Goal: Task Accomplishment & Management: Use online tool/utility

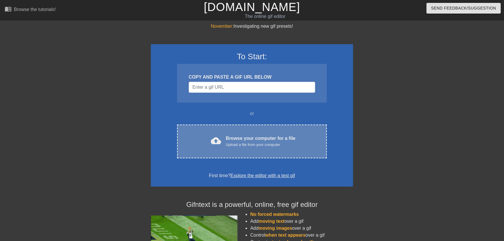
click at [240, 150] on div "cloud_upload Browse your computer for a file Upload a file from your computer C…" at bounding box center [252, 142] width 150 height 34
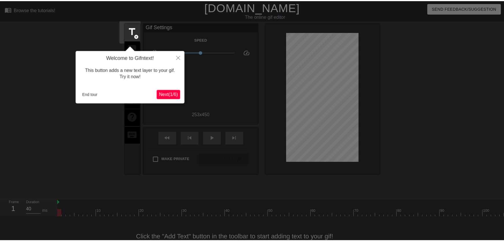
scroll to position [14, 0]
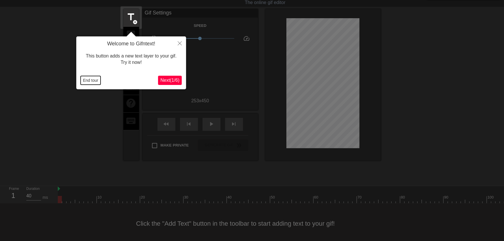
click at [86, 81] on button "End tour" at bounding box center [91, 80] width 20 height 9
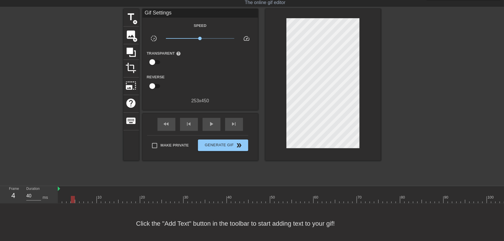
drag, startPoint x: 63, startPoint y: 200, endPoint x: 73, endPoint y: 200, distance: 10.2
click at [73, 200] on div at bounding box center [73, 199] width 4 height 7
drag, startPoint x: 78, startPoint y: 200, endPoint x: 91, endPoint y: 198, distance: 12.7
click at [91, 198] on div at bounding box center [90, 199] width 4 height 7
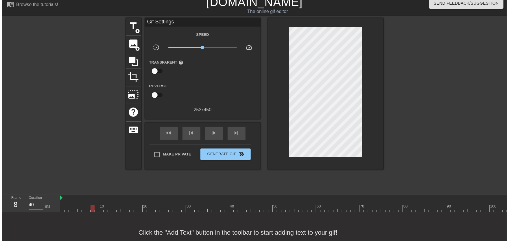
scroll to position [0, 0]
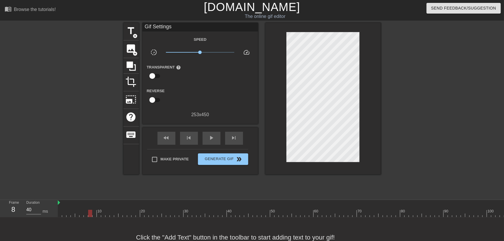
click at [137, 35] on span "add_circle" at bounding box center [135, 36] width 5 height 5
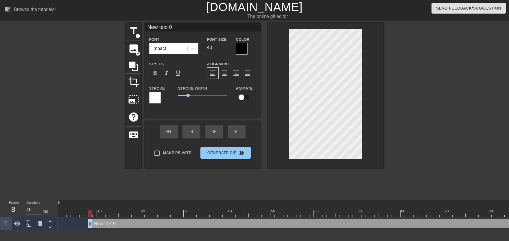
type input "New text"
type textarea "New text"
type input "New text"
type textarea "New text"
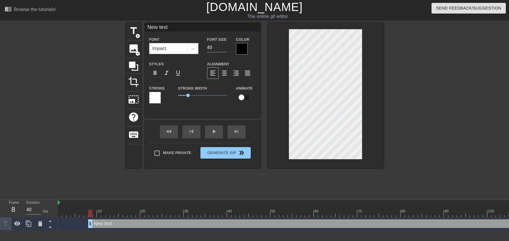
type input "New tex"
type textarea "New tex"
type input "New te"
type textarea "New te"
type input "New t"
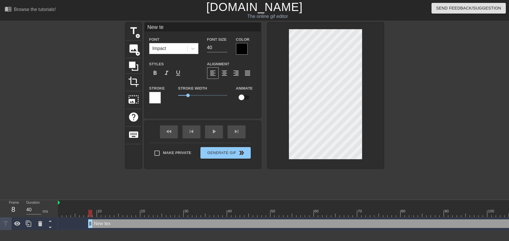
type textarea "New t"
type input "New"
type textarea "New"
type input "New"
type textarea "New"
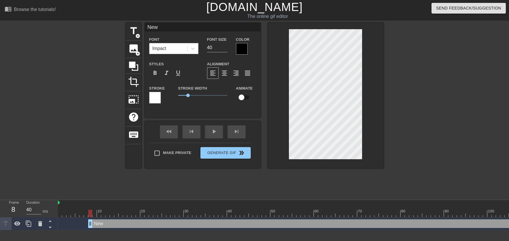
scroll to position [0, 0]
type input "Ne"
type textarea "Ne"
type input "N"
type textarea "N"
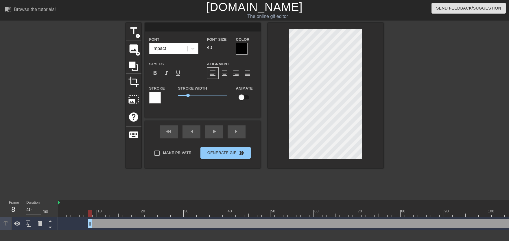
type input "m"
type textarea "m"
type input "mI"
type textarea "mI"
type input "mIL"
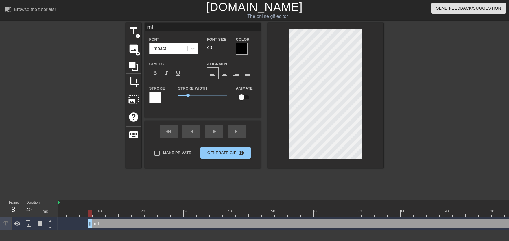
type textarea "mIL"
type input "mI"
type textarea "mI"
type input "m"
type textarea "m"
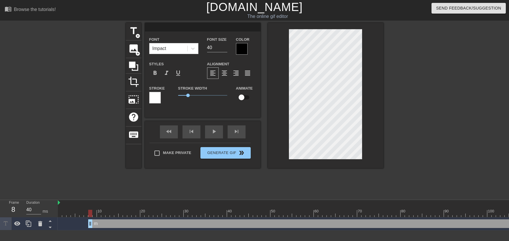
type input "M"
type textarea "M"
type input "Mi"
type textarea "Mi"
type input "Mil"
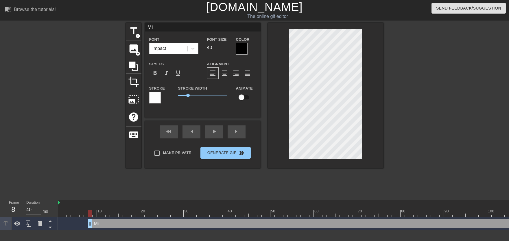
type textarea "Mil"
type input "Mill"
type textarea "Mill"
type input "Milly"
type textarea "Milly"
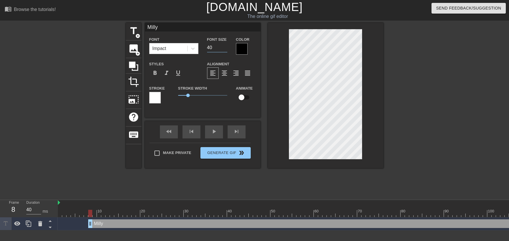
click at [224, 50] on input "40" at bounding box center [217, 47] width 20 height 9
type input "33"
drag, startPoint x: 224, startPoint y: 49, endPoint x: 239, endPoint y: 51, distance: 15.5
click at [226, 49] on input "33" at bounding box center [217, 47] width 20 height 9
click at [239, 51] on div at bounding box center [242, 49] width 12 height 12
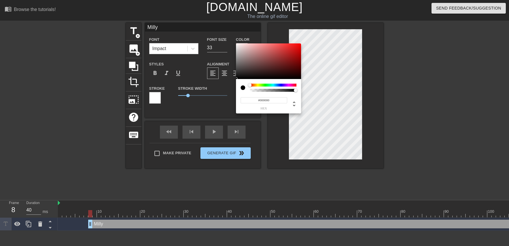
type input "#FAF5F5"
click at [237, 44] on div at bounding box center [268, 61] width 65 height 36
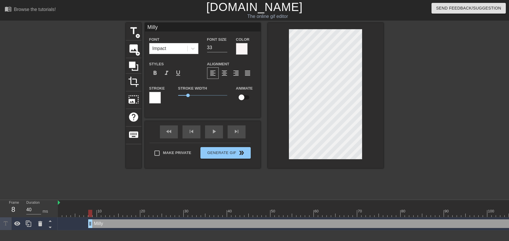
click at [155, 97] on div at bounding box center [155, 98] width 12 height 12
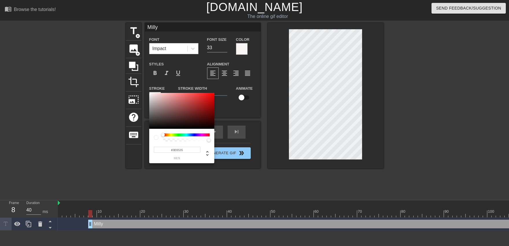
type input "#000000"
drag, startPoint x: 148, startPoint y: 141, endPoint x: 132, endPoint y: 175, distance: 37.5
click at [149, 129] on div at bounding box center [181, 111] width 65 height 36
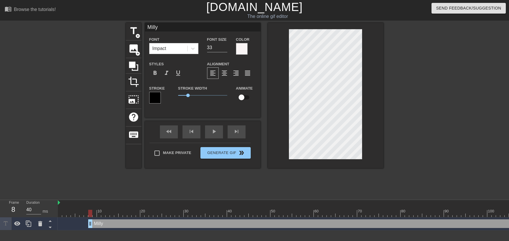
click at [238, 103] on input "checkbox" at bounding box center [241, 97] width 33 height 11
checkbox input "true"
click at [223, 50] on input "32" at bounding box center [217, 47] width 20 height 9
click at [223, 50] on input "28" at bounding box center [217, 47] width 20 height 9
click at [93, 214] on div at bounding box center [95, 213] width 4 height 7
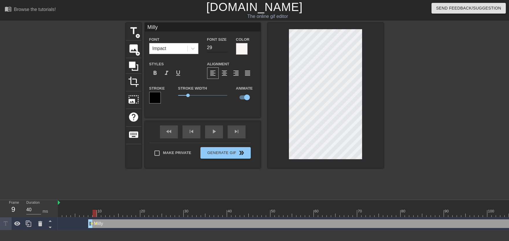
click at [226, 46] on input "29" at bounding box center [217, 47] width 20 height 9
type input "30"
click at [226, 46] on input "30" at bounding box center [217, 47] width 20 height 9
click at [387, 119] on div "title add_circle image add_circle crop photo_size_select_large help keyboard Mi…" at bounding box center [254, 110] width 509 height 174
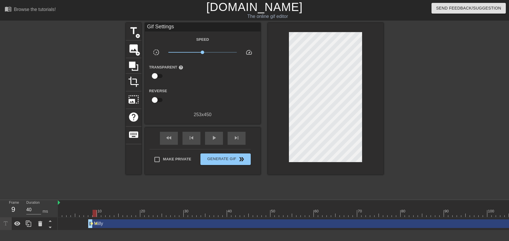
click at [93, 224] on span "lens" at bounding box center [92, 223] width 3 height 3
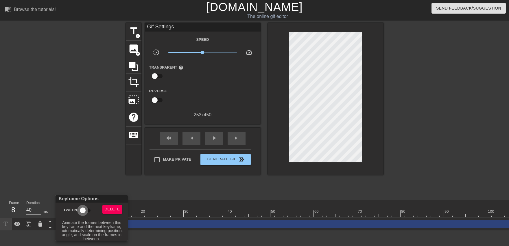
click at [86, 212] on input "Tween" at bounding box center [82, 210] width 33 height 11
checkbox input "true"
click at [176, 209] on div at bounding box center [254, 123] width 509 height 246
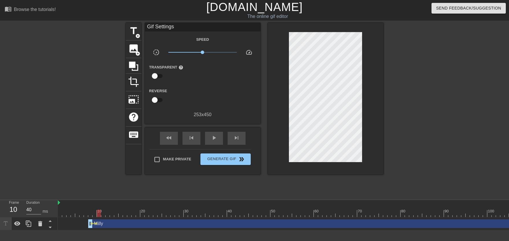
drag, startPoint x: 94, startPoint y: 215, endPoint x: 97, endPoint y: 217, distance: 4.2
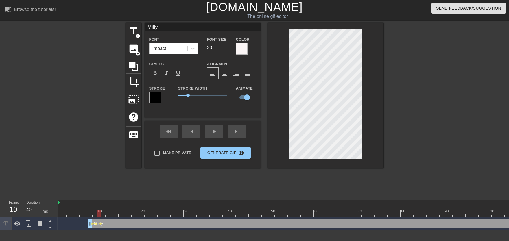
click at [97, 224] on span "lens" at bounding box center [96, 223] width 3 height 3
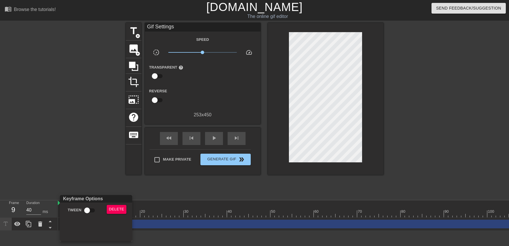
click at [89, 213] on input "Tween" at bounding box center [87, 210] width 33 height 11
checkbox input "true"
click at [180, 215] on div at bounding box center [254, 123] width 509 height 246
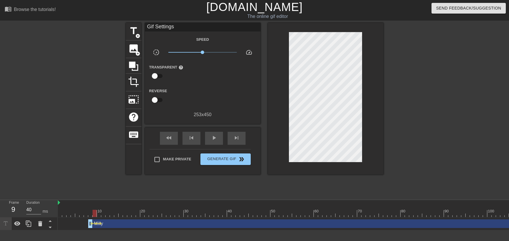
drag, startPoint x: 178, startPoint y: 213, endPoint x: 204, endPoint y: 206, distance: 27.1
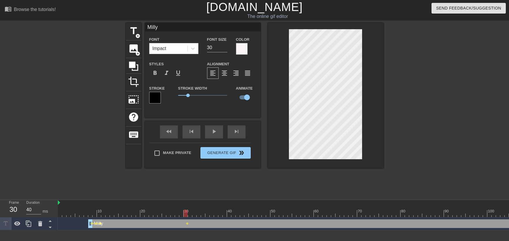
click at [101, 224] on span "lens" at bounding box center [100, 223] width 3 height 3
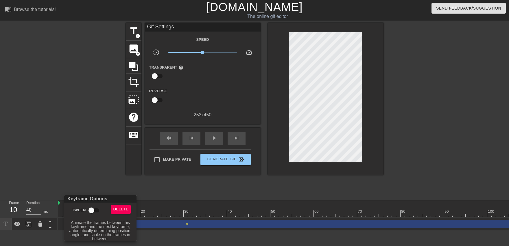
click at [98, 213] on input "Tween" at bounding box center [91, 210] width 33 height 11
checkbox input "true"
drag, startPoint x: 229, startPoint y: 222, endPoint x: 207, endPoint y: 224, distance: 22.7
click at [229, 222] on div at bounding box center [254, 123] width 509 height 246
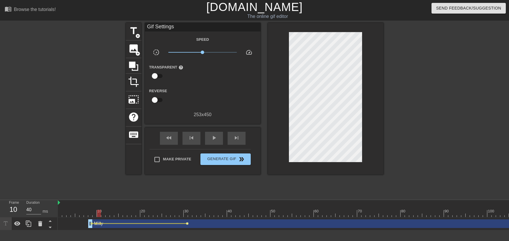
click at [186, 222] on span "lens" at bounding box center [187, 223] width 3 height 3
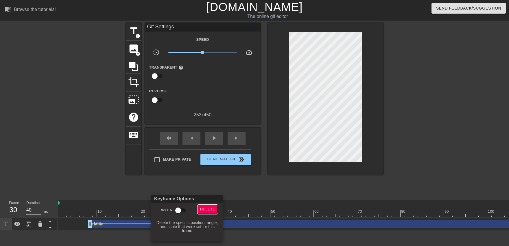
click at [203, 211] on span "Delete" at bounding box center [207, 209] width 15 height 7
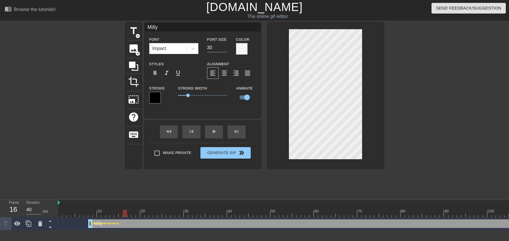
drag, startPoint x: 113, startPoint y: 212, endPoint x: 103, endPoint y: 213, distance: 9.9
click at [209, 133] on div "play_arrow" at bounding box center [214, 132] width 18 height 13
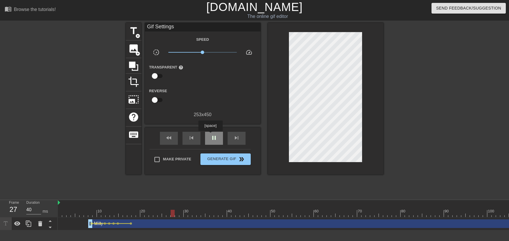
click at [210, 135] on div "pause" at bounding box center [214, 138] width 18 height 13
drag, startPoint x: 91, startPoint y: 209, endPoint x: 81, endPoint y: 212, distance: 10.5
click at [221, 141] on div "play_arrow" at bounding box center [214, 138] width 18 height 13
click at [215, 141] on span "pause" at bounding box center [214, 137] width 7 height 7
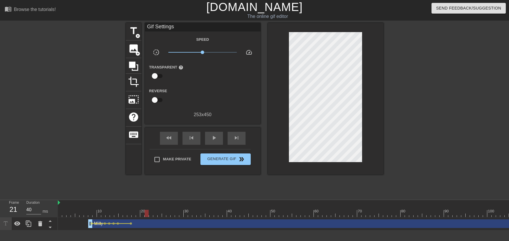
drag, startPoint x: 131, startPoint y: 211, endPoint x: 145, endPoint y: 211, distance: 14.2
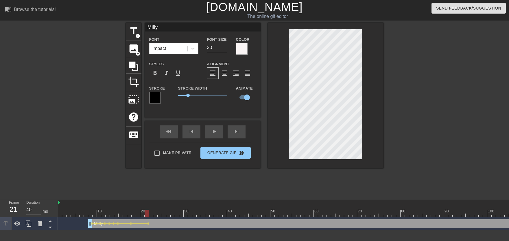
drag, startPoint x: 124, startPoint y: 216, endPoint x: 119, endPoint y: 217, distance: 4.3
click at [211, 134] on div "play_arrow" at bounding box center [214, 132] width 18 height 13
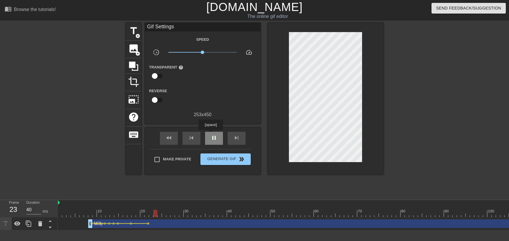
click at [211, 134] on div "pause" at bounding box center [214, 138] width 18 height 13
drag, startPoint x: 132, startPoint y: 215, endPoint x: 144, endPoint y: 214, distance: 11.9
click at [148, 223] on span "lens" at bounding box center [148, 223] width 3 height 3
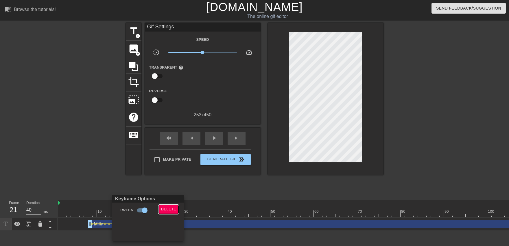
click at [167, 206] on span "Delete" at bounding box center [168, 209] width 15 height 7
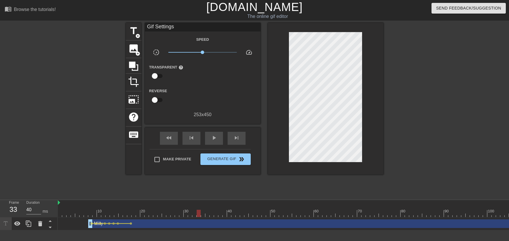
drag, startPoint x: 134, startPoint y: 211, endPoint x: 272, endPoint y: 149, distance: 151.4
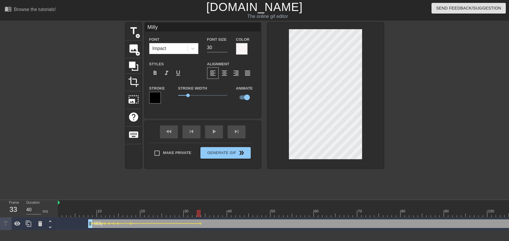
drag, startPoint x: 109, startPoint y: 215, endPoint x: 150, endPoint y: 178, distance: 55.1
click at [206, 134] on div "play_arrow" at bounding box center [214, 132] width 18 height 13
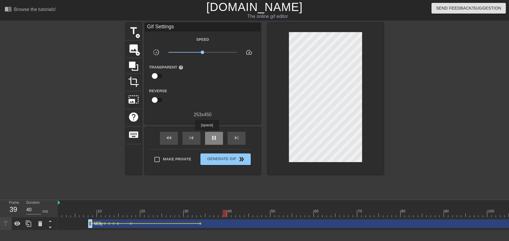
click at [207, 134] on div "pause" at bounding box center [214, 138] width 18 height 13
drag, startPoint x: 129, startPoint y: 214, endPoint x: 137, endPoint y: 217, distance: 9.0
click at [201, 224] on span "lens" at bounding box center [200, 223] width 3 height 3
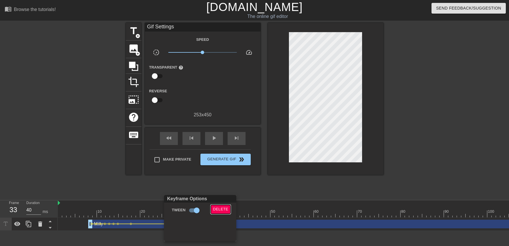
click at [220, 205] on button "Delete" at bounding box center [221, 209] width 20 height 9
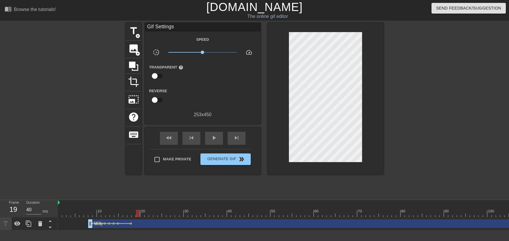
drag, startPoint x: 129, startPoint y: 216, endPoint x: 136, endPoint y: 216, distance: 7.5
click at [134, 215] on div at bounding box center [134, 213] width 4 height 7
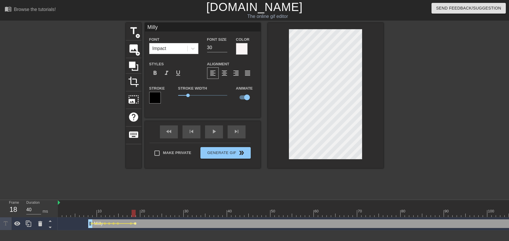
click at [134, 223] on span "lens" at bounding box center [135, 223] width 3 height 3
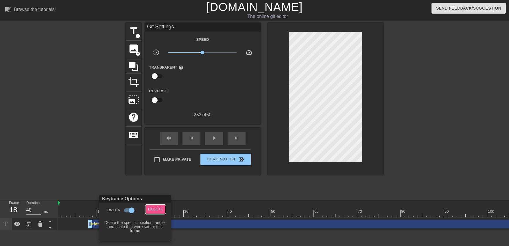
click at [152, 208] on span "Delete" at bounding box center [155, 209] width 15 height 7
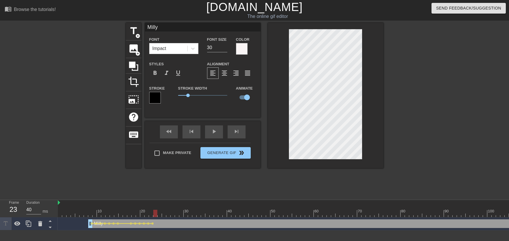
drag, startPoint x: 161, startPoint y: 214, endPoint x: 174, endPoint y: 214, distance: 12.7
click at [174, 214] on div at bounding box center [173, 213] width 4 height 7
drag, startPoint x: 174, startPoint y: 214, endPoint x: 186, endPoint y: 215, distance: 12.2
click at [188, 215] on div at bounding box center [190, 213] width 4 height 7
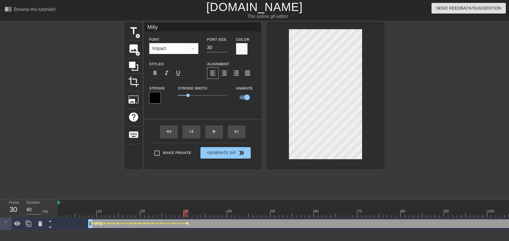
click at [186, 223] on span "lens" at bounding box center [187, 223] width 3 height 3
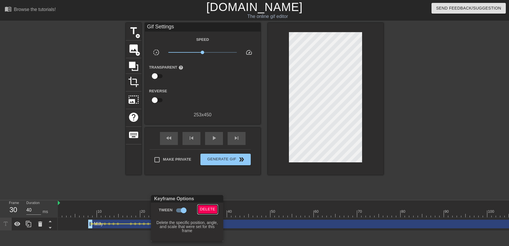
click at [204, 206] on span "Delete" at bounding box center [207, 209] width 15 height 7
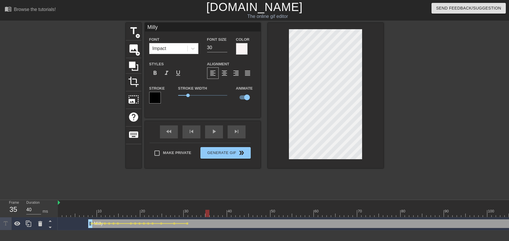
drag, startPoint x: 189, startPoint y: 213, endPoint x: 209, endPoint y: 215, distance: 20.9
drag, startPoint x: 185, startPoint y: 210, endPoint x: 200, endPoint y: 212, distance: 15.7
drag, startPoint x: 201, startPoint y: 213, endPoint x: 215, endPoint y: 213, distance: 14.2
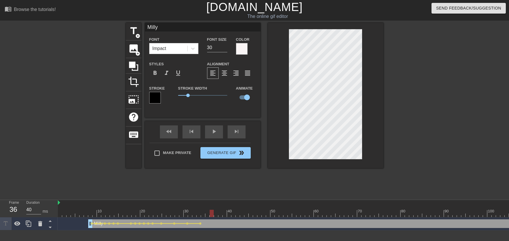
drag, startPoint x: 139, startPoint y: 215, endPoint x: 176, endPoint y: 174, distance: 55.3
click at [211, 131] on div "fast_rewind skip_previous play_arrow skip_next" at bounding box center [203, 132] width 94 height 22
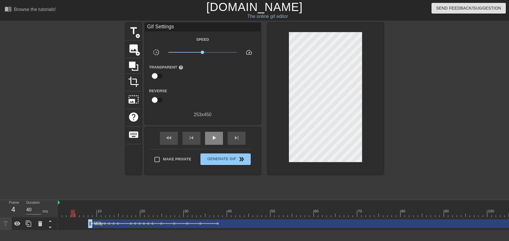
click at [211, 134] on div "play_arrow" at bounding box center [214, 138] width 18 height 13
click at [211, 134] on div "pause" at bounding box center [214, 138] width 18 height 13
drag, startPoint x: 130, startPoint y: 215, endPoint x: 69, endPoint y: 213, distance: 60.2
click at [214, 140] on span "play_arrow" at bounding box center [214, 137] width 7 height 7
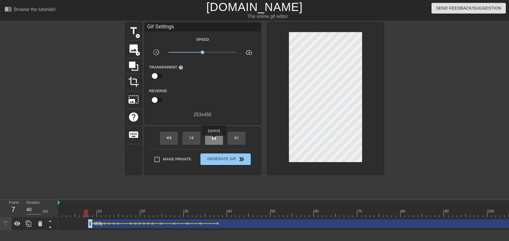
click at [214, 140] on span "pause" at bounding box center [214, 137] width 7 height 7
click at [214, 140] on span "play_arrow" at bounding box center [214, 137] width 7 height 7
click at [214, 140] on span "pause" at bounding box center [214, 137] width 7 height 7
drag, startPoint x: 127, startPoint y: 215, endPoint x: 151, endPoint y: 215, distance: 24.3
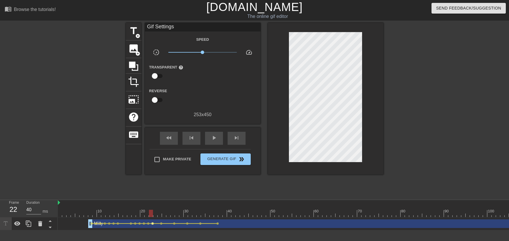
click at [153, 224] on span "lens" at bounding box center [152, 223] width 3 height 3
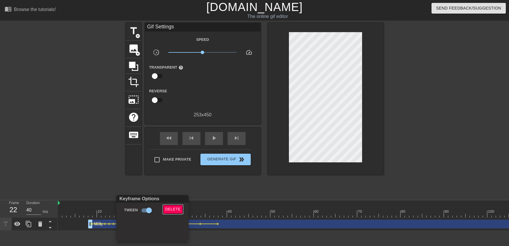
click at [171, 209] on span "Delete" at bounding box center [172, 209] width 15 height 7
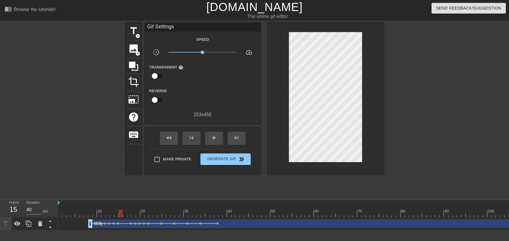
drag, startPoint x: 145, startPoint y: 208, endPoint x: 174, endPoint y: 170, distance: 47.6
click at [212, 141] on span "play_arrow" at bounding box center [214, 137] width 7 height 7
click at [212, 141] on span "pause" at bounding box center [214, 137] width 7 height 7
drag, startPoint x: 135, startPoint y: 211, endPoint x: 149, endPoint y: 214, distance: 14.1
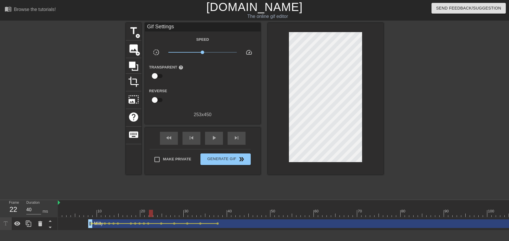
drag, startPoint x: 139, startPoint y: 211, endPoint x: 144, endPoint y: 212, distance: 4.8
click at [149, 222] on span "lens" at bounding box center [148, 223] width 3 height 3
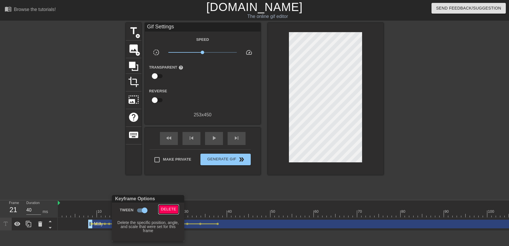
click at [167, 209] on span "Delete" at bounding box center [168, 209] width 15 height 7
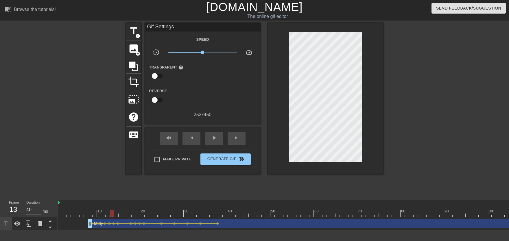
drag, startPoint x: 147, startPoint y: 209, endPoint x: 128, endPoint y: 202, distance: 20.3
click at [218, 144] on div "play_arrow" at bounding box center [214, 138] width 18 height 13
click at [219, 140] on div "pause" at bounding box center [214, 138] width 18 height 13
click at [219, 140] on div "play_arrow" at bounding box center [214, 138] width 18 height 13
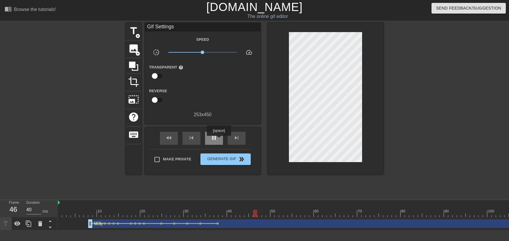
click at [219, 140] on div "pause" at bounding box center [214, 138] width 18 height 13
drag, startPoint x: 119, startPoint y: 213, endPoint x: 101, endPoint y: 215, distance: 17.8
click at [215, 143] on div "play_arrow" at bounding box center [214, 138] width 18 height 13
click at [215, 143] on div "pause" at bounding box center [214, 138] width 18 height 13
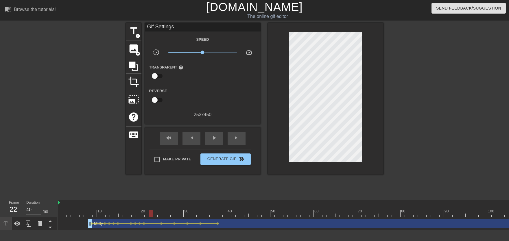
drag, startPoint x: 122, startPoint y: 209, endPoint x: 150, endPoint y: 212, distance: 27.6
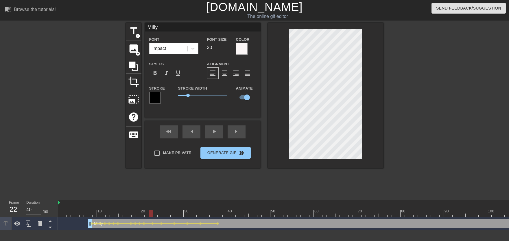
drag, startPoint x: 139, startPoint y: 206, endPoint x: 138, endPoint y: 190, distance: 15.9
drag, startPoint x: 221, startPoint y: 130, endPoint x: 213, endPoint y: 134, distance: 8.8
click at [220, 130] on div "fast_rewind skip_previous play_arrow skip_next" at bounding box center [203, 132] width 94 height 22
click at [213, 134] on div "play_arrow" at bounding box center [214, 132] width 18 height 13
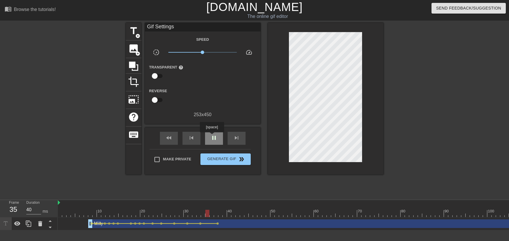
click at [212, 136] on span "pause" at bounding box center [214, 137] width 7 height 7
drag, startPoint x: 142, startPoint y: 213, endPoint x: 96, endPoint y: 215, distance: 45.5
click at [215, 139] on span "play_arrow" at bounding box center [214, 137] width 7 height 7
click at [213, 141] on span "pause" at bounding box center [214, 137] width 7 height 7
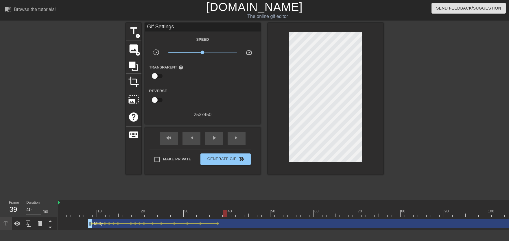
drag, startPoint x: 212, startPoint y: 214, endPoint x: 226, endPoint y: 213, distance: 14.2
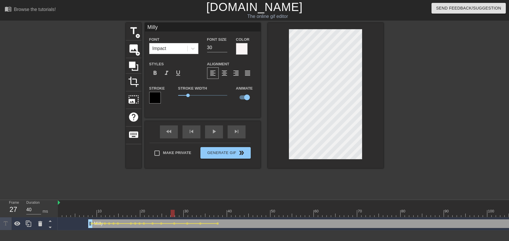
drag, startPoint x: 177, startPoint y: 212, endPoint x: 156, endPoint y: 215, distance: 21.6
click at [218, 132] on div "play_arrow" at bounding box center [214, 132] width 18 height 13
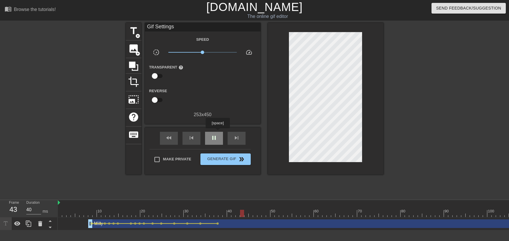
click at [218, 132] on div "pause" at bounding box center [214, 138] width 18 height 13
drag, startPoint x: 180, startPoint y: 214, endPoint x: 240, endPoint y: 200, distance: 62.0
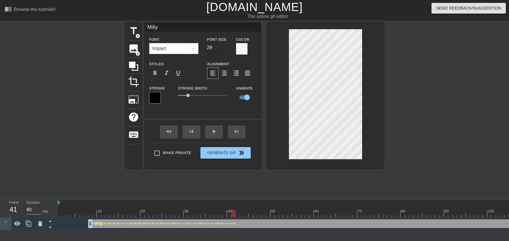
type input "29"
click at [224, 49] on input "29" at bounding box center [217, 47] width 20 height 9
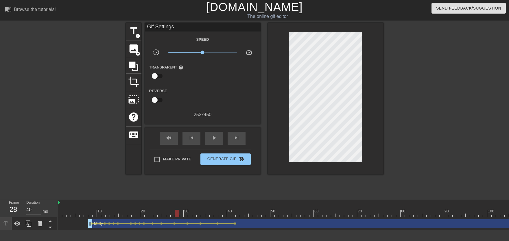
drag, startPoint x: 179, startPoint y: 218, endPoint x: 168, endPoint y: 186, distance: 33.6
click at [143, 218] on div "10 20 30 40 50 60 70 80 90 100 110 120 130 140 150 160" at bounding box center [283, 215] width 451 height 30
click at [215, 138] on span "play_arrow" at bounding box center [214, 137] width 7 height 7
click at [215, 139] on span "pause" at bounding box center [214, 137] width 7 height 7
drag, startPoint x: 213, startPoint y: 215, endPoint x: 268, endPoint y: 208, distance: 55.1
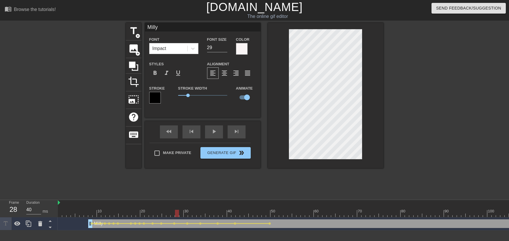
drag, startPoint x: 188, startPoint y: 213, endPoint x: 182, endPoint y: 190, distance: 23.9
click at [215, 135] on div "play_arrow" at bounding box center [214, 132] width 18 height 13
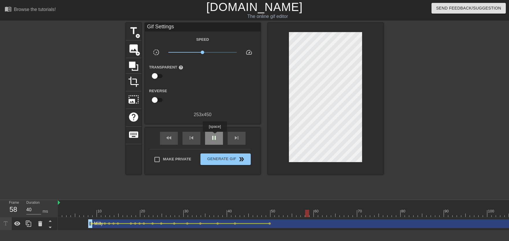
click at [215, 136] on span "pause" at bounding box center [214, 137] width 7 height 7
drag, startPoint x: 233, startPoint y: 213, endPoint x: 297, endPoint y: 215, distance: 64.3
drag, startPoint x: 301, startPoint y: 214, endPoint x: 308, endPoint y: 209, distance: 8.4
click at [304, 214] on div at bounding box center [303, 213] width 4 height 7
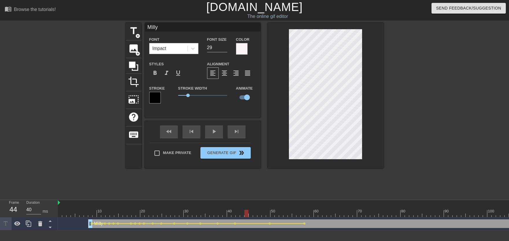
drag, startPoint x: 248, startPoint y: 212, endPoint x: 221, endPoint y: 202, distance: 29.0
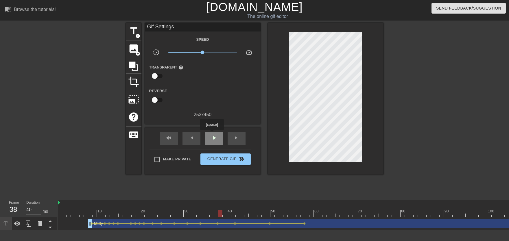
click at [212, 134] on div "play_arrow" at bounding box center [214, 138] width 18 height 13
click at [212, 136] on span "pause" at bounding box center [214, 137] width 7 height 7
drag, startPoint x: 281, startPoint y: 215, endPoint x: 335, endPoint y: 212, distance: 54.5
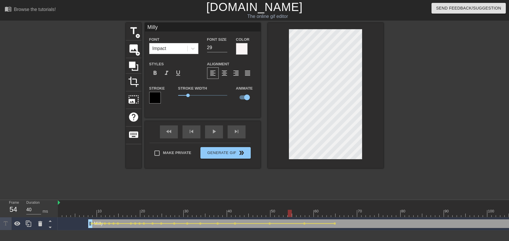
drag, startPoint x: 300, startPoint y: 215, endPoint x: 252, endPoint y: 217, distance: 48.1
click at [215, 137] on div "play_arrow" at bounding box center [214, 132] width 18 height 13
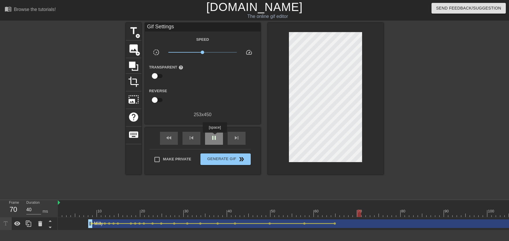
click at [215, 137] on span "pause" at bounding box center [214, 137] width 7 height 7
drag, startPoint x: 334, startPoint y: 211, endPoint x: 366, endPoint y: 207, distance: 31.5
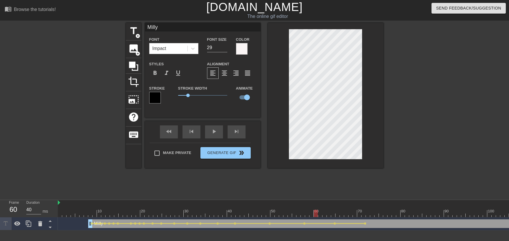
drag, startPoint x: 320, startPoint y: 207, endPoint x: 247, endPoint y: 199, distance: 74.3
click at [221, 141] on div "fast_rewind skip_previous play_arrow skip_next" at bounding box center [203, 132] width 94 height 22
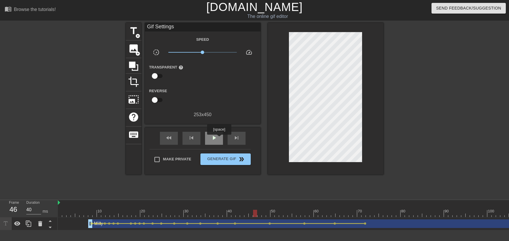
click at [219, 139] on div "play_arrow" at bounding box center [214, 138] width 18 height 13
drag, startPoint x: 284, startPoint y: 208, endPoint x: 393, endPoint y: 209, distance: 109.3
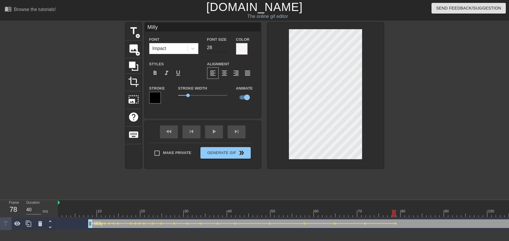
type input "28"
click at [224, 49] on input "28" at bounding box center [217, 47] width 20 height 9
drag, startPoint x: 224, startPoint y: 213, endPoint x: 222, endPoint y: 210, distance: 3.7
click at [216, 134] on div "play_arrow" at bounding box center [214, 132] width 18 height 13
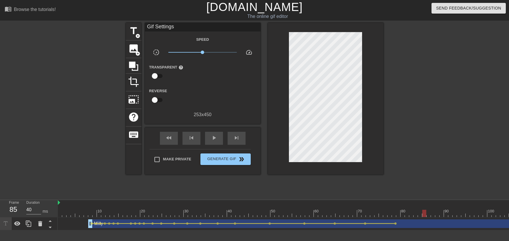
drag, startPoint x: 381, startPoint y: 213, endPoint x: 427, endPoint y: 213, distance: 45.7
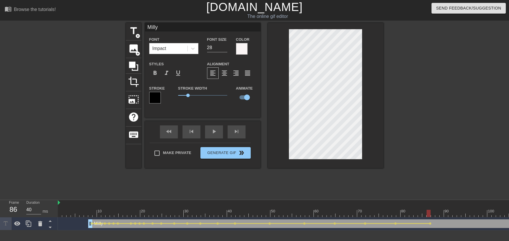
drag, startPoint x: 228, startPoint y: 209, endPoint x: 197, endPoint y: 212, distance: 31.1
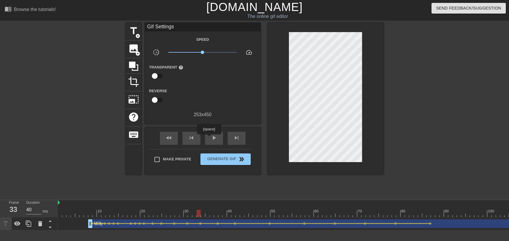
click at [209, 139] on div "fast_rewind skip_previous play_arrow skip_next" at bounding box center [203, 139] width 94 height 22
click at [209, 137] on div "play_arrow" at bounding box center [214, 138] width 18 height 13
drag, startPoint x: 370, startPoint y: 216, endPoint x: 375, endPoint y: 215, distance: 5.4
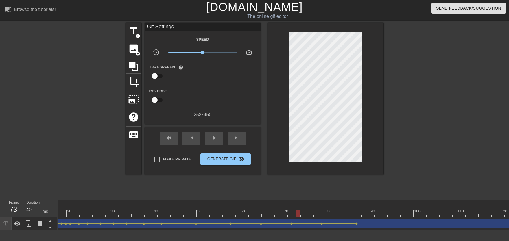
scroll to position [0, 102]
drag, startPoint x: 322, startPoint y: 214, endPoint x: 356, endPoint y: 202, distance: 36.5
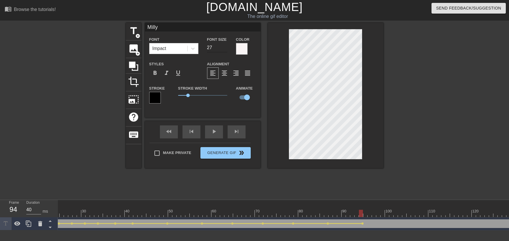
type input "27"
click at [225, 49] on input "27" at bounding box center [217, 47] width 20 height 9
click at [406, 123] on div at bounding box center [433, 110] width 87 height 174
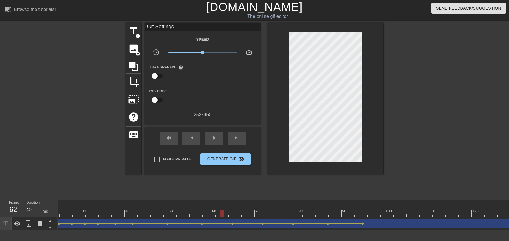
drag, startPoint x: 222, startPoint y: 212, endPoint x: 204, endPoint y: 207, distance: 17.8
click at [211, 141] on span "play_arrow" at bounding box center [214, 137] width 7 height 7
drag, startPoint x: 360, startPoint y: 213, endPoint x: 389, endPoint y: 210, distance: 29.1
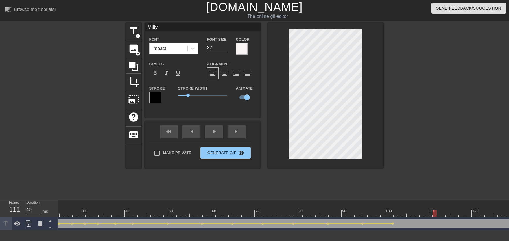
drag, startPoint x: 393, startPoint y: 213, endPoint x: 429, endPoint y: 213, distance: 35.9
click at [433, 213] on div at bounding box center [435, 213] width 4 height 7
drag, startPoint x: 384, startPoint y: 210, endPoint x: 285, endPoint y: 183, distance: 102.5
click at [214, 143] on div "fast_rewind skip_previous play_arrow skip_next Make Private Generate Gif double…" at bounding box center [203, 144] width 116 height 47
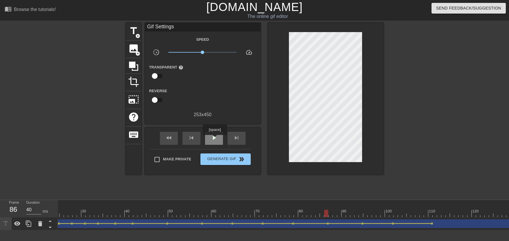
click at [215, 139] on span "play_arrow" at bounding box center [214, 137] width 7 height 7
drag, startPoint x: 250, startPoint y: 214, endPoint x: 287, endPoint y: 204, distance: 38.9
click at [288, 210] on div at bounding box center [432, 213] width 1302 height 7
drag, startPoint x: 257, startPoint y: 212, endPoint x: 280, endPoint y: 209, distance: 22.7
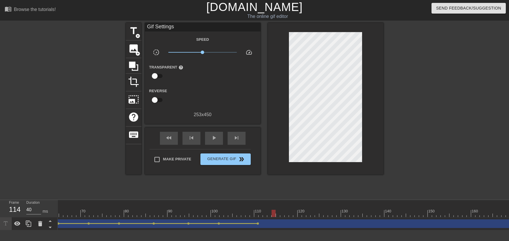
click at [280, 209] on div "10 20 30 40 50 60 70 80 90 100 110 120 130 140 150 160" at bounding box center [432, 208] width 1302 height 17
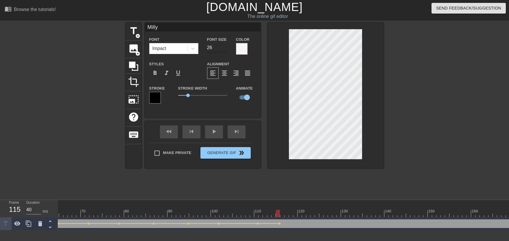
click at [224, 50] on input "26" at bounding box center [217, 47] width 20 height 9
type input "25"
click at [224, 50] on input "25" at bounding box center [217, 47] width 20 height 9
click at [255, 103] on div "Animate" at bounding box center [246, 94] width 29 height 18
click at [261, 111] on div "title add_circle image add_circle crop photo_size_select_large help keyboard Mi…" at bounding box center [255, 95] width 258 height 145
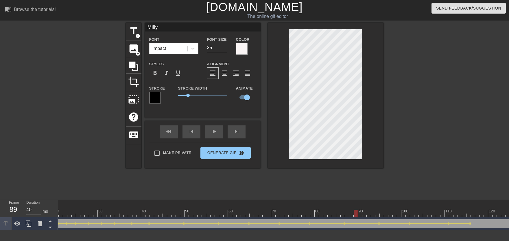
scroll to position [0, 14]
drag, startPoint x: 96, startPoint y: 209, endPoint x: 38, endPoint y: 215, distance: 58.4
click at [38, 215] on div "Frame 5 Duration 40 ms 10 20 30 40 50 60 70 80 90 100 110 120 130 140 150" at bounding box center [254, 215] width 509 height 30
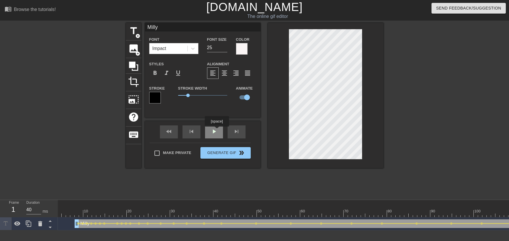
click at [217, 131] on div "fast_rewind skip_previous play_arrow skip_next" at bounding box center [203, 132] width 94 height 22
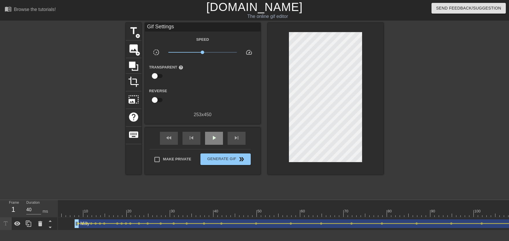
click at [215, 135] on span "play_arrow" at bounding box center [214, 137] width 7 height 7
click at [215, 139] on span "pause" at bounding box center [214, 137] width 7 height 7
click at [215, 139] on span "play_arrow" at bounding box center [214, 137] width 7 height 7
drag, startPoint x: 107, startPoint y: 213, endPoint x: 82, endPoint y: 215, distance: 25.2
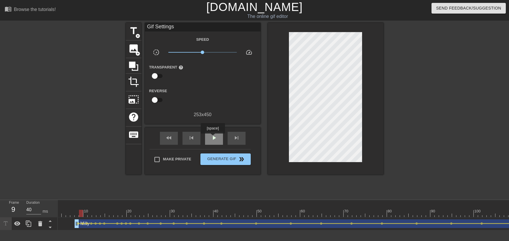
click at [215, 137] on span "play_arrow" at bounding box center [214, 137] width 7 height 7
click at [216, 139] on span "pause" at bounding box center [214, 137] width 7 height 7
click at [216, 139] on span "play_arrow" at bounding box center [214, 137] width 7 height 7
click at [216, 139] on span "pause" at bounding box center [214, 137] width 7 height 7
drag, startPoint x: 146, startPoint y: 211, endPoint x: 102, endPoint y: 217, distance: 44.8
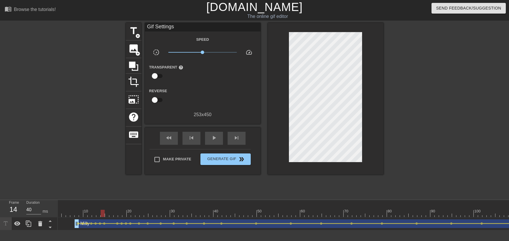
click at [218, 140] on div "play_arrow" at bounding box center [214, 138] width 18 height 13
click at [218, 140] on div "pause" at bounding box center [214, 138] width 18 height 13
drag, startPoint x: 130, startPoint y: 214, endPoint x: 138, endPoint y: 215, distance: 8.1
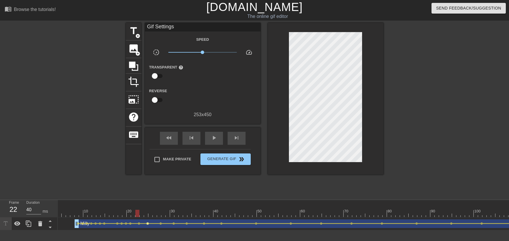
click at [148, 224] on span "lens" at bounding box center [147, 223] width 3 height 3
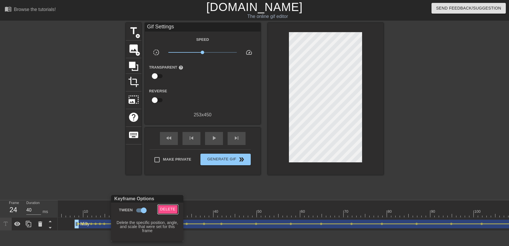
click at [162, 209] on span "Delete" at bounding box center [167, 209] width 15 height 7
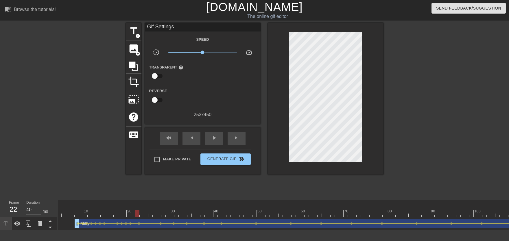
drag, startPoint x: 139, startPoint y: 207, endPoint x: 108, endPoint y: 207, distance: 30.4
click at [212, 140] on span "play_arrow" at bounding box center [214, 137] width 7 height 7
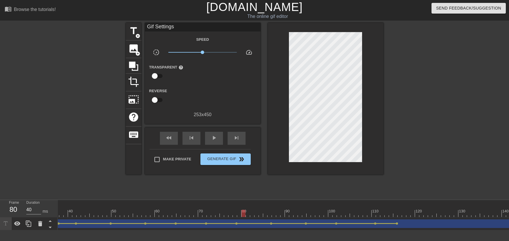
scroll to position [0, 220]
drag, startPoint x: 339, startPoint y: 212, endPoint x: 355, endPoint y: 212, distance: 16.5
click at [355, 212] on div at bounding box center [489, 213] width 1302 height 7
drag, startPoint x: 315, startPoint y: 210, endPoint x: 233, endPoint y: 200, distance: 82.1
click at [234, 218] on div "10 20 30 40 50 60 70 80 90 100 110 120 130 140 150 160" at bounding box center [283, 215] width 451 height 30
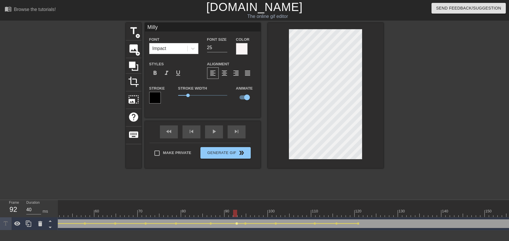
click at [236, 223] on span "lens" at bounding box center [236, 223] width 3 height 3
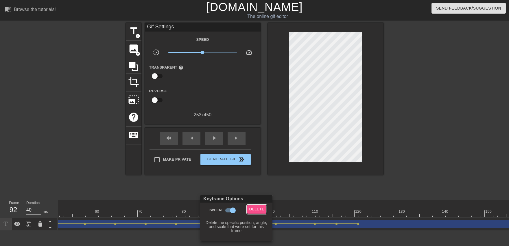
click at [256, 209] on span "Delete" at bounding box center [256, 209] width 15 height 7
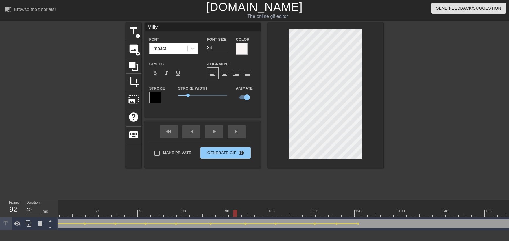
type input "24"
click at [226, 49] on input "24" at bounding box center [217, 47] width 20 height 9
click at [388, 126] on div "title add_circle image add_circle crop photo_size_select_large help keyboard Mi…" at bounding box center [254, 110] width 509 height 174
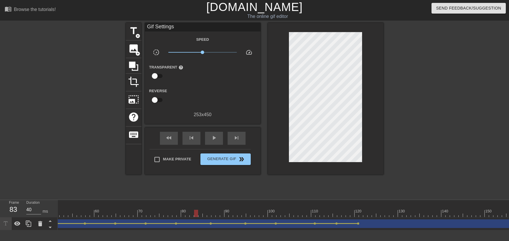
drag, startPoint x: 227, startPoint y: 213, endPoint x: 199, endPoint y: 164, distance: 56.2
click at [173, 217] on div at bounding box center [489, 213] width 1302 height 7
click at [207, 141] on div "play_arrow" at bounding box center [214, 138] width 18 height 13
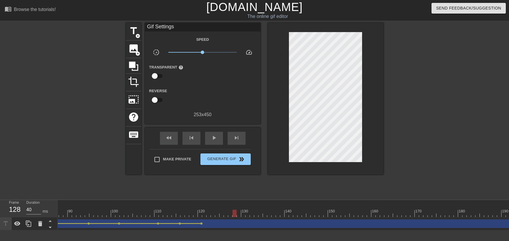
drag, startPoint x: 200, startPoint y: 211, endPoint x: 234, endPoint y: 213, distance: 34.2
click at [234, 213] on div at bounding box center [333, 213] width 1302 height 7
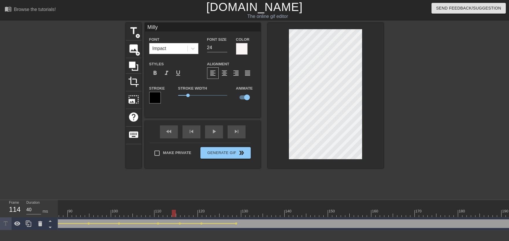
drag, startPoint x: 174, startPoint y: 213, endPoint x: 148, endPoint y: 213, distance: 25.2
click at [149, 213] on div at bounding box center [333, 213] width 1302 height 7
click at [213, 131] on div "fast_rewind skip_previous play_arrow skip_next" at bounding box center [203, 132] width 94 height 22
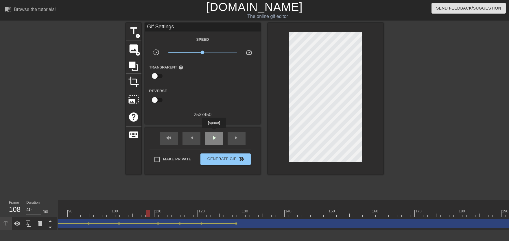
click at [214, 133] on div "play_arrow" at bounding box center [214, 138] width 18 height 13
drag, startPoint x: 234, startPoint y: 213, endPoint x: 284, endPoint y: 207, distance: 50.9
click at [284, 212] on div at bounding box center [333, 213] width 1302 height 7
click at [279, 209] on div at bounding box center [278, 209] width 4 height 7
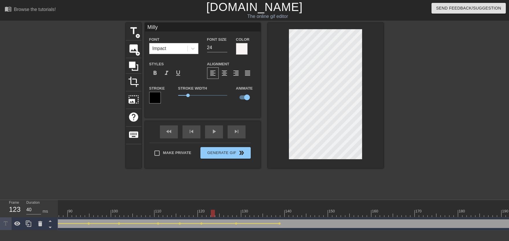
drag, startPoint x: 221, startPoint y: 212, endPoint x: 200, endPoint y: 208, distance: 21.7
click at [201, 212] on div at bounding box center [333, 213] width 1302 height 7
click at [212, 134] on div "play_arrow" at bounding box center [214, 132] width 18 height 13
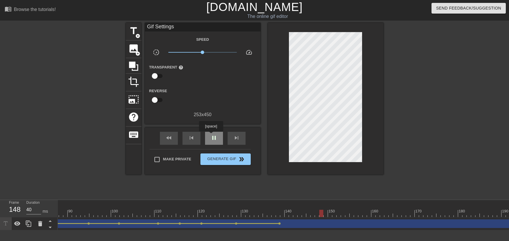
click at [211, 136] on span "pause" at bounding box center [214, 137] width 7 height 7
drag, startPoint x: 280, startPoint y: 212, endPoint x: 310, endPoint y: 210, distance: 30.1
click at [311, 210] on div at bounding box center [333, 213] width 1302 height 7
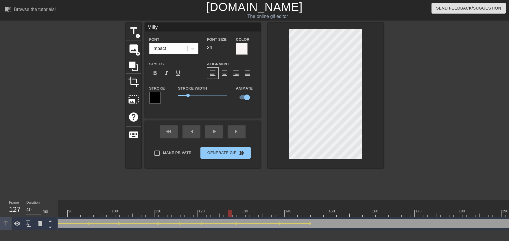
drag, startPoint x: 240, startPoint y: 215, endPoint x: 224, endPoint y: 164, distance: 53.1
click at [231, 215] on div at bounding box center [333, 213] width 1302 height 7
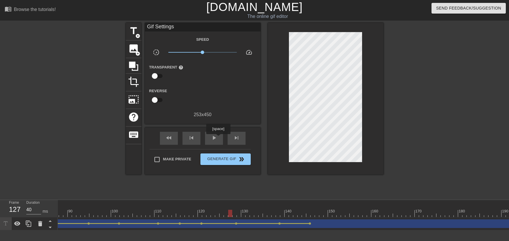
click at [218, 138] on div "fast_rewind skip_previous play_arrow skip_next" at bounding box center [203, 139] width 94 height 22
click at [218, 138] on div "play_arrow" at bounding box center [214, 138] width 18 height 13
click at [216, 137] on span "pause" at bounding box center [214, 137] width 7 height 7
drag, startPoint x: 307, startPoint y: 213, endPoint x: 327, endPoint y: 201, distance: 23.1
click at [328, 213] on div at bounding box center [333, 213] width 1302 height 7
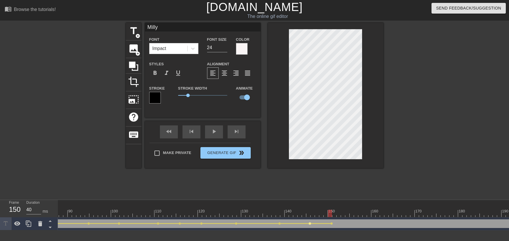
click at [310, 223] on span "lens" at bounding box center [310, 223] width 3 height 3
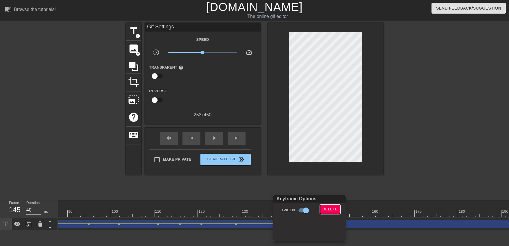
click at [324, 210] on span "Delete" at bounding box center [329, 209] width 15 height 7
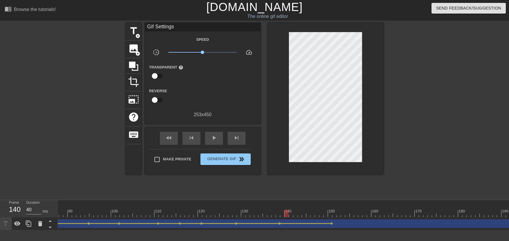
drag, startPoint x: 288, startPoint y: 213, endPoint x: 218, endPoint y: 207, distance: 71.1
click at [217, 215] on div at bounding box center [333, 213] width 1302 height 7
click at [217, 144] on div "play_arrow" at bounding box center [214, 138] width 18 height 13
drag, startPoint x: 275, startPoint y: 216, endPoint x: 330, endPoint y: 213, distance: 55.3
click at [330, 213] on div at bounding box center [333, 213] width 1302 height 7
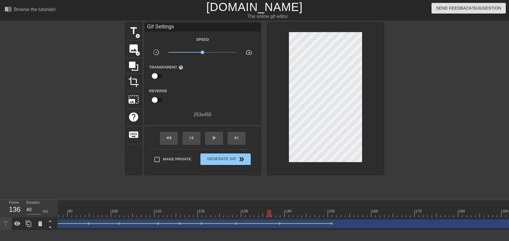
drag, startPoint x: 272, startPoint y: 209, endPoint x: 244, endPoint y: 213, distance: 28.4
click at [247, 215] on div "10 20 30 40 50 60 70 80 90 100 110 120 130 140 150 160" at bounding box center [333, 208] width 1302 height 17
click at [212, 145] on div "fast_rewind skip_previous play_arrow skip_next" at bounding box center [203, 139] width 94 height 22
click at [212, 145] on div "play_arrow" at bounding box center [214, 138] width 18 height 13
drag, startPoint x: 213, startPoint y: 144, endPoint x: 224, endPoint y: 149, distance: 12.8
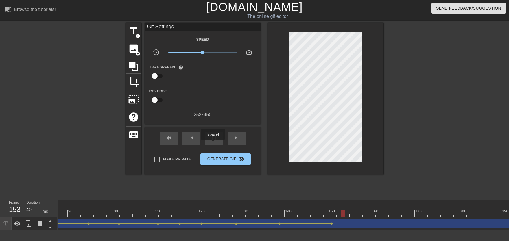
click at [213, 144] on div "pause" at bounding box center [214, 138] width 18 height 13
drag, startPoint x: 265, startPoint y: 207, endPoint x: 307, endPoint y: 211, distance: 42.4
click at [307, 211] on div "10 20 30 40 50 60 70 80 90 100 110 120 130 140 150 160" at bounding box center [333, 208] width 1302 height 17
click at [311, 210] on div at bounding box center [333, 213] width 1302 height 7
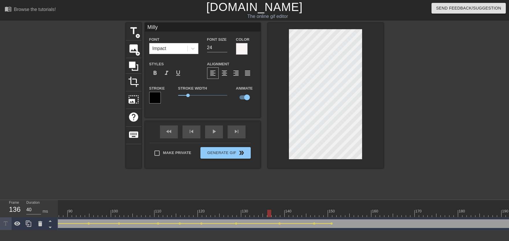
drag, startPoint x: 270, startPoint y: 212, endPoint x: 231, endPoint y: 189, distance: 44.4
click at [234, 214] on div at bounding box center [333, 213] width 1302 height 7
click at [218, 143] on div "fast_rewind skip_previous play_arrow skip_next Make Private Generate Gif double…" at bounding box center [203, 144] width 116 height 47
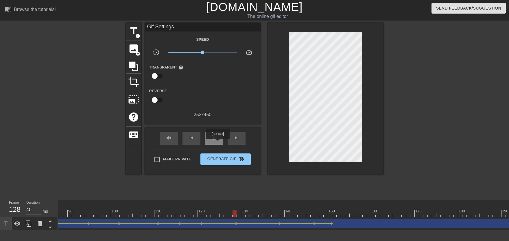
click at [217, 139] on span "play_arrow" at bounding box center [214, 137] width 7 height 7
click at [217, 139] on span "pause" at bounding box center [214, 137] width 7 height 7
drag, startPoint x: 251, startPoint y: 207, endPoint x: 277, endPoint y: 211, distance: 25.9
click at [277, 211] on div "10 20 30 40 50 60 70 80 90 100 110 120 130 140 150 160" at bounding box center [333, 208] width 1302 height 17
drag, startPoint x: 286, startPoint y: 214, endPoint x: 292, endPoint y: 214, distance: 6.1
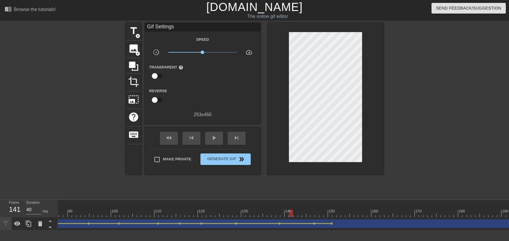
click at [292, 214] on div at bounding box center [333, 213] width 1302 height 7
click at [283, 212] on div at bounding box center [333, 213] width 1302 height 7
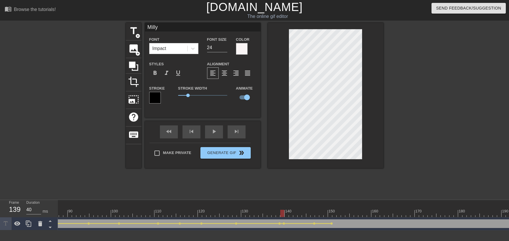
click at [284, 215] on div at bounding box center [282, 213] width 4 height 7
click at [283, 212] on div at bounding box center [333, 213] width 1302 height 7
click at [286, 213] on div at bounding box center [333, 213] width 1302 height 7
click at [292, 214] on div at bounding box center [333, 213] width 1302 height 7
click at [294, 213] on div at bounding box center [333, 213] width 1302 height 7
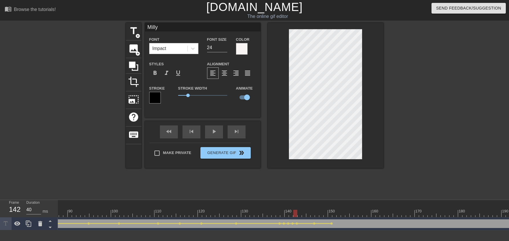
click at [298, 214] on div at bounding box center [333, 213] width 1302 height 7
click at [300, 213] on div at bounding box center [300, 213] width 4 height 7
click at [303, 214] on div at bounding box center [333, 213] width 1302 height 7
click at [311, 214] on div at bounding box center [333, 213] width 1302 height 7
click at [311, 214] on div at bounding box center [313, 213] width 4 height 7
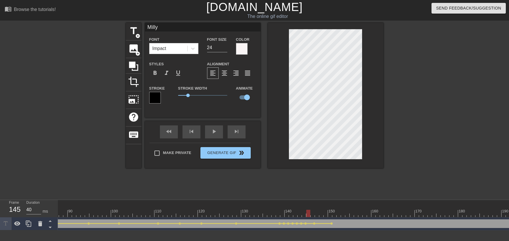
click at [309, 213] on div at bounding box center [308, 213] width 4 height 7
click at [312, 213] on div at bounding box center [333, 213] width 1302 height 7
drag, startPoint x: 312, startPoint y: 213, endPoint x: 217, endPoint y: 187, distance: 98.3
click at [197, 218] on div "10 20 30 40 50 60 70 80 90 100 110 120 130 140 150 160" at bounding box center [283, 215] width 451 height 30
click at [215, 137] on div "play_arrow" at bounding box center [214, 132] width 18 height 13
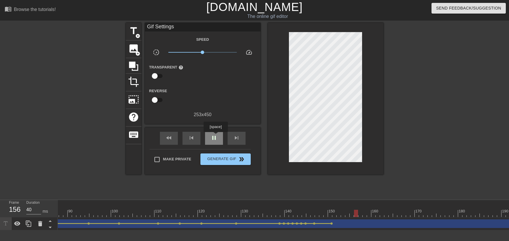
click at [216, 134] on div "pause" at bounding box center [214, 138] width 18 height 13
drag, startPoint x: 277, startPoint y: 213, endPoint x: 294, endPoint y: 219, distance: 18.1
click at [293, 212] on div at bounding box center [333, 213] width 1302 height 7
click at [297, 223] on span "lens" at bounding box center [297, 223] width 3 height 3
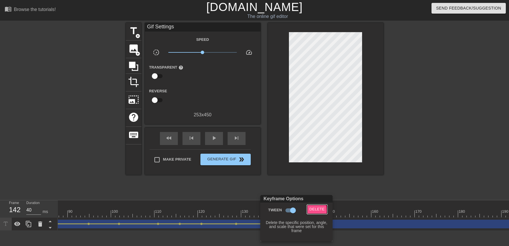
click at [311, 210] on span "Delete" at bounding box center [316, 209] width 15 height 7
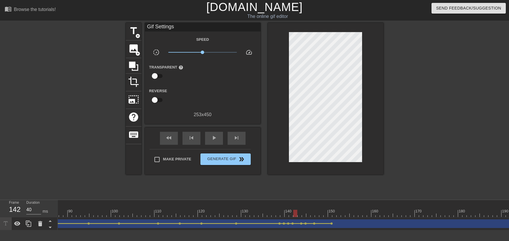
drag, startPoint x: 253, startPoint y: 213, endPoint x: 247, endPoint y: 198, distance: 15.7
click at [251, 213] on div at bounding box center [333, 213] width 1302 height 7
click at [220, 146] on div "fast_rewind skip_previous play_arrow skip_next" at bounding box center [203, 139] width 94 height 22
click at [219, 144] on div "play_arrow" at bounding box center [214, 138] width 18 height 13
click at [220, 142] on div "pause" at bounding box center [214, 138] width 18 height 13
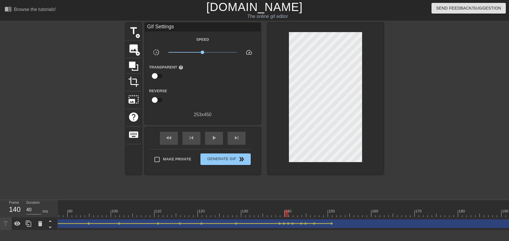
drag, startPoint x: 282, startPoint y: 215, endPoint x: 286, endPoint y: 215, distance: 4.3
click at [286, 215] on div at bounding box center [333, 213] width 1302 height 7
click at [293, 224] on span "lens" at bounding box center [292, 223] width 3 height 3
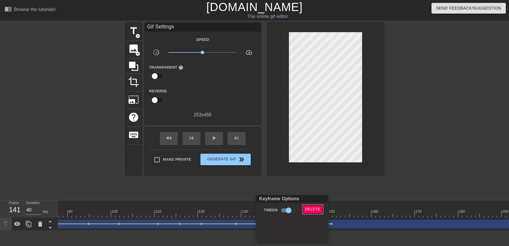
click at [305, 209] on span "Delete" at bounding box center [312, 209] width 15 height 7
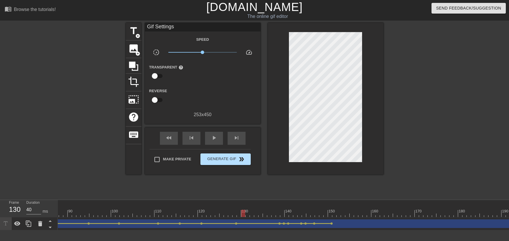
drag, startPoint x: 274, startPoint y: 211, endPoint x: 226, endPoint y: 161, distance: 70.0
click at [239, 207] on div "10 20 30 40 50 60 70 80 90 100 110 120 130 140 150 160" at bounding box center [333, 208] width 1302 height 17
click at [216, 145] on div "fast_rewind skip_previous play_arrow skip_next" at bounding box center [203, 139] width 94 height 22
click at [216, 144] on div "play_arrow" at bounding box center [214, 138] width 18 height 13
drag, startPoint x: 307, startPoint y: 213, endPoint x: 368, endPoint y: 213, distance: 61.3
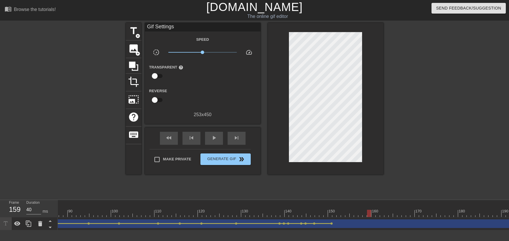
click at [368, 213] on div at bounding box center [333, 213] width 1302 height 7
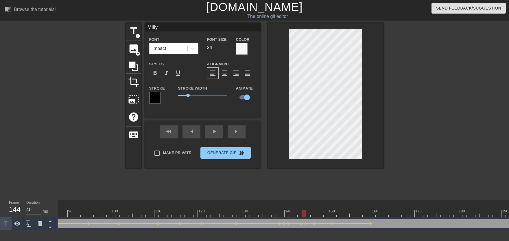
drag, startPoint x: 302, startPoint y: 208, endPoint x: 236, endPoint y: 165, distance: 78.4
click at [261, 205] on div "10 20 30 40 50 60 70 80 90 100 110 120 130 140 150 160" at bounding box center [333, 208] width 1302 height 17
click at [215, 132] on div "fast_rewind skip_previous play_arrow skip_next" at bounding box center [203, 132] width 94 height 22
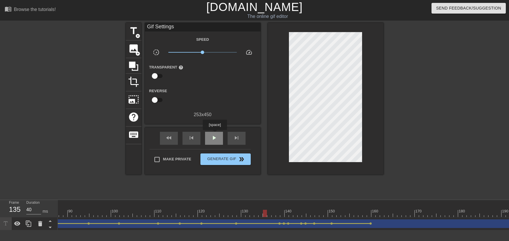
click at [215, 134] on div "play_arrow" at bounding box center [214, 138] width 18 height 13
drag, startPoint x: 320, startPoint y: 213, endPoint x: 415, endPoint y: 211, distance: 94.3
click at [415, 211] on div at bounding box center [333, 213] width 1302 height 7
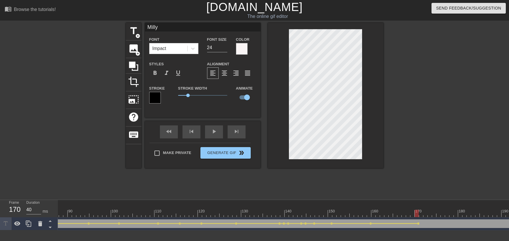
click at [326, 211] on div at bounding box center [333, 213] width 1302 height 7
click at [213, 138] on div "play_arrow" at bounding box center [214, 132] width 18 height 13
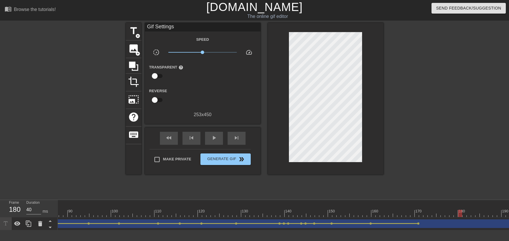
drag, startPoint x: 358, startPoint y: 211, endPoint x: 462, endPoint y: 214, distance: 104.2
click at [462, 214] on div at bounding box center [333, 213] width 1302 height 7
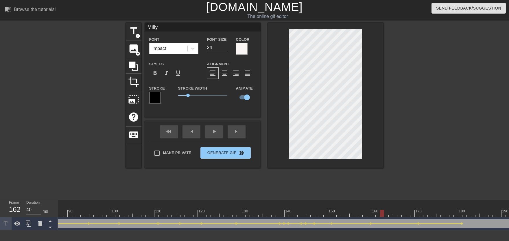
click at [380, 211] on div at bounding box center [333, 213] width 1302 height 7
click at [219, 134] on div "play_arrow" at bounding box center [214, 132] width 18 height 13
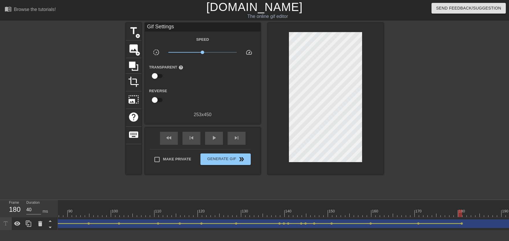
drag, startPoint x: 374, startPoint y: 211, endPoint x: 460, endPoint y: 213, distance: 85.9
click at [460, 213] on div at bounding box center [333, 213] width 1302 height 7
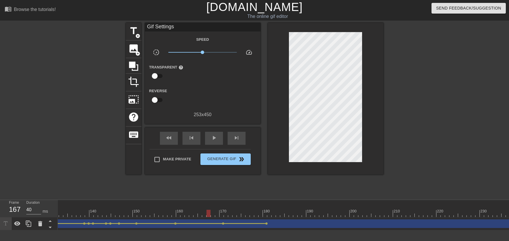
scroll to position [0, 661]
drag, startPoint x: 175, startPoint y: 212, endPoint x: 199, endPoint y: 208, distance: 24.7
click at [199, 208] on div "10 20 30 40 50 60 70 80 90 100 110 120 130 140 150 160" at bounding box center [47, 208] width 1302 height 17
drag, startPoint x: 193, startPoint y: 212, endPoint x: 214, endPoint y: 209, distance: 21.4
click at [214, 209] on div "10 20 30 40 50 60 70 80 90 100 110 120 130 140 150 160" at bounding box center [47, 208] width 1302 height 17
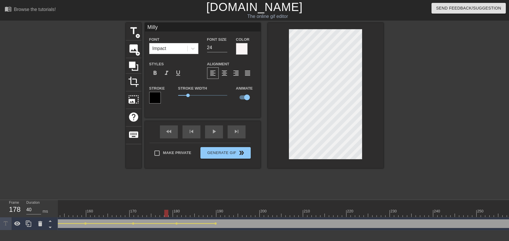
drag, startPoint x: 164, startPoint y: 211, endPoint x: 154, endPoint y: 204, distance: 12.6
click at [151, 212] on div at bounding box center [47, 213] width 1302 height 7
click at [213, 134] on div "play_arrow" at bounding box center [214, 132] width 18 height 13
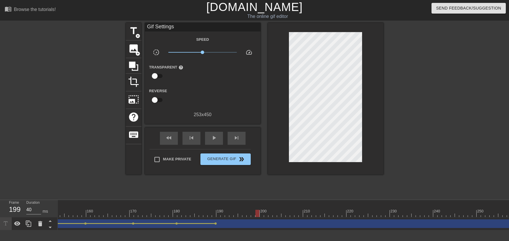
drag, startPoint x: 216, startPoint y: 214, endPoint x: 257, endPoint y: 209, distance: 41.2
click at [256, 213] on div at bounding box center [47, 213] width 1302 height 7
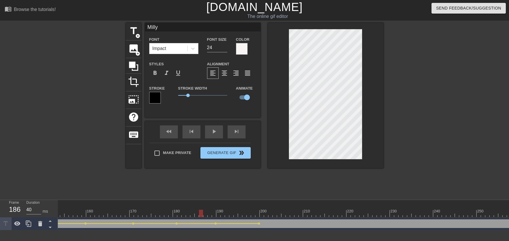
drag, startPoint x: 201, startPoint y: 211, endPoint x: 198, endPoint y: 184, distance: 27.3
click at [195, 212] on div at bounding box center [47, 213] width 1302 height 7
click at [209, 136] on div "play_arrow" at bounding box center [214, 132] width 18 height 13
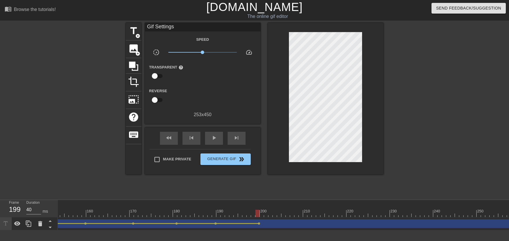
click at [258, 212] on div at bounding box center [47, 213] width 1302 height 7
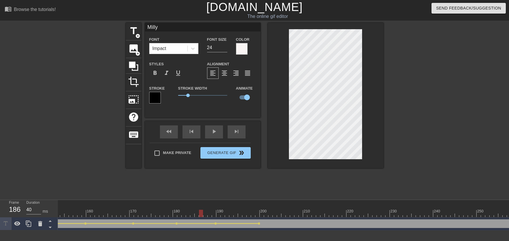
drag, startPoint x: 234, startPoint y: 208, endPoint x: 196, endPoint y: 165, distance: 57.6
click at [180, 210] on div "10 20 30 40 50 60 70 80 90 100 110 120 130 140 150 160" at bounding box center [47, 210] width 1302 height 9
click at [215, 136] on div "play_arrow" at bounding box center [214, 132] width 18 height 13
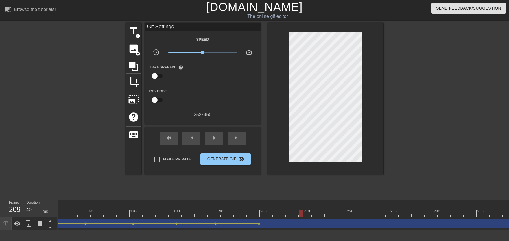
drag, startPoint x: 257, startPoint y: 211, endPoint x: 313, endPoint y: 178, distance: 64.9
click at [300, 215] on div at bounding box center [47, 213] width 1302 height 7
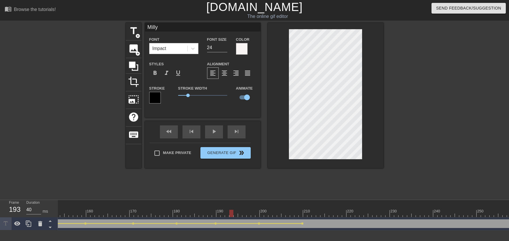
drag, startPoint x: 233, startPoint y: 210, endPoint x: 194, endPoint y: 216, distance: 39.5
click at [196, 216] on div "10 20 30 40 50 60 70 80 90 100 110 120 130 140 150 160" at bounding box center [47, 208] width 1302 height 17
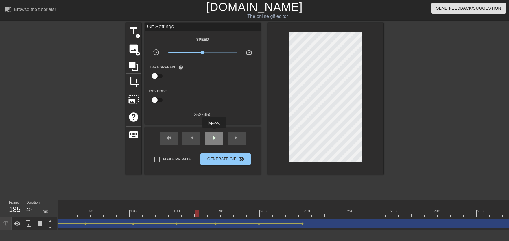
click at [214, 132] on div "fast_rewind skip_previous play_arrow skip_next" at bounding box center [203, 139] width 94 height 22
click at [211, 137] on span "play_arrow" at bounding box center [214, 137] width 7 height 7
drag, startPoint x: 292, startPoint y: 212, endPoint x: 340, endPoint y: 215, distance: 48.7
click at [340, 215] on div at bounding box center [47, 213] width 1302 height 7
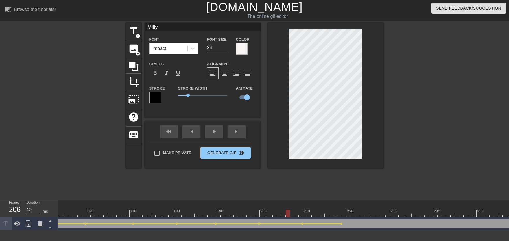
drag, startPoint x: 301, startPoint y: 211, endPoint x: 279, endPoint y: 213, distance: 22.9
click at [279, 213] on div at bounding box center [47, 213] width 1302 height 7
click at [218, 136] on div "play_arrow" at bounding box center [214, 132] width 18 height 13
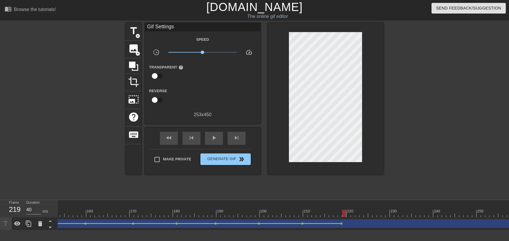
drag, startPoint x: 329, startPoint y: 213, endPoint x: 345, endPoint y: 213, distance: 15.3
click at [345, 213] on div at bounding box center [47, 213] width 1302 height 7
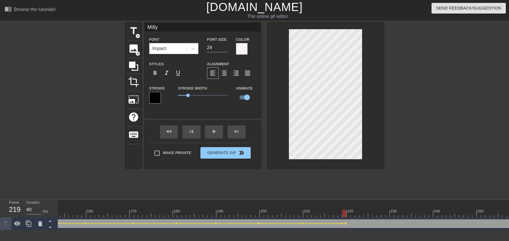
click at [358, 187] on div "title add_circle image add_circle crop photo_size_select_large help keyboard Mi…" at bounding box center [255, 110] width 258 height 174
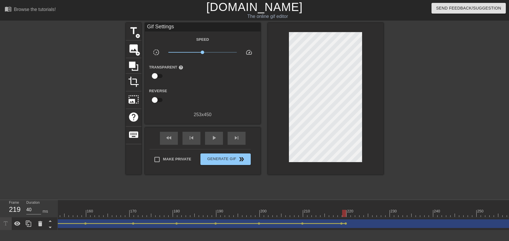
click at [347, 211] on div at bounding box center [47, 213] width 1302 height 7
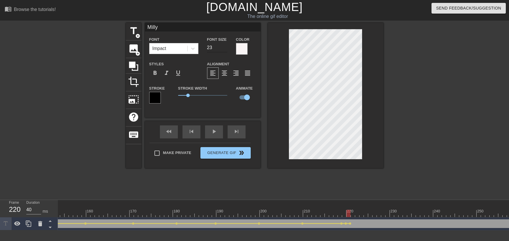
click at [224, 49] on input "23" at bounding box center [217, 47] width 20 height 9
type input "22"
click at [224, 49] on input "22" at bounding box center [217, 47] width 20 height 9
click at [383, 151] on div at bounding box center [326, 95] width 116 height 145
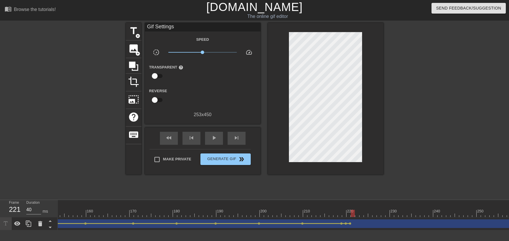
click at [351, 212] on div at bounding box center [47, 213] width 1302 height 7
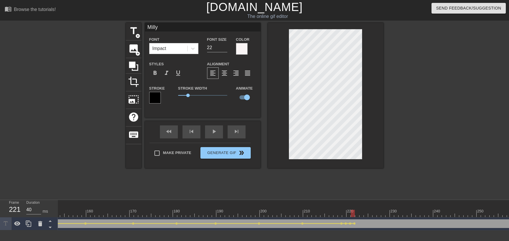
click at [356, 213] on div at bounding box center [47, 213] width 1302 height 7
click at [362, 165] on div at bounding box center [326, 95] width 116 height 145
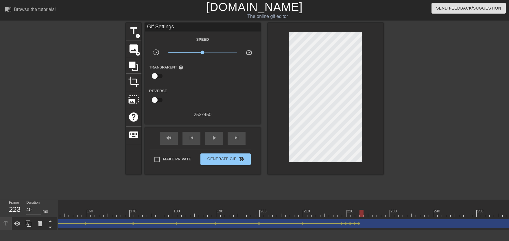
click at [361, 212] on div at bounding box center [47, 213] width 1302 height 7
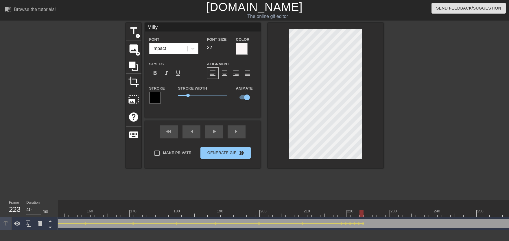
click at [351, 161] on div at bounding box center [326, 95] width 116 height 145
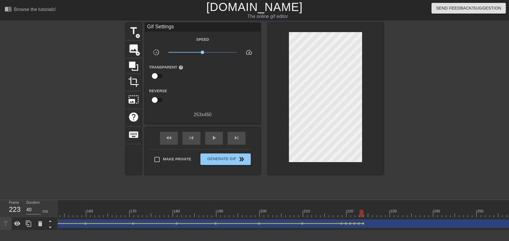
click at [366, 213] on div at bounding box center [47, 213] width 1302 height 7
click at [371, 214] on div at bounding box center [47, 213] width 1302 height 7
click at [374, 211] on div at bounding box center [47, 213] width 1302 height 7
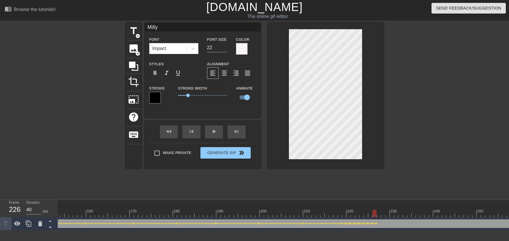
click at [379, 213] on div at bounding box center [47, 213] width 1302 height 7
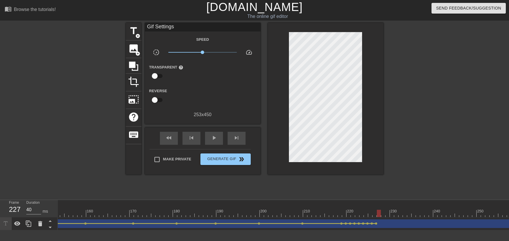
click at [370, 152] on div at bounding box center [326, 99] width 116 height 152
click at [382, 214] on div at bounding box center [47, 213] width 1302 height 7
click at [386, 211] on div at bounding box center [47, 213] width 1302 height 7
click at [392, 213] on div at bounding box center [47, 213] width 1302 height 7
drag, startPoint x: 392, startPoint y: 213, endPoint x: 400, endPoint y: 210, distance: 9.0
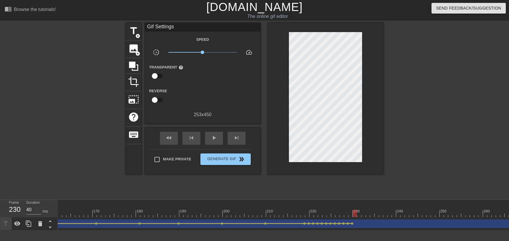
scroll to position [0, 716]
drag, startPoint x: 344, startPoint y: 213, endPoint x: 338, endPoint y: 214, distance: 5.6
click at [270, 114] on div at bounding box center [326, 99] width 116 height 152
drag, startPoint x: 293, startPoint y: 215, endPoint x: 323, endPoint y: 209, distance: 30.1
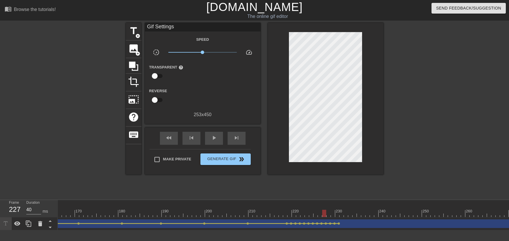
click at [339, 223] on span "lens" at bounding box center [339, 223] width 3 height 3
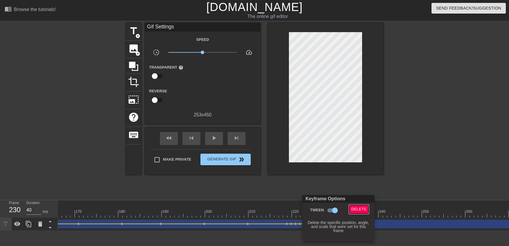
click at [357, 209] on span "Delete" at bounding box center [358, 209] width 15 height 7
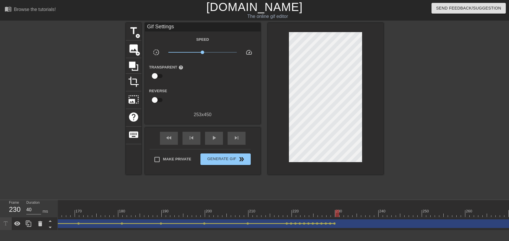
click at [282, 129] on div at bounding box center [326, 99] width 116 height 152
click at [257, 85] on div "Gif Settings Speed slow_motion_video x1.00 speed Transparent help Reverse 253 x…" at bounding box center [203, 70] width 116 height 95
click at [259, 231] on html "menu_book Browse the tutorials! [DOMAIN_NAME] The online gif editor Send Feedba…" at bounding box center [254, 115] width 509 height 231
drag, startPoint x: 234, startPoint y: 210, endPoint x: 73, endPoint y: 212, distance: 160.5
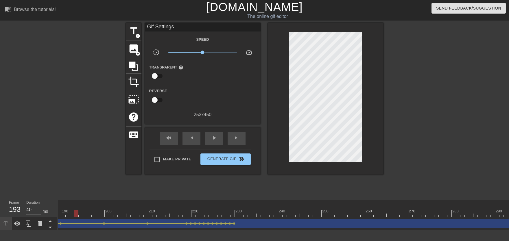
click at [209, 139] on div "play_arrow" at bounding box center [214, 138] width 18 height 13
click at [209, 141] on div "pause" at bounding box center [214, 138] width 18 height 13
drag, startPoint x: 226, startPoint y: 209, endPoint x: 231, endPoint y: 211, distance: 5.6
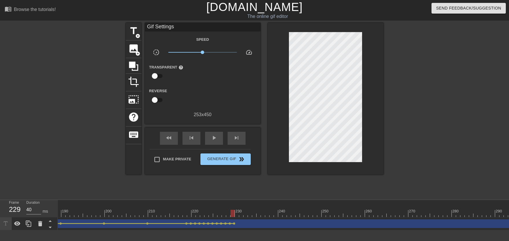
click at [380, 45] on div at bounding box center [326, 99] width 116 height 152
click at [366, 36] on div at bounding box center [326, 99] width 116 height 152
drag, startPoint x: 358, startPoint y: 30, endPoint x: 287, endPoint y: 162, distance: 150.1
click at [287, 162] on div at bounding box center [326, 99] width 116 height 152
drag, startPoint x: 151, startPoint y: 209, endPoint x: 79, endPoint y: 209, distance: 71.7
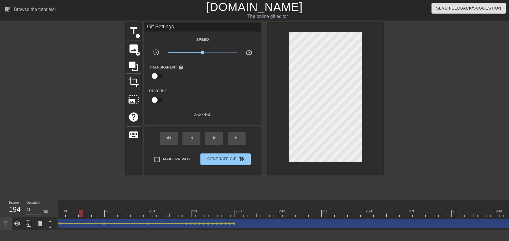
click at [217, 139] on span "play_arrow" at bounding box center [214, 137] width 7 height 7
click at [214, 141] on span "pause" at bounding box center [214, 137] width 7 height 7
click at [214, 141] on span "play_arrow" at bounding box center [214, 137] width 7 height 7
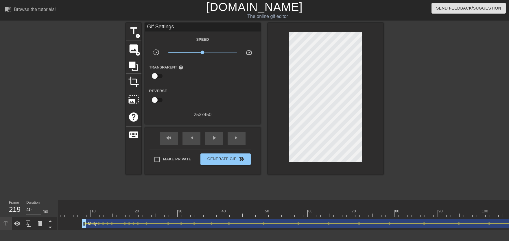
scroll to position [0, 0]
drag, startPoint x: 94, startPoint y: 205, endPoint x: 56, endPoint y: 208, distance: 37.7
click at [56, 208] on div "Frame 1 Duration 40 ms 10 20 30 40 50 60 70 80 90 100 110 120 130 140 150" at bounding box center [254, 215] width 509 height 30
drag, startPoint x: 74, startPoint y: 150, endPoint x: 71, endPoint y: 145, distance: 6.1
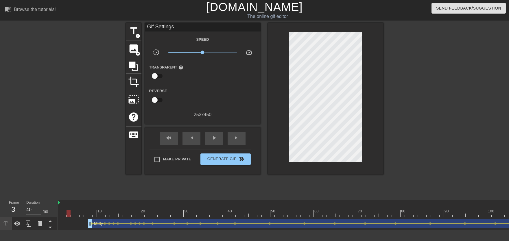
click at [61, 121] on div at bounding box center [75, 110] width 87 height 174
drag, startPoint x: 129, startPoint y: 203, endPoint x: 172, endPoint y: 170, distance: 54.0
click at [58, 204] on div "Frame 3 Duration 40 ms 10 20 30 40 50 60 70 80 90 100 110 120 130 140 150" at bounding box center [254, 215] width 509 height 30
click at [211, 139] on span "play_arrow" at bounding box center [214, 137] width 7 height 7
click at [374, 99] on div at bounding box center [326, 99] width 116 height 152
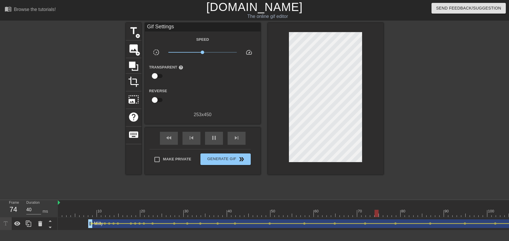
click at [374, 99] on div at bounding box center [326, 99] width 116 height 152
click at [386, 94] on div "title add_circle image add_circle crop photo_size_select_large help keyboard Gi…" at bounding box center [254, 110] width 509 height 174
click at [410, 147] on div at bounding box center [433, 110] width 87 height 174
type textarea "Milly"
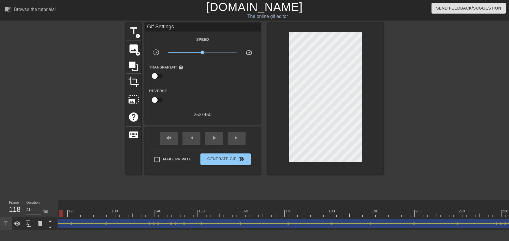
click at [266, 108] on div "title add_circle image add_circle crop photo_size_select_large help keyboard Gi…" at bounding box center [255, 99] width 258 height 152
click at [273, 108] on div at bounding box center [326, 99] width 116 height 152
click at [274, 108] on div at bounding box center [326, 99] width 116 height 152
drag, startPoint x: 285, startPoint y: 218, endPoint x: 270, endPoint y: 207, distance: 18.1
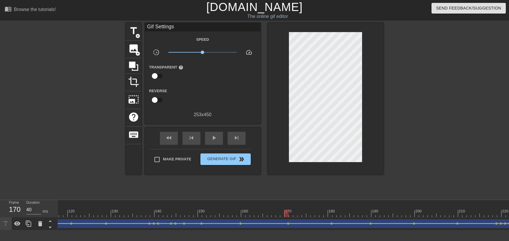
click at [276, 214] on div "10 20 30 40 50 60 70 80 90 100 110 120 130 140 150 160" at bounding box center [202, 208] width 1302 height 17
click at [210, 140] on div "play_arrow" at bounding box center [214, 138] width 18 height 13
click at [358, 165] on div at bounding box center [326, 99] width 116 height 152
click at [159, 100] on input "checkbox" at bounding box center [154, 100] width 33 height 11
click at [157, 100] on input "checkbox" at bounding box center [160, 100] width 33 height 11
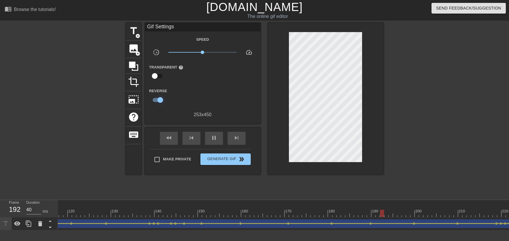
checkbox input "false"
type textarea "M"
type textarea "Milly"
click at [231, 140] on div "skip_next" at bounding box center [237, 138] width 18 height 13
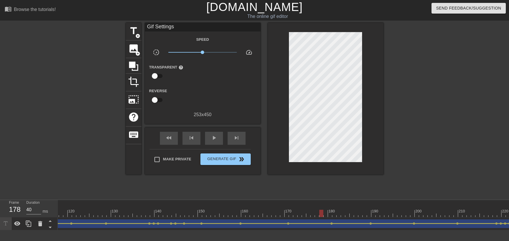
drag, startPoint x: 323, startPoint y: 207, endPoint x: 350, endPoint y: 206, distance: 26.9
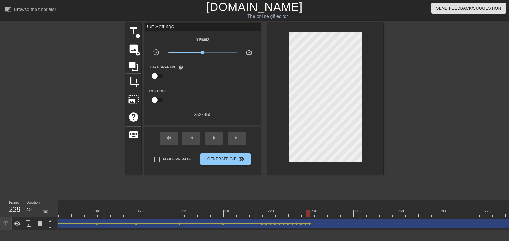
drag, startPoint x: 311, startPoint y: 213, endPoint x: 307, endPoint y: 213, distance: 3.2
click at [309, 222] on span "lens" at bounding box center [309, 223] width 3 height 3
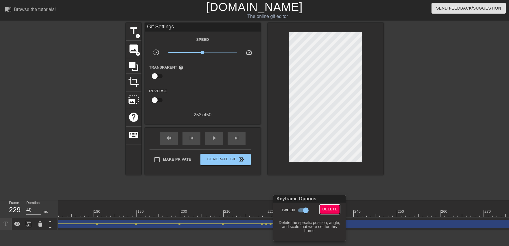
click at [326, 207] on span "Delete" at bounding box center [329, 209] width 15 height 7
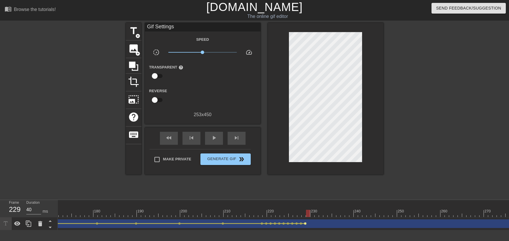
click at [305, 224] on span "lens" at bounding box center [305, 223] width 3 height 3
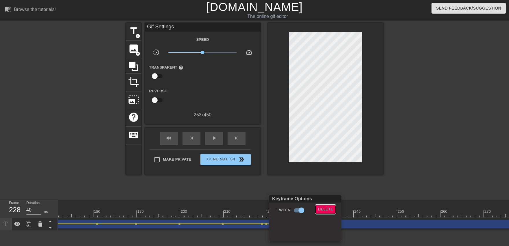
click at [318, 212] on span "Delete" at bounding box center [325, 209] width 15 height 7
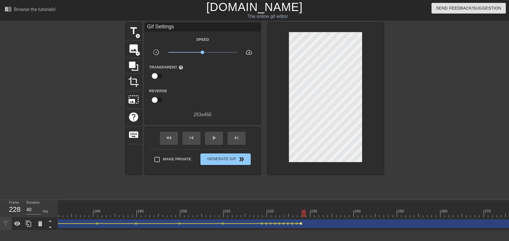
click at [301, 224] on span "lens" at bounding box center [301, 223] width 3 height 3
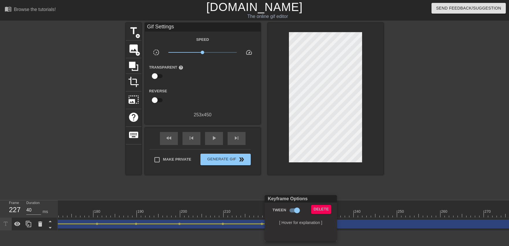
click at [326, 197] on div "Keyframe Options" at bounding box center [300, 199] width 75 height 8
click at [317, 207] on span "Delete" at bounding box center [321, 209] width 15 height 7
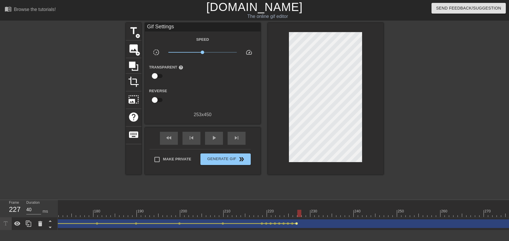
click at [296, 223] on span "lens" at bounding box center [296, 223] width 3 height 3
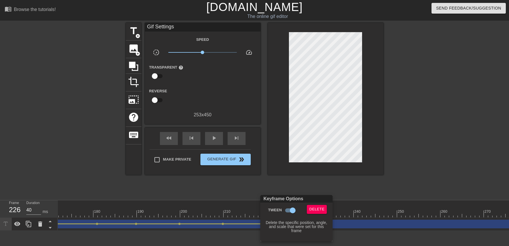
click at [319, 203] on div "Keyframe Options Tween Delete Delete the specific position, angle, and scale th…" at bounding box center [296, 218] width 72 height 46
drag, startPoint x: 314, startPoint y: 211, endPoint x: 307, endPoint y: 215, distance: 8.3
click at [314, 211] on span "Delete" at bounding box center [316, 209] width 15 height 7
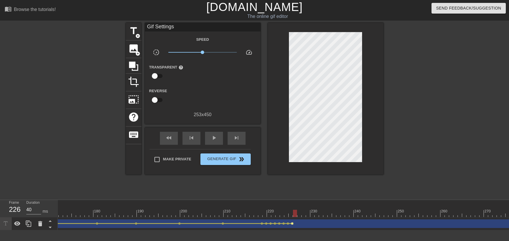
click at [293, 224] on span "lens" at bounding box center [292, 223] width 3 height 3
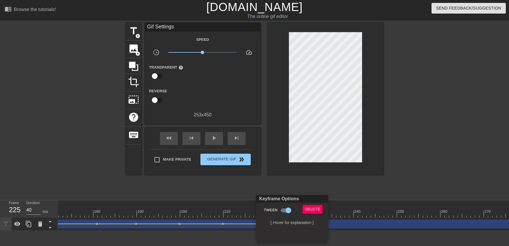
click at [309, 177] on div at bounding box center [254, 123] width 509 height 246
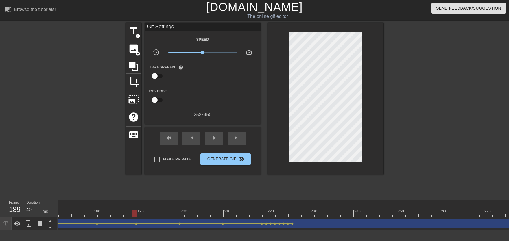
drag, startPoint x: 267, startPoint y: 215, endPoint x: 136, endPoint y: 209, distance: 131.4
drag, startPoint x: 260, startPoint y: 209, endPoint x: 294, endPoint y: 212, distance: 34.8
click at [244, 160] on span "Generate Gif double_arrow" at bounding box center [225, 159] width 45 height 7
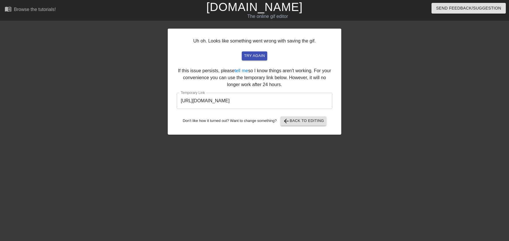
click at [262, 98] on input "[URL][DOMAIN_NAME]" at bounding box center [255, 101] width 156 height 16
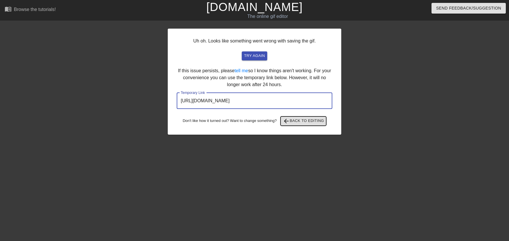
click at [314, 121] on span "arrow_back Back to Editing" at bounding box center [303, 121] width 41 height 7
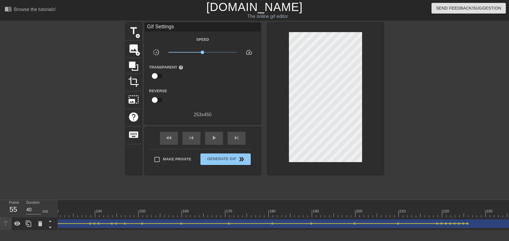
scroll to position [0, 854]
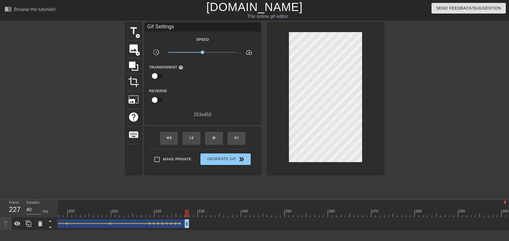
drag, startPoint x: 503, startPoint y: 221, endPoint x: 185, endPoint y: 222, distance: 317.9
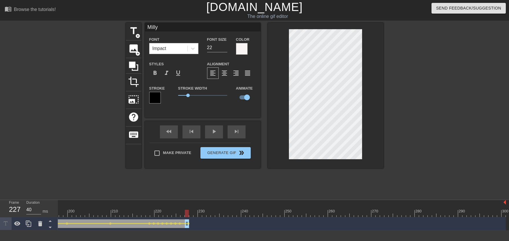
click at [188, 224] on span "lens" at bounding box center [188, 223] width 3 height 3
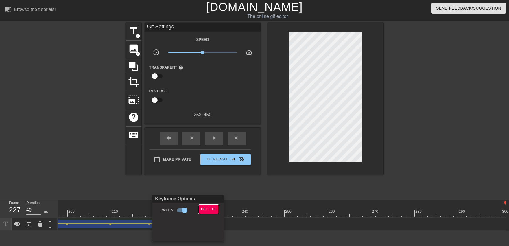
click at [200, 212] on button "Delete" at bounding box center [209, 209] width 20 height 9
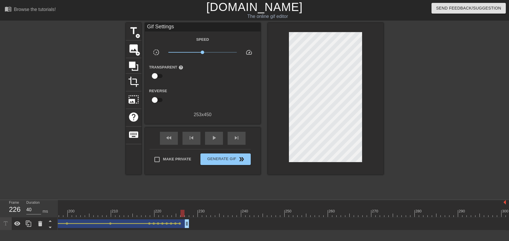
drag, startPoint x: 186, startPoint y: 224, endPoint x: 179, endPoint y: 224, distance: 7.2
drag, startPoint x: 225, startPoint y: 159, endPoint x: 222, endPoint y: 157, distance: 3.9
click at [224, 158] on span "Generate Gif double_arrow" at bounding box center [225, 159] width 45 height 7
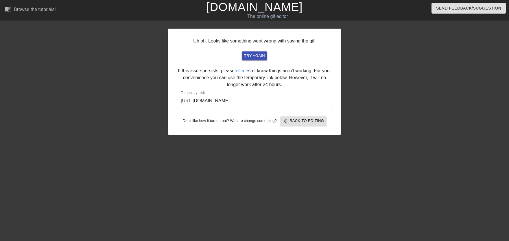
click at [285, 107] on input "[URL][DOMAIN_NAME]" at bounding box center [255, 101] width 156 height 16
click at [283, 100] on input "[URL][DOMAIN_NAME]" at bounding box center [255, 101] width 156 height 16
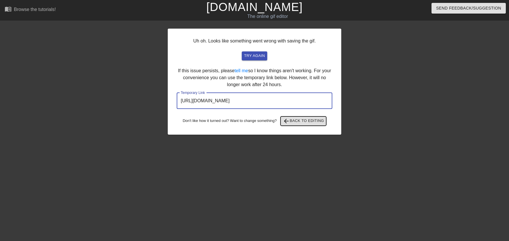
click at [304, 123] on span "arrow_back Back to Editing" at bounding box center [303, 121] width 41 height 7
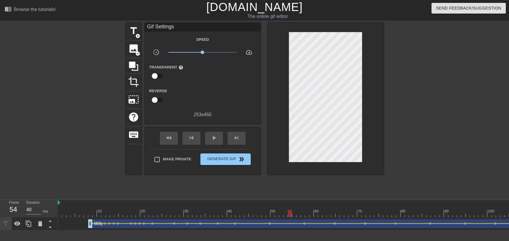
drag, startPoint x: 287, startPoint y: 212, endPoint x: 311, endPoint y: 212, distance: 24.0
drag, startPoint x: 377, startPoint y: 213, endPoint x: 414, endPoint y: 212, distance: 37.3
click at [414, 212] on div at bounding box center [386, 213] width 1302 height 7
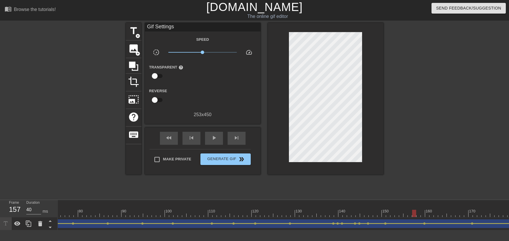
drag, startPoint x: 414, startPoint y: 212, endPoint x: 417, endPoint y: 212, distance: 2.9
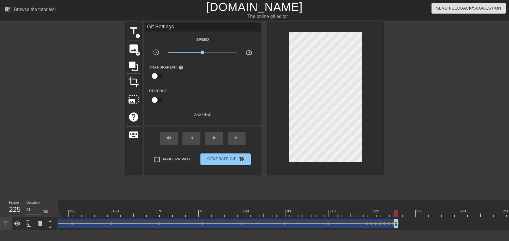
click at [398, 215] on div at bounding box center [73, 213] width 1302 height 7
drag, startPoint x: 396, startPoint y: 227, endPoint x: 405, endPoint y: 222, distance: 10.9
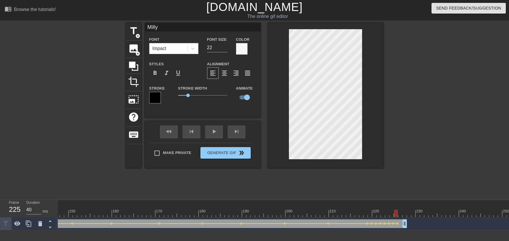
click at [396, 212] on div at bounding box center [73, 213] width 1302 height 7
click at [398, 213] on div at bounding box center [400, 213] width 4 height 7
drag, startPoint x: 406, startPoint y: 224, endPoint x: 458, endPoint y: 222, distance: 52.7
drag, startPoint x: 439, startPoint y: 222, endPoint x: 442, endPoint y: 220, distance: 3.4
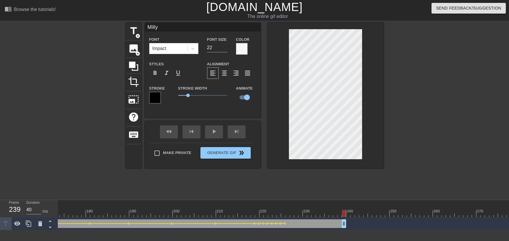
scroll to position [0, 854]
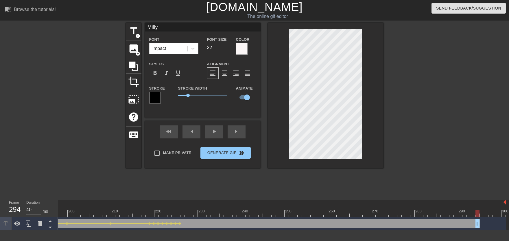
drag, startPoint x: 239, startPoint y: 224, endPoint x: 509, endPoint y: 229, distance: 269.3
click at [504, 229] on div "10 20 30 40 50 60 70 80 90 100 110 120 130 140 150 160" at bounding box center [283, 215] width 451 height 30
drag, startPoint x: 178, startPoint y: 215, endPoint x: 202, endPoint y: 203, distance: 25.7
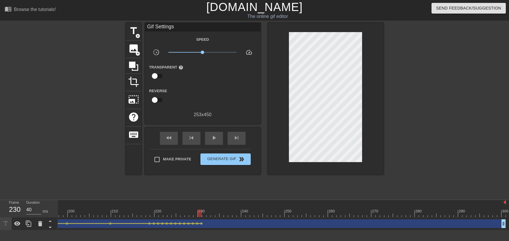
click at [210, 215] on div at bounding box center [209, 213] width 4 height 7
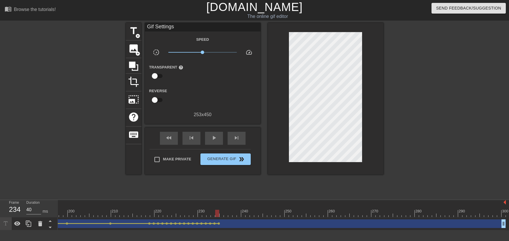
click at [237, 211] on div at bounding box center [239, 213] width 4 height 7
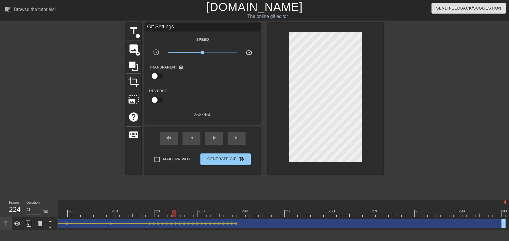
drag, startPoint x: 198, startPoint y: 214, endPoint x: 139, endPoint y: 202, distance: 60.1
click at [116, 222] on div "10 20 30 40 50 60 70 80 90 100 110 120 130 140 150 160" at bounding box center [283, 215] width 451 height 30
click at [218, 142] on div "play_arrow" at bounding box center [214, 138] width 18 height 13
drag, startPoint x: 220, startPoint y: 212, endPoint x: 239, endPoint y: 213, distance: 18.5
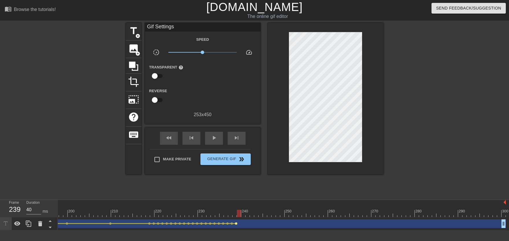
click at [235, 224] on span "lens" at bounding box center [236, 223] width 3 height 3
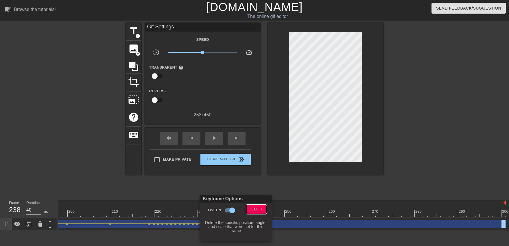
click at [255, 209] on span "Delete" at bounding box center [256, 209] width 15 height 7
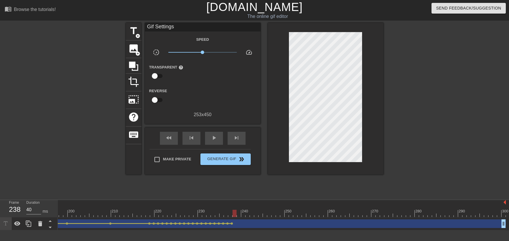
drag, startPoint x: 187, startPoint y: 205, endPoint x: 163, endPoint y: 202, distance: 24.3
drag, startPoint x: 189, startPoint y: 213, endPoint x: 210, endPoint y: 166, distance: 50.8
click at [219, 143] on div "play_arrow" at bounding box center [214, 138] width 18 height 13
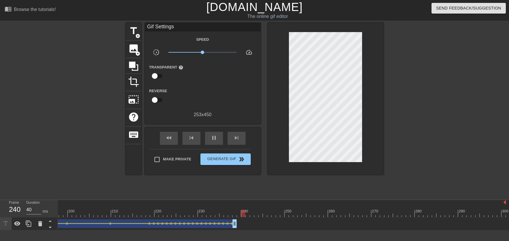
drag, startPoint x: 501, startPoint y: 222, endPoint x: 231, endPoint y: 210, distance: 270.4
click at [231, 210] on div "10 20 30 40 50 60 70 80 90 100 110 120 130 140 150 160" at bounding box center [283, 215] width 451 height 30
drag, startPoint x: 229, startPoint y: 210, endPoint x: 134, endPoint y: 211, distance: 94.3
click at [211, 141] on span "play_arrow" at bounding box center [214, 137] width 7 height 7
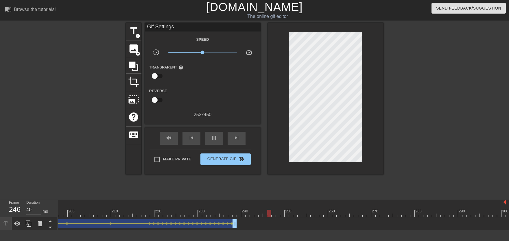
click at [211, 145] on div "fast_rewind skip_previous pause skip_next" at bounding box center [203, 139] width 94 height 22
drag, startPoint x: 215, startPoint y: 214, endPoint x: 235, endPoint y: 216, distance: 19.7
drag, startPoint x: 216, startPoint y: 208, endPoint x: 208, endPoint y: 178, distance: 30.9
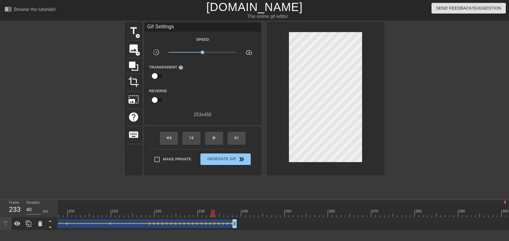
drag, startPoint x: 187, startPoint y: 211, endPoint x: 211, endPoint y: 215, distance: 25.2
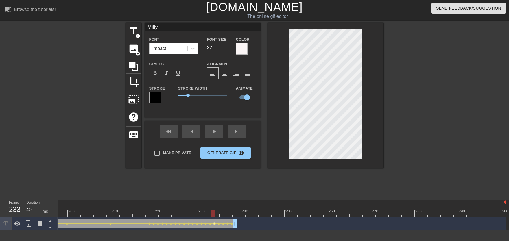
click at [214, 224] on span "lens" at bounding box center [214, 223] width 3 height 3
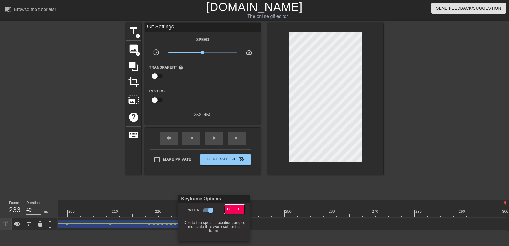
click at [229, 211] on span "Delete" at bounding box center [234, 209] width 15 height 7
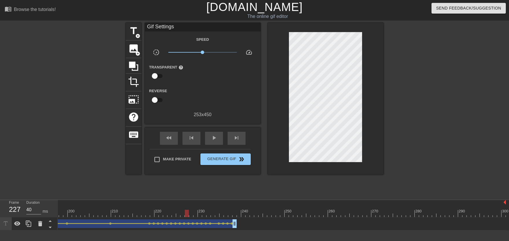
drag, startPoint x: 204, startPoint y: 214, endPoint x: 216, endPoint y: 171, distance: 44.8
click at [216, 145] on div "play_arrow" at bounding box center [214, 138] width 18 height 13
drag, startPoint x: 211, startPoint y: 213, endPoint x: 235, endPoint y: 215, distance: 23.2
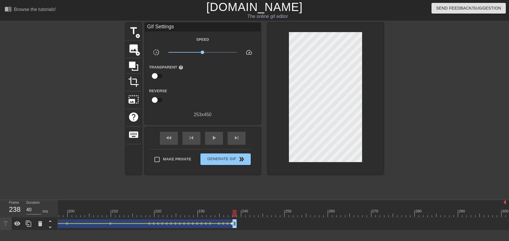
click at [231, 224] on span "lens" at bounding box center [232, 223] width 3 height 3
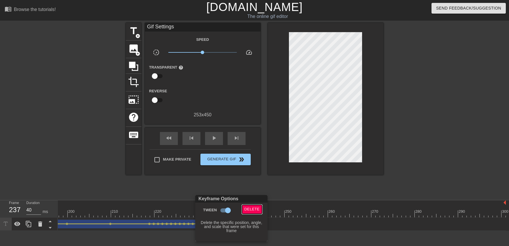
click at [250, 209] on span "Delete" at bounding box center [251, 209] width 15 height 7
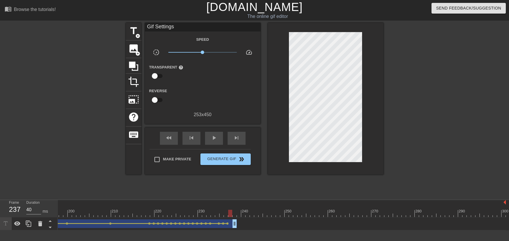
drag, startPoint x: 234, startPoint y: 214, endPoint x: 229, endPoint y: 215, distance: 4.8
drag, startPoint x: 216, startPoint y: 215, endPoint x: 163, endPoint y: 207, distance: 53.0
click at [211, 142] on div "play_arrow" at bounding box center [214, 138] width 18 height 13
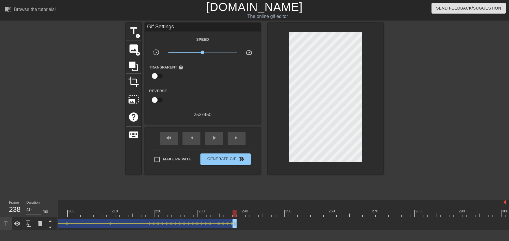
drag, startPoint x: 232, startPoint y: 212, endPoint x: 270, endPoint y: 209, distance: 38.6
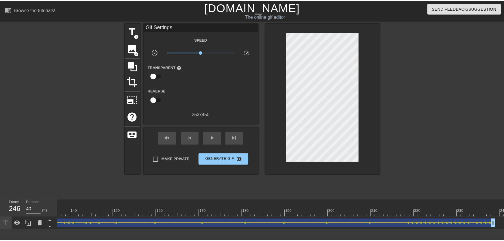
scroll to position [0, 0]
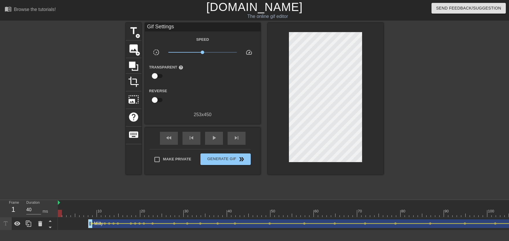
drag, startPoint x: 91, startPoint y: 206, endPoint x: 49, endPoint y: 212, distance: 41.6
click at [49, 212] on div "Frame 1 Duration 40 ms 10 20 30 40 50 60 70 80 90 100 110 120 130 140 150" at bounding box center [254, 215] width 509 height 30
click at [215, 160] on span "Generate Gif double_arrow" at bounding box center [225, 159] width 45 height 7
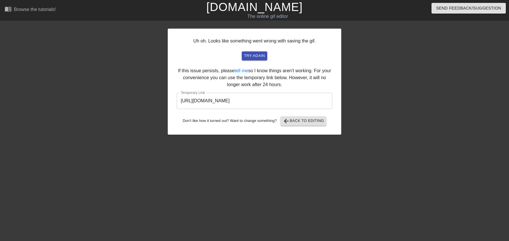
click at [282, 103] on input "[URL][DOMAIN_NAME]" at bounding box center [255, 101] width 156 height 16
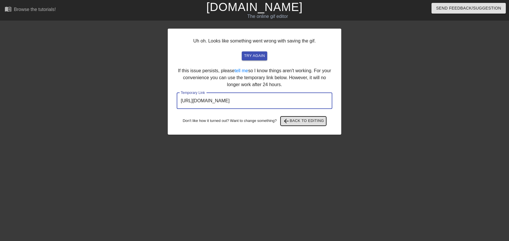
click at [299, 125] on button "arrow_back Back to Editing" at bounding box center [304, 121] width 46 height 9
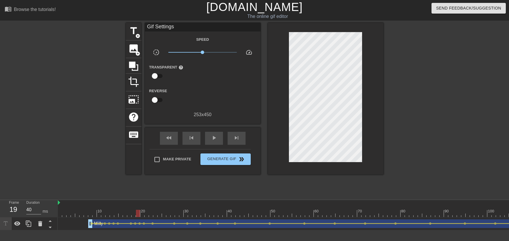
drag, startPoint x: 137, startPoint y: 212, endPoint x: 71, endPoint y: 214, distance: 66.3
click at [69, 209] on div at bounding box center [69, 209] width 4 height 7
drag, startPoint x: 67, startPoint y: 209, endPoint x: 54, endPoint y: 211, distance: 13.8
click at [54, 211] on div "Frame 1 Duration 40 ms 10 20 30 40 50 60 70 80 90 100 110 120 130 140 150" at bounding box center [254, 215] width 509 height 30
click at [139, 36] on span "add_circle" at bounding box center [137, 36] width 5 height 5
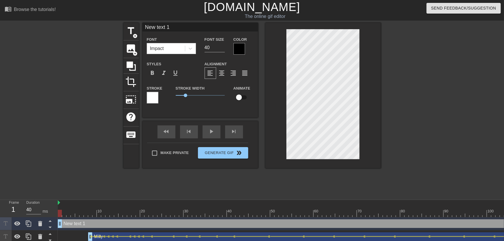
type input "New text"
type textarea "New text"
type input "New text"
type textarea "New text"
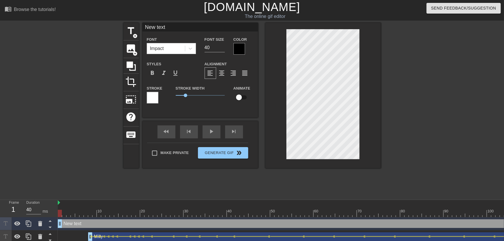
type input "New tex"
type textarea "New tex"
type input "New te"
type textarea "New te"
type input "New t"
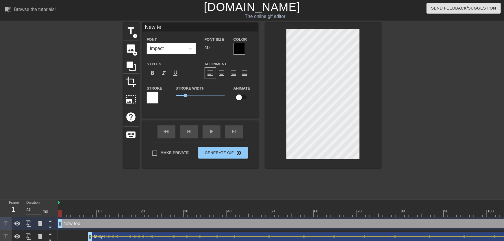
type textarea "New t"
type input "New"
type textarea "New"
type input "New"
type textarea "New"
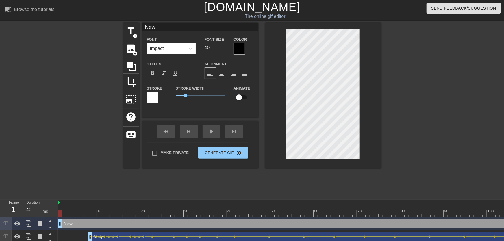
type input "Ne"
type textarea "Ne"
type input "N"
type textarea "N"
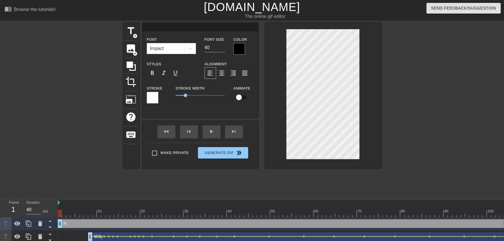
type input "T"
type textarea "T"
type input "To"
type textarea "To"
type input "Ton"
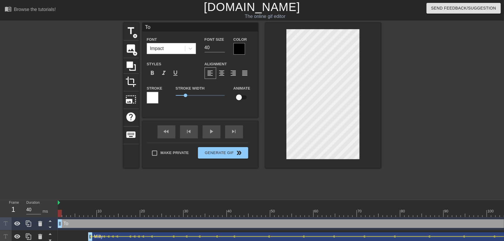
type textarea "Ton"
type input "[PERSON_NAME]"
type textarea "[PERSON_NAME]"
click at [235, 52] on div at bounding box center [240, 49] width 12 height 12
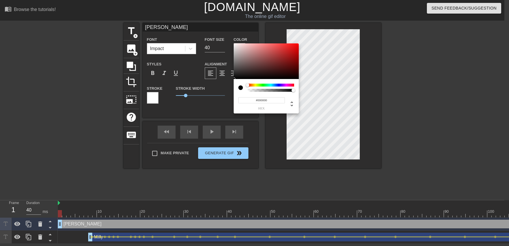
type input "#F6F2F2"
click at [235, 45] on div at bounding box center [266, 61] width 65 height 36
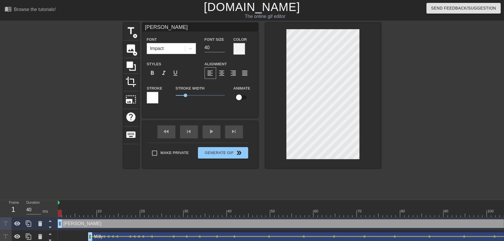
click at [155, 100] on div at bounding box center [153, 98] width 12 height 12
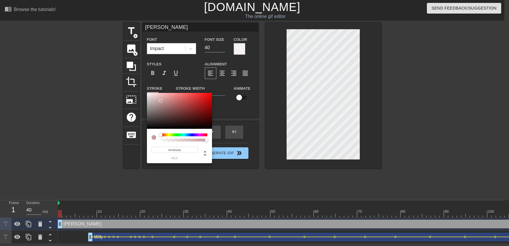
type input "#000000"
drag, startPoint x: 159, startPoint y: 104, endPoint x: 131, endPoint y: 183, distance: 84.3
click at [147, 129] on div at bounding box center [179, 111] width 65 height 36
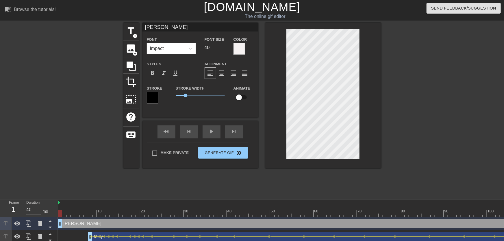
click at [247, 99] on input "checkbox" at bounding box center [239, 97] width 33 height 11
checkbox input "true"
drag, startPoint x: 222, startPoint y: 48, endPoint x: 278, endPoint y: 75, distance: 62.1
click at [221, 49] on input "29" at bounding box center [215, 47] width 20 height 9
click at [222, 51] on input "29" at bounding box center [215, 47] width 20 height 9
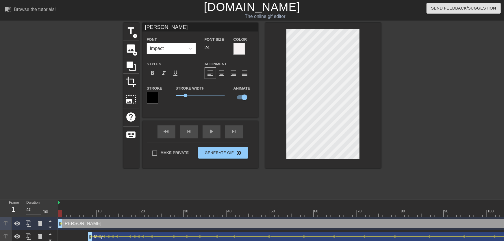
type input "24"
click at [222, 50] on input "24" at bounding box center [215, 47] width 20 height 9
drag, startPoint x: 60, startPoint y: 212, endPoint x: 87, endPoint y: 210, distance: 27.2
click at [87, 210] on div at bounding box center [86, 213] width 4 height 7
click at [88, 224] on span "lens" at bounding box center [87, 223] width 3 height 3
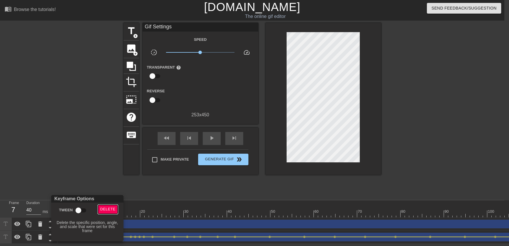
click at [104, 213] on button "Delete" at bounding box center [108, 209] width 20 height 9
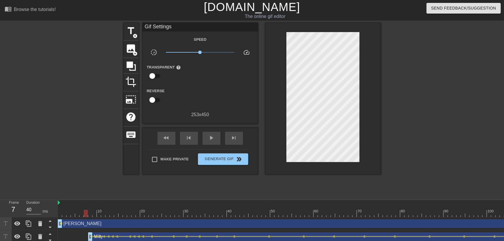
drag, startPoint x: 65, startPoint y: 211, endPoint x: 88, endPoint y: 215, distance: 22.5
click at [61, 224] on span "lens" at bounding box center [61, 223] width 3 height 3
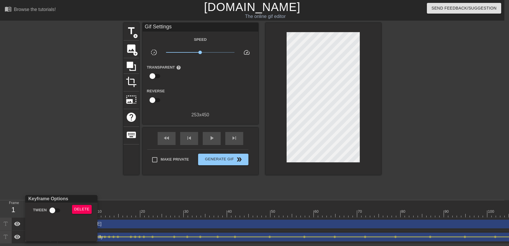
click at [59, 218] on div "Keyframe Options Tween Delete" at bounding box center [61, 218] width 72 height 46
click at [56, 213] on input "Tween" at bounding box center [52, 210] width 33 height 11
checkbox input "true"
click at [149, 204] on div at bounding box center [254, 123] width 509 height 246
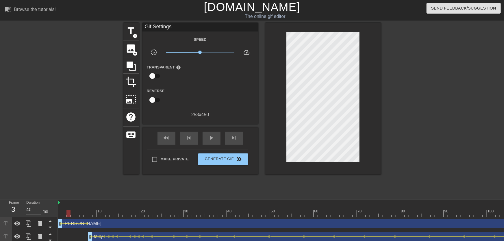
drag, startPoint x: 131, startPoint y: 206, endPoint x: 44, endPoint y: 218, distance: 87.5
click at [41, 219] on div "Frame 3 Duration 40 ms 10 20 30 40 50 60 70 80 90 100 110 120 130 140 150" at bounding box center [252, 221] width 504 height 43
click at [214, 140] on span "play_arrow" at bounding box center [211, 137] width 7 height 7
click at [212, 141] on span "pause" at bounding box center [211, 137] width 7 height 7
drag, startPoint x: 55, startPoint y: 214, endPoint x: 88, endPoint y: 214, distance: 32.4
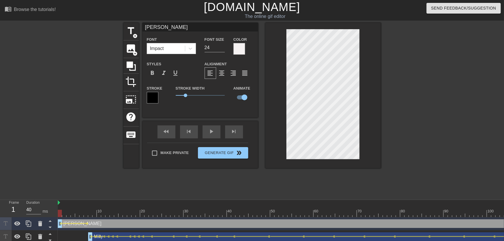
drag, startPoint x: 55, startPoint y: 216, endPoint x: 188, endPoint y: 166, distance: 142.2
click at [43, 219] on div "Frame 1 Duration 40 ms 10 20 30 40 50 60 70 80 90 100 110 120 130 140 150" at bounding box center [252, 221] width 504 height 43
click at [209, 132] on div "fast_rewind skip_previous play_arrow skip_next" at bounding box center [200, 132] width 94 height 22
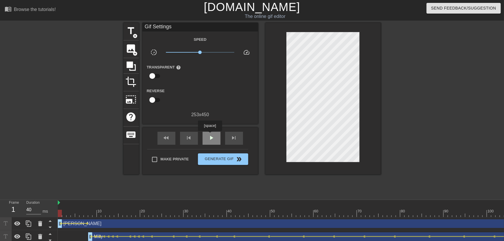
click at [210, 135] on span "play_arrow" at bounding box center [211, 137] width 7 height 7
drag, startPoint x: 210, startPoint y: 138, endPoint x: 207, endPoint y: 138, distance: 3.5
click at [210, 138] on span "pause" at bounding box center [211, 137] width 7 height 7
click at [92, 209] on div at bounding box center [90, 209] width 4 height 7
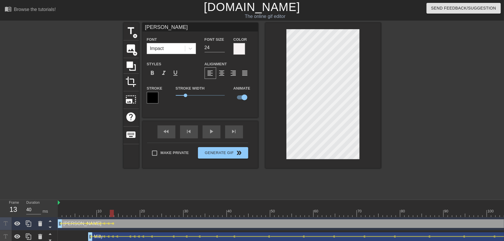
drag, startPoint x: 125, startPoint y: 215, endPoint x: 168, endPoint y: 213, distance: 43.1
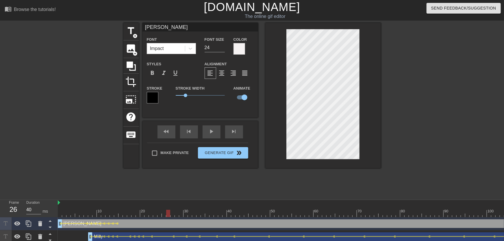
click at [168, 213] on div at bounding box center [168, 213] width 4 height 7
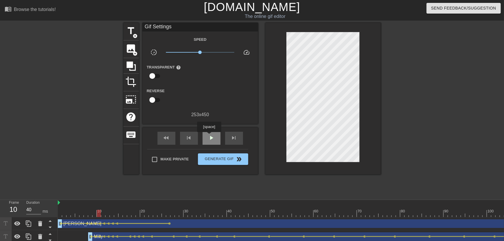
click at [209, 136] on div "play_arrow" at bounding box center [212, 138] width 18 height 13
drag, startPoint x: 209, startPoint y: 137, endPoint x: 199, endPoint y: 144, distance: 12.5
click at [209, 138] on span "pause" at bounding box center [211, 137] width 7 height 7
drag, startPoint x: 57, startPoint y: 217, endPoint x: 72, endPoint y: 204, distance: 19.5
click at [51, 218] on div "Frame 1 Duration 40 ms 10 20 30 40 50 60 70 80 90 100 110 120 130 140 150" at bounding box center [252, 221] width 504 height 43
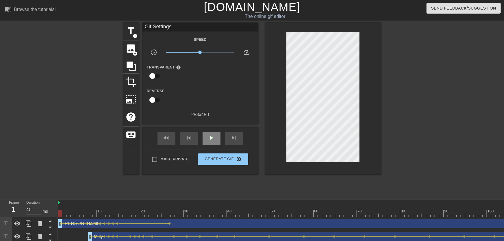
click at [204, 143] on div "play_arrow" at bounding box center [212, 138] width 18 height 13
click at [204, 143] on div "pause" at bounding box center [212, 138] width 18 height 13
drag, startPoint x: 94, startPoint y: 217, endPoint x: 104, endPoint y: 215, distance: 9.8
click at [105, 224] on span "lens" at bounding box center [105, 223] width 3 height 3
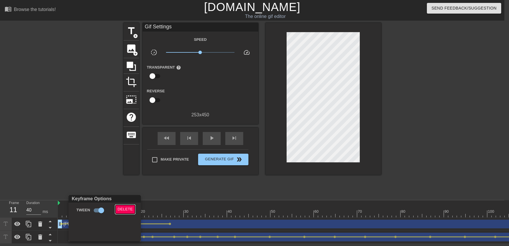
click at [123, 212] on span "Delete" at bounding box center [125, 209] width 15 height 7
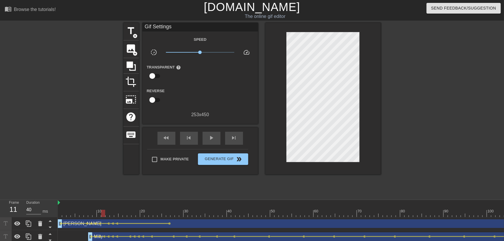
drag, startPoint x: 104, startPoint y: 212, endPoint x: 72, endPoint y: 214, distance: 31.9
click at [207, 139] on div "play_arrow" at bounding box center [212, 138] width 18 height 13
click at [209, 143] on div "pause" at bounding box center [212, 138] width 18 height 13
drag, startPoint x: 86, startPoint y: 215, endPoint x: 97, endPoint y: 216, distance: 11.1
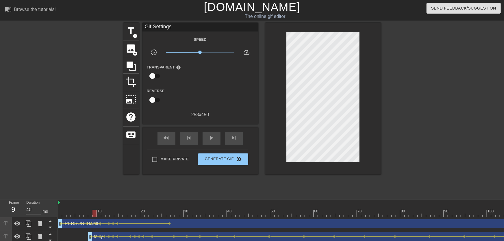
click at [96, 224] on span "lens" at bounding box center [96, 223] width 3 height 3
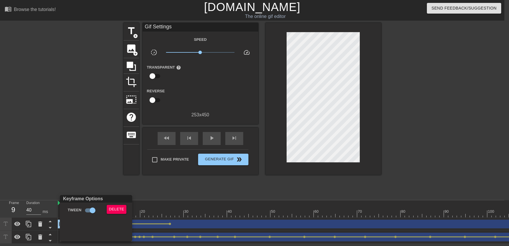
click at [110, 214] on div "Delete" at bounding box center [117, 211] width 31 height 13
click at [110, 211] on span "Delete" at bounding box center [116, 209] width 15 height 7
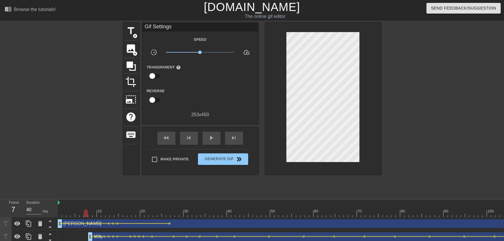
drag, startPoint x: 88, startPoint y: 211, endPoint x: 58, endPoint y: 209, distance: 29.3
click at [57, 212] on div "Frame 7 Duration 40 ms 10 20 30 40 50 60 70 80 90 100 110 120 130 140 150" at bounding box center [252, 221] width 504 height 43
click at [213, 140] on span "play_arrow" at bounding box center [211, 137] width 7 height 7
click at [212, 145] on div "fast_rewind skip_previous pause skip_next" at bounding box center [200, 139] width 94 height 22
drag, startPoint x: 91, startPoint y: 213, endPoint x: 106, endPoint y: 215, distance: 15.4
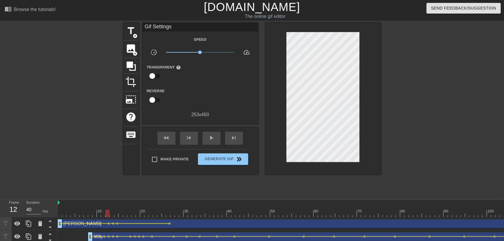
drag, startPoint x: 110, startPoint y: 215, endPoint x: 112, endPoint y: 221, distance: 5.9
click at [113, 224] on span "lens" at bounding box center [113, 223] width 3 height 3
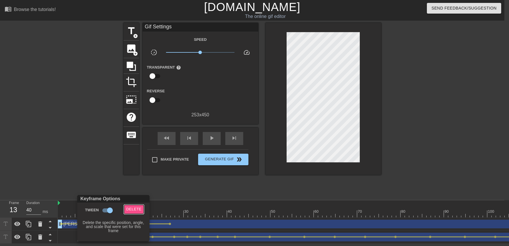
click at [133, 210] on span "Delete" at bounding box center [133, 209] width 15 height 7
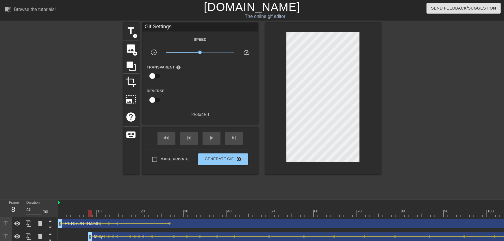
drag, startPoint x: 107, startPoint y: 209, endPoint x: 53, endPoint y: 214, distance: 54.0
click at [53, 214] on div "Frame 8 Duration 40 ms 10 20 30 40 50 60 70 80 90 100 110 120 130 140 150" at bounding box center [252, 221] width 504 height 43
click at [209, 138] on span "play_arrow" at bounding box center [211, 137] width 7 height 7
click at [209, 143] on div "pause" at bounding box center [212, 138] width 18 height 13
drag, startPoint x: 88, startPoint y: 214, endPoint x: 109, endPoint y: 218, distance: 22.2
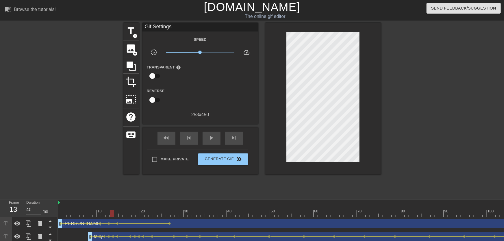
click at [109, 218] on div "10 20 30 40 50 60 70 80 90 100 110 120 130 140 150 160" at bounding box center [281, 221] width 447 height 43
click at [110, 224] on span "lens" at bounding box center [109, 223] width 3 height 3
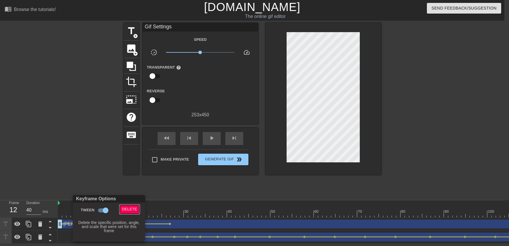
click at [130, 211] on span "Delete" at bounding box center [129, 209] width 15 height 7
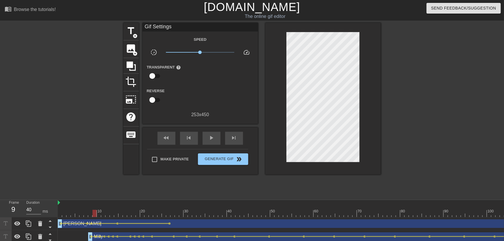
drag, startPoint x: 112, startPoint y: 210, endPoint x: 130, endPoint y: 177, distance: 38.2
click at [200, 141] on div "fast_rewind skip_previous play_arrow skip_next" at bounding box center [200, 139] width 94 height 22
click at [205, 142] on div "play_arrow" at bounding box center [212, 138] width 18 height 13
click at [204, 143] on div "pause" at bounding box center [212, 138] width 18 height 13
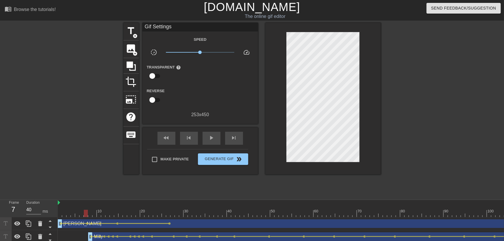
drag, startPoint x: 86, startPoint y: 212, endPoint x: 92, endPoint y: 214, distance: 5.8
click at [93, 224] on div at bounding box center [96, 223] width 7 height 1
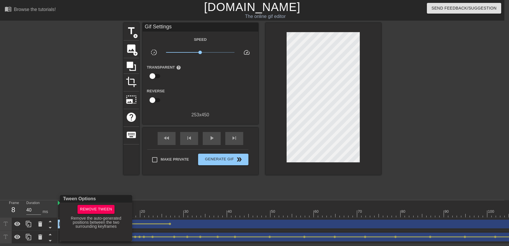
click at [91, 187] on div at bounding box center [254, 123] width 509 height 246
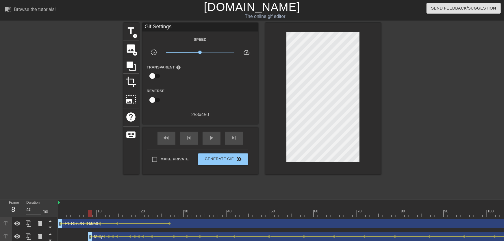
click at [93, 224] on span "lens" at bounding box center [92, 223] width 3 height 3
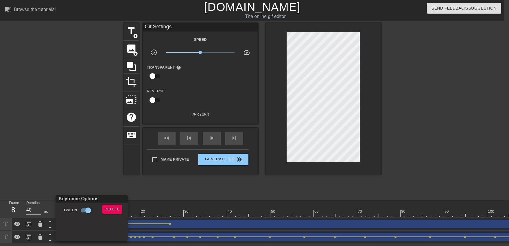
click at [88, 189] on div at bounding box center [254, 123] width 509 height 246
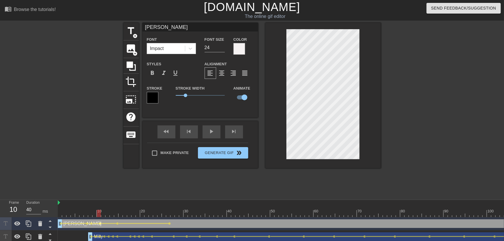
click at [101, 224] on span "lens" at bounding box center [100, 223] width 3 height 3
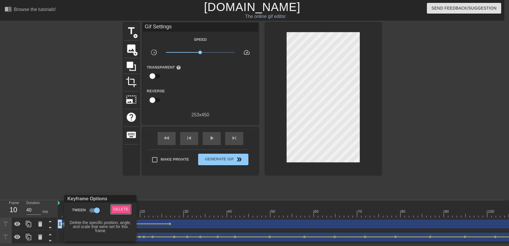
click at [123, 211] on span "Delete" at bounding box center [120, 209] width 15 height 7
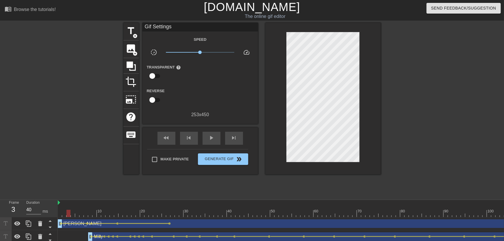
drag, startPoint x: 70, startPoint y: 212, endPoint x: 113, endPoint y: 185, distance: 51.1
click at [45, 215] on div "Frame 3 Duration 40 ms 10 20 30 40 50 60 70 80 90 100 110 120 130 140 150" at bounding box center [252, 221] width 504 height 43
click at [211, 139] on span "play_arrow" at bounding box center [211, 137] width 7 height 7
click at [213, 144] on div "pause" at bounding box center [212, 138] width 18 height 13
drag, startPoint x: 77, startPoint y: 211, endPoint x: 115, endPoint y: 213, distance: 38.2
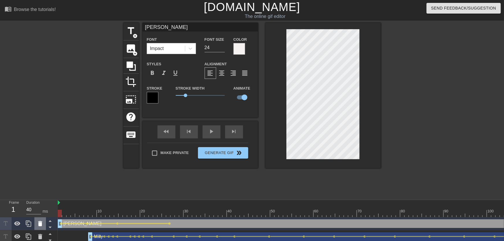
drag, startPoint x: 69, startPoint y: 216, endPoint x: 46, endPoint y: 218, distance: 22.7
click at [46, 218] on div "Frame 1 Duration 40 ms 10 20 30 40 50 60 70 80 90 100 110 120 130 140 150" at bounding box center [252, 221] width 504 height 43
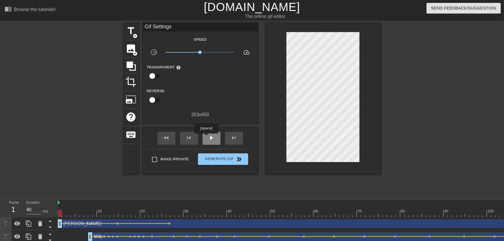
click at [206, 138] on div "play_arrow" at bounding box center [212, 138] width 18 height 13
click at [207, 140] on div "pause" at bounding box center [212, 138] width 18 height 13
drag, startPoint x: 84, startPoint y: 213, endPoint x: 91, endPoint y: 213, distance: 7.3
click at [92, 224] on span "lens" at bounding box center [92, 223] width 3 height 3
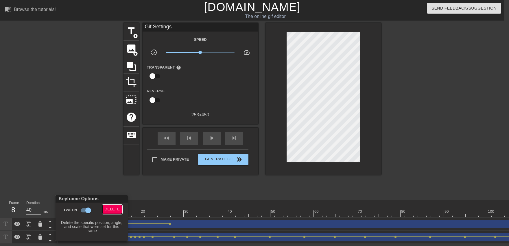
click at [115, 211] on span "Delete" at bounding box center [112, 209] width 15 height 7
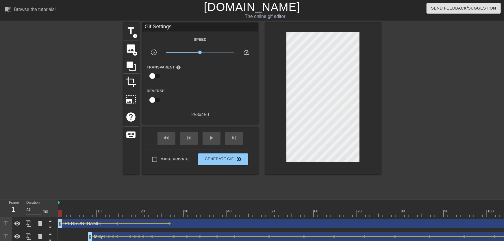
drag, startPoint x: 75, startPoint y: 212, endPoint x: 50, endPoint y: 215, distance: 25.6
click at [50, 215] on div "Frame 1 Duration 40 ms 10 20 30 40 50 60 70 80 90 100 110 120 130 140 150" at bounding box center [252, 221] width 504 height 43
click at [207, 143] on div "play_arrow" at bounding box center [212, 138] width 18 height 13
click at [209, 142] on div "pause" at bounding box center [212, 138] width 18 height 13
drag, startPoint x: 87, startPoint y: 216, endPoint x: 91, endPoint y: 216, distance: 3.8
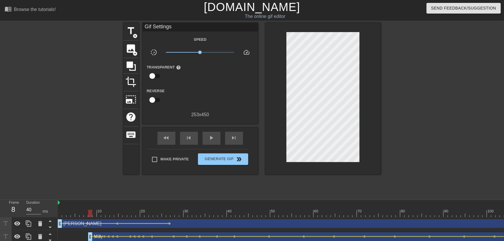
click at [87, 224] on span "lens" at bounding box center [87, 223] width 3 height 3
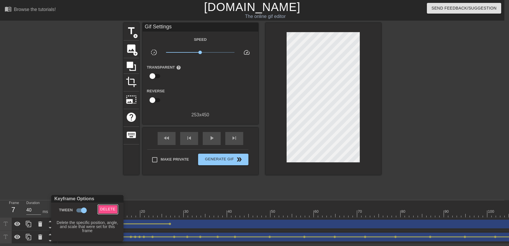
click at [103, 212] on span "Delete" at bounding box center [107, 209] width 15 height 7
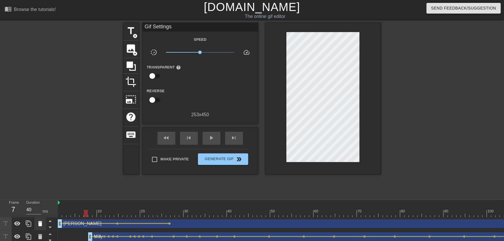
click at [38, 219] on div "Frame 7 Duration 40 ms 10 20 30 40 50 60 70 80 90 100 110 120 130 140 150" at bounding box center [252, 221] width 504 height 43
click at [216, 137] on div "play_arrow" at bounding box center [212, 138] width 18 height 13
click at [216, 137] on div "pause" at bounding box center [212, 138] width 18 height 13
drag, startPoint x: 64, startPoint y: 208, endPoint x: 92, endPoint y: 215, distance: 28.4
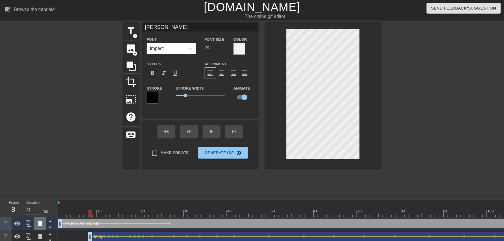
drag, startPoint x: 47, startPoint y: 219, endPoint x: 40, endPoint y: 221, distance: 7.7
click at [40, 221] on div "Frame 8 Duration 40 ms 10 20 30 40 50 60 70 80 90 100 110 120 130 140 150" at bounding box center [252, 221] width 504 height 43
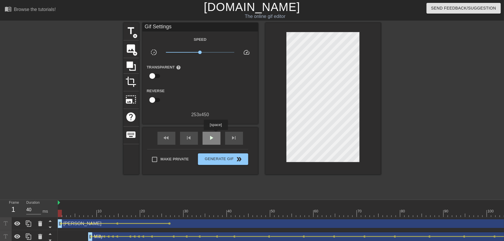
click at [216, 134] on div "play_arrow" at bounding box center [212, 138] width 18 height 13
click at [216, 135] on div "pause" at bounding box center [212, 138] width 18 height 13
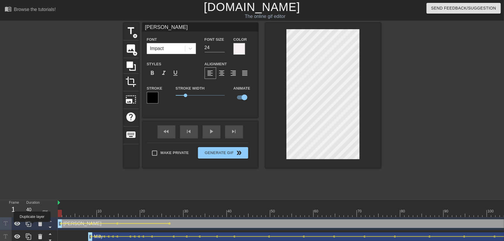
drag, startPoint x: 90, startPoint y: 215, endPoint x: 136, endPoint y: 190, distance: 52.3
click at [29, 226] on div "Frame 1 Duration 40 ms 10 20 30 40 50 60 70 80 90 100 110 120 130 140 150" at bounding box center [252, 221] width 504 height 43
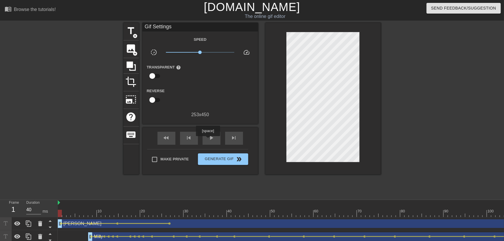
click at [208, 140] on div "fast_rewind skip_previous play_arrow skip_next" at bounding box center [200, 139] width 94 height 22
click at [209, 140] on span "play_arrow" at bounding box center [211, 137] width 7 height 7
click at [209, 141] on span "pause" at bounding box center [211, 137] width 7 height 7
drag, startPoint x: 61, startPoint y: 211, endPoint x: 85, endPoint y: 214, distance: 24.2
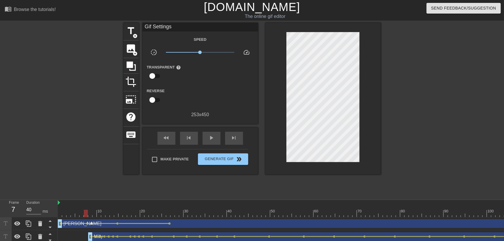
click at [91, 224] on span "lens" at bounding box center [92, 223] width 3 height 3
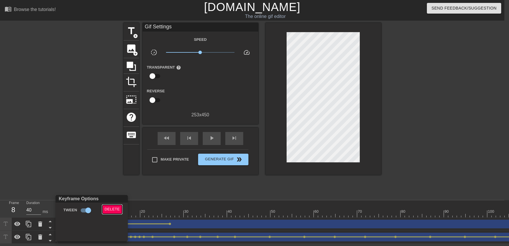
click at [115, 208] on span "Delete" at bounding box center [112, 209] width 15 height 7
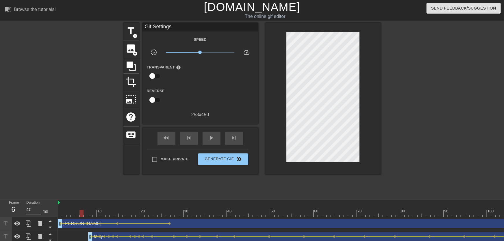
drag, startPoint x: 84, startPoint y: 209, endPoint x: 16, endPoint y: 216, distance: 67.5
click at [16, 217] on div "Frame 6 Duration 40 ms 10 20 30 40 50 60 70 80 90 100 110 120 130 140 150" at bounding box center [252, 221] width 504 height 43
click at [211, 140] on span "play_arrow" at bounding box center [211, 137] width 7 height 7
click at [212, 141] on span "pause" at bounding box center [211, 137] width 7 height 7
drag, startPoint x: 65, startPoint y: 215, endPoint x: 86, endPoint y: 216, distance: 21.4
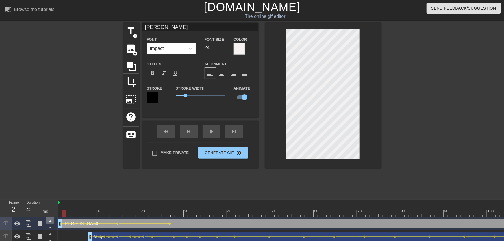
drag, startPoint x: 74, startPoint y: 214, endPoint x: 47, endPoint y: 221, distance: 28.1
click at [47, 222] on div "Frame 2 Duration 40 ms 10 20 30 40 50 60 70 80 90 100 110 120 130 140 150" at bounding box center [252, 221] width 504 height 43
click at [200, 190] on div "title add_circle image add_circle crop photo_size_select_large help keyboard [P…" at bounding box center [253, 110] width 258 height 174
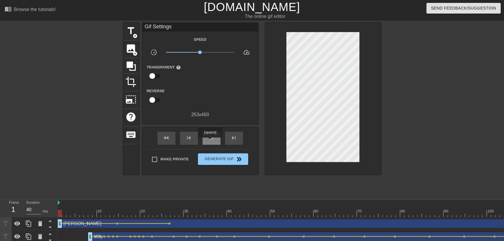
click at [210, 141] on span "play_arrow" at bounding box center [211, 137] width 7 height 7
click at [211, 141] on span "pause" at bounding box center [211, 137] width 7 height 7
drag, startPoint x: 88, startPoint y: 215, endPoint x: 47, endPoint y: 220, distance: 41.1
click at [47, 220] on div "Frame 7 Duration 40 ms 10 20 30 40 50 60 70 80 90 100 110 120 130 140 150" at bounding box center [252, 221] width 504 height 43
click at [207, 144] on div "play_arrow" at bounding box center [212, 138] width 18 height 13
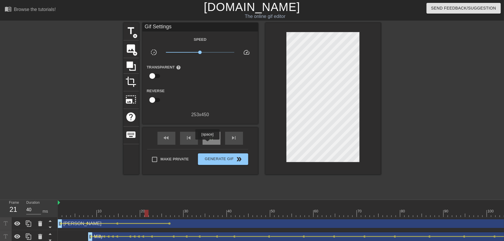
click at [207, 144] on div "pause" at bounding box center [212, 138] width 18 height 13
drag, startPoint x: 90, startPoint y: 212, endPoint x: 36, endPoint y: 207, distance: 54.0
click at [29, 212] on div "Frame 1 Duration 40 ms 10 20 30 40 50 60 70 80 90 100 110 120 130 140 150" at bounding box center [252, 221] width 504 height 43
click at [206, 142] on div "play_arrow" at bounding box center [212, 138] width 18 height 13
click at [209, 145] on div "fast_rewind skip_previous pause skip_next" at bounding box center [200, 139] width 94 height 22
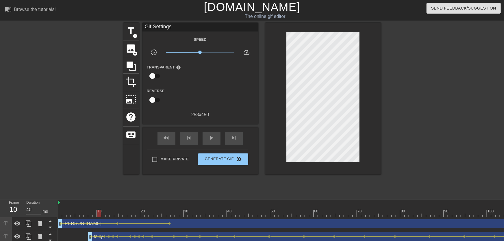
drag, startPoint x: 86, startPoint y: 212, endPoint x: 98, endPoint y: 214, distance: 11.9
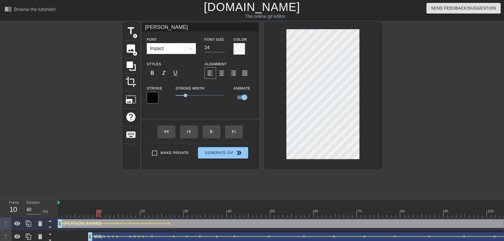
drag, startPoint x: 80, startPoint y: 211, endPoint x: 62, endPoint y: 213, distance: 17.7
click at [213, 138] on div "play_arrow" at bounding box center [212, 132] width 18 height 13
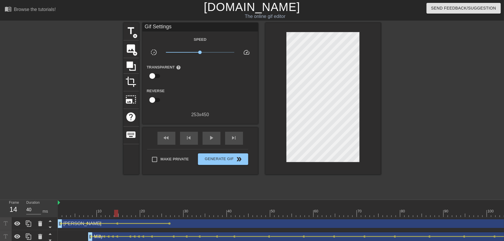
drag, startPoint x: 109, startPoint y: 215, endPoint x: 117, endPoint y: 216, distance: 7.7
click at [218, 139] on div "play_arrow" at bounding box center [212, 138] width 18 height 13
drag, startPoint x: 218, startPoint y: 139, endPoint x: 213, endPoint y: 143, distance: 6.0
click at [218, 139] on div "pause" at bounding box center [212, 138] width 18 height 13
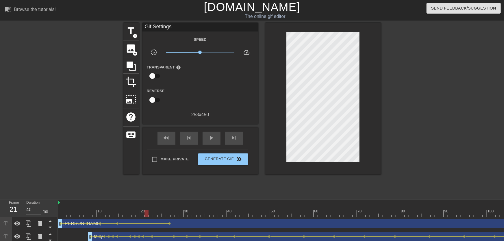
drag, startPoint x: 121, startPoint y: 214, endPoint x: 146, endPoint y: 216, distance: 25.2
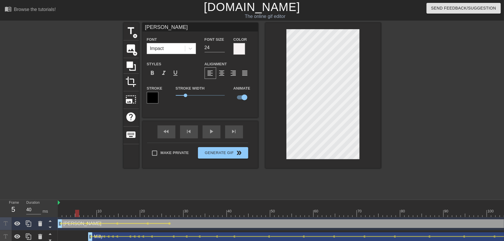
drag, startPoint x: 89, startPoint y: 215, endPoint x: 114, endPoint y: 195, distance: 32.1
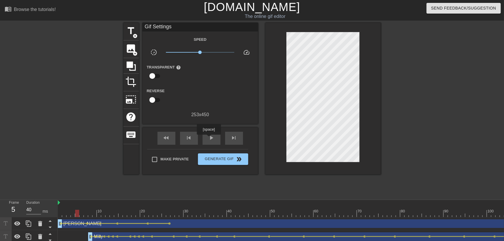
click at [209, 139] on div "fast_rewind skip_previous play_arrow skip_next" at bounding box center [200, 139] width 94 height 22
click at [209, 140] on span "play_arrow" at bounding box center [211, 137] width 7 height 7
drag, startPoint x: 209, startPoint y: 141, endPoint x: 206, endPoint y: 143, distance: 4.5
click at [209, 141] on span "pause" at bounding box center [211, 137] width 7 height 7
drag, startPoint x: 116, startPoint y: 217, endPoint x: 273, endPoint y: 176, distance: 162.1
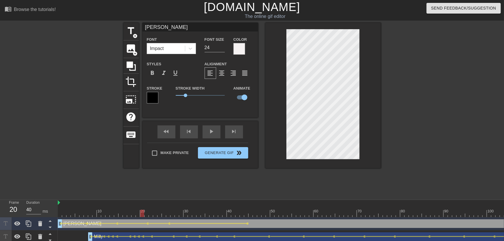
drag, startPoint x: 162, startPoint y: 211, endPoint x: 157, endPoint y: 195, distance: 16.7
click at [208, 141] on div "fast_rewind skip_previous play_arrow skip_next" at bounding box center [200, 132] width 94 height 22
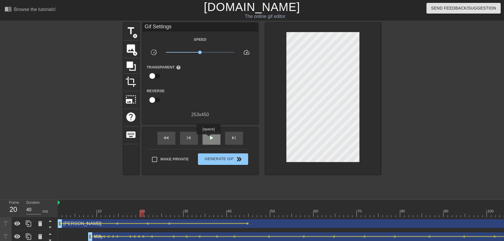
click at [209, 138] on span "play_arrow" at bounding box center [211, 137] width 7 height 7
drag, startPoint x: 233, startPoint y: 211, endPoint x: 297, endPoint y: 207, distance: 63.5
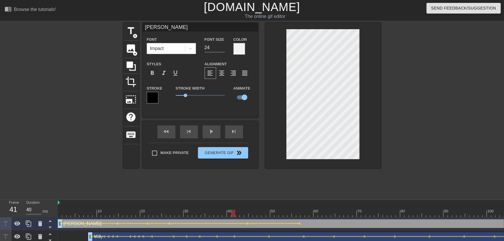
drag, startPoint x: 234, startPoint y: 213, endPoint x: 224, endPoint y: 213, distance: 10.1
click at [213, 140] on div "fast_rewind skip_previous play_arrow skip_next" at bounding box center [200, 132] width 94 height 22
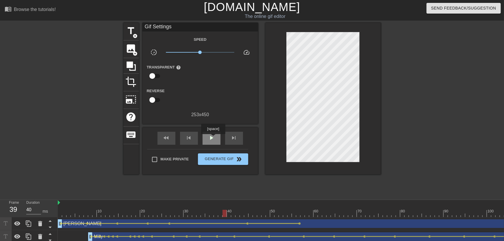
click at [213, 138] on span "play_arrow" at bounding box center [211, 137] width 7 height 7
drag, startPoint x: 248, startPoint y: 209, endPoint x: 381, endPoint y: 211, distance: 133.1
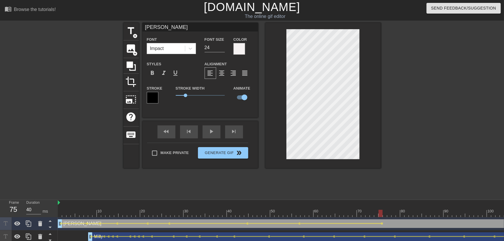
click at [268, 218] on div "10 20 30 40 50 60 70 80 90 100 110 120 130 140 150 160" at bounding box center [281, 221] width 447 height 43
click at [211, 134] on div "play_arrow" at bounding box center [212, 132] width 18 height 13
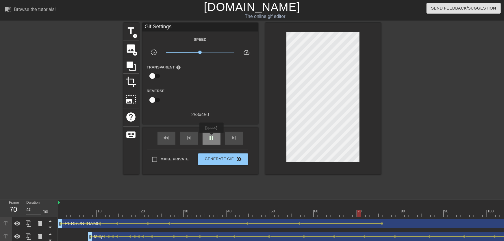
click at [211, 137] on span "pause" at bounding box center [211, 137] width 7 height 7
drag, startPoint x: 299, startPoint y: 212, endPoint x: 333, endPoint y: 211, distance: 34.4
click at [336, 224] on span "lens" at bounding box center [334, 223] width 3 height 3
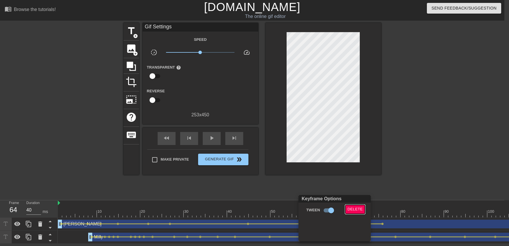
click at [348, 207] on span "Delete" at bounding box center [355, 209] width 15 height 7
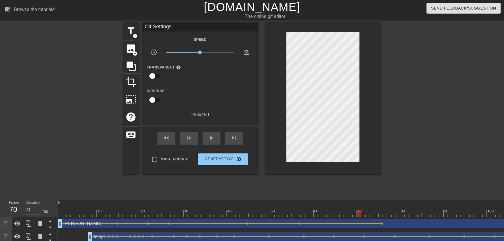
drag, startPoint x: 307, startPoint y: 213, endPoint x: 353, endPoint y: 205, distance: 46.0
drag, startPoint x: 294, startPoint y: 213, endPoint x: 298, endPoint y: 219, distance: 6.7
click at [298, 219] on div "10 20 30 40 50 60 70 80 90 100 110 120 130 140 150 160" at bounding box center [281, 221] width 447 height 43
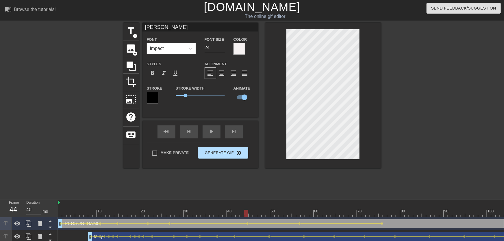
drag, startPoint x: 246, startPoint y: 210, endPoint x: 214, endPoint y: 155, distance: 64.1
click at [215, 136] on div "play_arrow" at bounding box center [212, 132] width 18 height 13
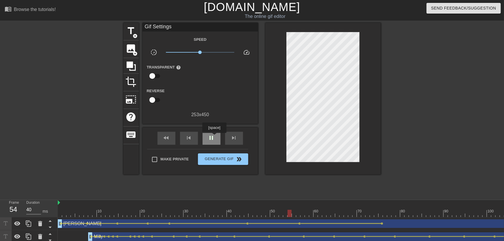
click at [214, 137] on span "pause" at bounding box center [211, 137] width 7 height 7
drag, startPoint x: 166, startPoint y: 217, endPoint x: 217, endPoint y: 218, distance: 50.9
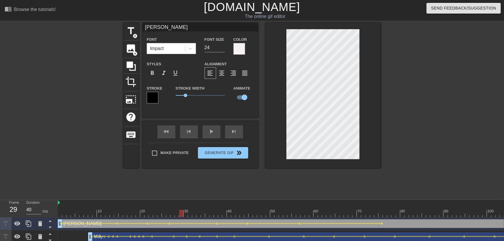
drag, startPoint x: 218, startPoint y: 211, endPoint x: 180, endPoint y: 214, distance: 38.8
drag, startPoint x: 178, startPoint y: 214, endPoint x: 164, endPoint y: 184, distance: 32.7
click at [211, 134] on div "play_arrow" at bounding box center [212, 132] width 18 height 13
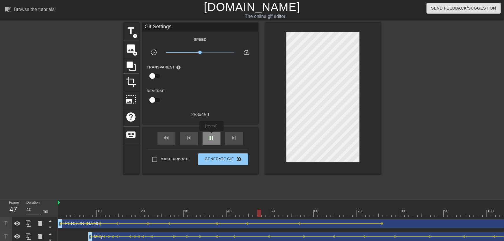
click at [211, 135] on span "pause" at bounding box center [211, 137] width 7 height 7
drag, startPoint x: 217, startPoint y: 211, endPoint x: 245, endPoint y: 214, distance: 27.7
click at [248, 224] on span "lens" at bounding box center [248, 223] width 3 height 3
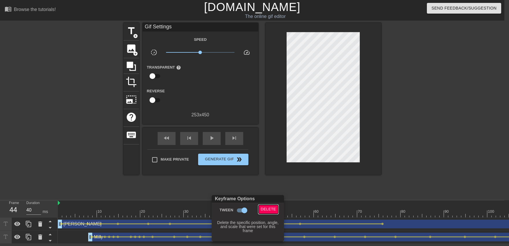
click at [272, 211] on span "Delete" at bounding box center [268, 209] width 15 height 7
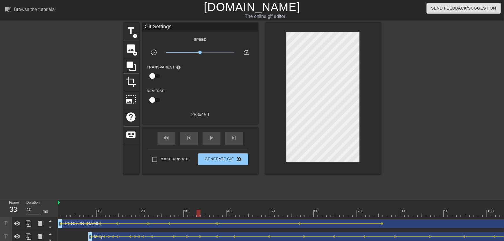
drag, startPoint x: 218, startPoint y: 211, endPoint x: 187, endPoint y: 206, distance: 30.6
click at [209, 142] on div "play_arrow" at bounding box center [212, 138] width 18 height 13
drag, startPoint x: 282, startPoint y: 207, endPoint x: 379, endPoint y: 206, distance: 97.5
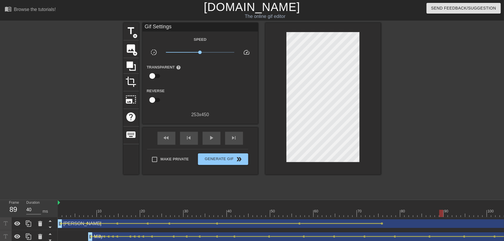
drag, startPoint x: 383, startPoint y: 209, endPoint x: 443, endPoint y: 207, distance: 59.9
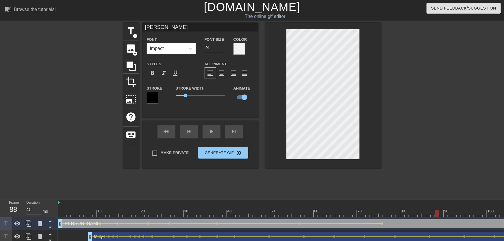
drag, startPoint x: 382, startPoint y: 214, endPoint x: 329, endPoint y: 174, distance: 66.9
click at [317, 164] on div at bounding box center [324, 95] width 116 height 145
drag, startPoint x: 364, startPoint y: 210, endPoint x: 336, endPoint y: 211, distance: 27.5
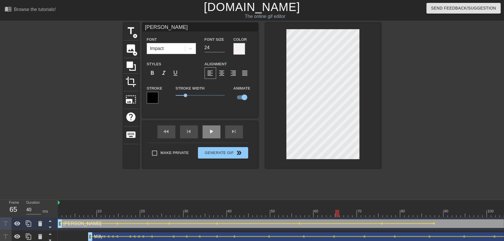
click at [215, 135] on div "play_arrow" at bounding box center [212, 132] width 18 height 13
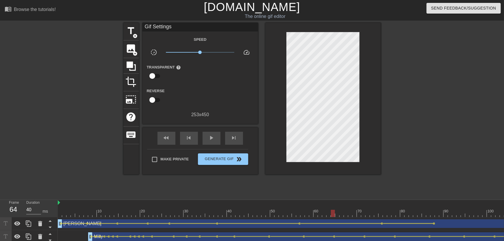
drag, startPoint x: 333, startPoint y: 212, endPoint x: 387, endPoint y: 207, distance: 54.0
click at [387, 207] on div at bounding box center [385, 209] width 4 height 7
drag, startPoint x: 385, startPoint y: 208, endPoint x: 392, endPoint y: 210, distance: 7.7
drag, startPoint x: 392, startPoint y: 211, endPoint x: 431, endPoint y: 213, distance: 38.8
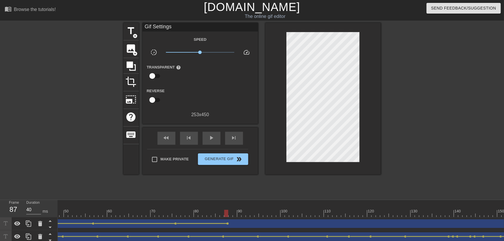
scroll to position [0, 275]
drag, startPoint x: 156, startPoint y: 212, endPoint x: 216, endPoint y: 206, distance: 60.2
click at [217, 206] on div "10 20 30 40 50 60 70 80 90 100 110 120 130 140 150 160" at bounding box center [434, 208] width 1302 height 17
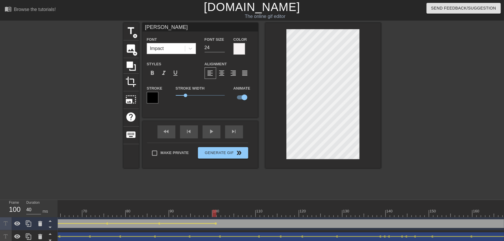
click at [137, 212] on div at bounding box center [434, 213] width 1302 height 7
click at [211, 137] on div "play_arrow" at bounding box center [212, 132] width 18 height 13
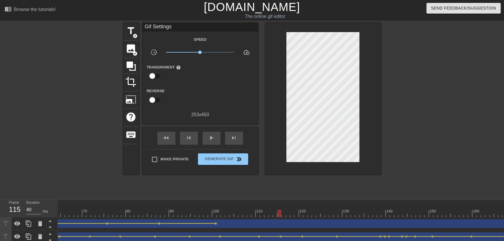
drag, startPoint x: 213, startPoint y: 211, endPoint x: 306, endPoint y: 169, distance: 102.3
click at [282, 210] on div "10 20 30 40 50 60 70 80 90 100 110 120 130 140 150 160" at bounding box center [434, 208] width 1302 height 17
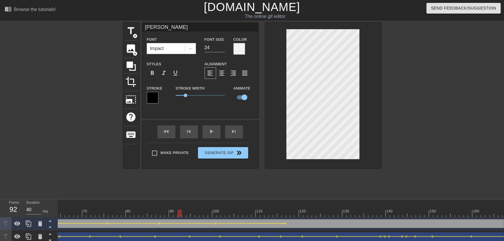
drag, startPoint x: 179, startPoint y: 212, endPoint x: 178, endPoint y: 209, distance: 3.2
click at [178, 211] on div at bounding box center [434, 213] width 1302 height 7
click at [209, 136] on div "play_arrow" at bounding box center [212, 132] width 18 height 13
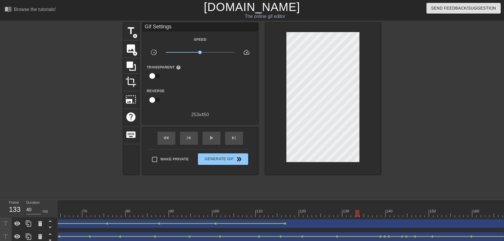
drag, startPoint x: 282, startPoint y: 212, endPoint x: 359, endPoint y: 209, distance: 77.0
click at [359, 209] on div "10 20 30 40 50 60 70 80 90 100 110 120 130 140 150 160" at bounding box center [434, 208] width 1302 height 17
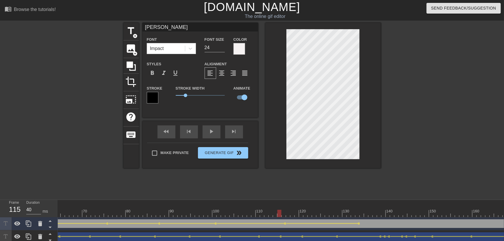
drag, startPoint x: 301, startPoint y: 209, endPoint x: 246, endPoint y: 165, distance: 70.8
click at [263, 209] on div "10 20 30 40 50 60 70 80 90 100 110 120 130 140 150 160" at bounding box center [434, 210] width 1302 height 9
click at [216, 135] on div "play_arrow" at bounding box center [212, 132] width 18 height 13
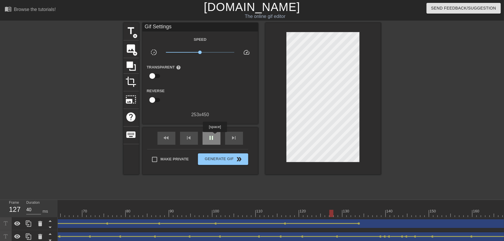
click at [215, 136] on span "pause" at bounding box center [211, 137] width 7 height 7
drag, startPoint x: 336, startPoint y: 210, endPoint x: 444, endPoint y: 209, distance: 108.2
click at [445, 209] on div "10 20 30 40 50 60 70 80 90 100 110 120 130 140 150 160" at bounding box center [434, 208] width 1302 height 17
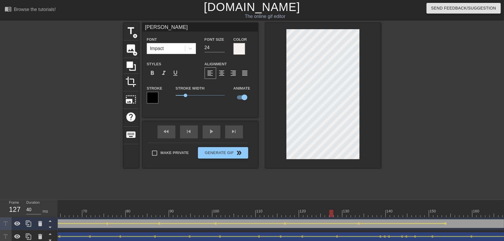
drag, startPoint x: 362, startPoint y: 211, endPoint x: 226, endPoint y: 174, distance: 141.7
click at [303, 207] on div "10 20 30 40 50 60 70 80 90 100 110 120 130 140 150 160" at bounding box center [434, 208] width 1302 height 17
click at [211, 132] on div "fast_rewind skip_previous play_arrow skip_next" at bounding box center [200, 132] width 94 height 22
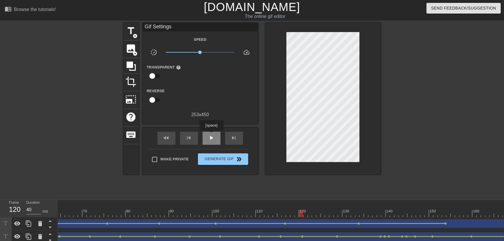
click at [211, 136] on span "play_arrow" at bounding box center [211, 137] width 7 height 7
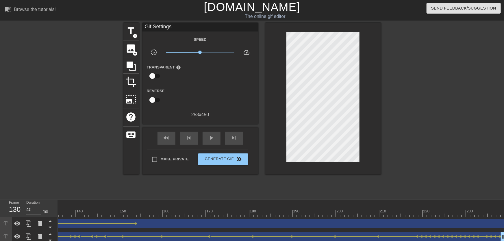
scroll to position [0, 602]
drag, startPoint x: 112, startPoint y: 214, endPoint x: 283, endPoint y: 189, distance: 172.7
click at [272, 209] on div "10 20 30 40 50 60 70 80 90 100 110 120 130 140 150 160" at bounding box center [107, 208] width 1302 height 17
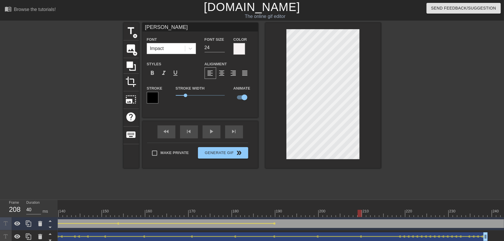
drag, startPoint x: 272, startPoint y: 213, endPoint x: 358, endPoint y: 213, distance: 85.9
click at [358, 213] on div at bounding box center [360, 213] width 4 height 7
drag, startPoint x: 287, startPoint y: 215, endPoint x: 230, endPoint y: 209, distance: 57.1
click at [235, 214] on div at bounding box center [107, 213] width 1302 height 7
click at [211, 136] on div "play_arrow" at bounding box center [212, 132] width 18 height 13
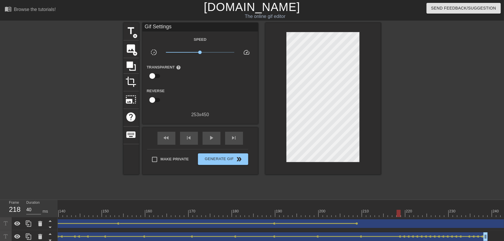
drag, startPoint x: 362, startPoint y: 212, endPoint x: 360, endPoint y: 180, distance: 32.7
click at [399, 212] on div at bounding box center [107, 213] width 1302 height 7
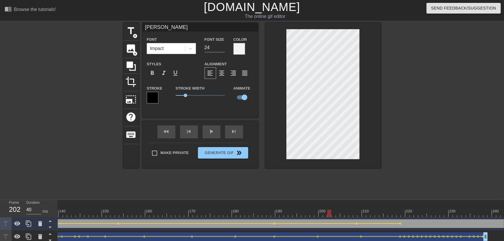
drag, startPoint x: 333, startPoint y: 209, endPoint x: 300, endPoint y: 209, distance: 33.3
click at [302, 210] on div "10 20 30 40 50 60 70 80 90 100 110 120 130 140 150 160" at bounding box center [107, 208] width 1302 height 17
click at [211, 133] on div "play_arrow" at bounding box center [212, 132] width 18 height 13
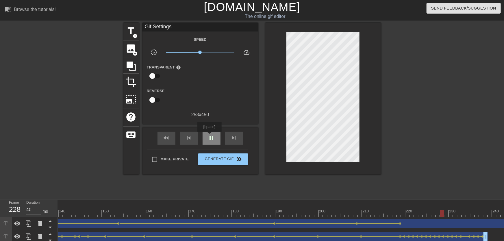
click at [209, 135] on span "pause" at bounding box center [211, 137] width 7 height 7
drag, startPoint x: 360, startPoint y: 212, endPoint x: 403, endPoint y: 211, distance: 43.4
click at [403, 211] on div at bounding box center [107, 213] width 1302 height 7
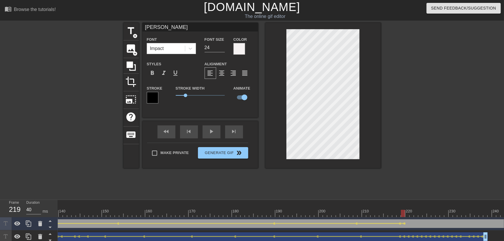
click at [407, 211] on div at bounding box center [107, 213] width 1302 height 7
click at [411, 209] on div at bounding box center [411, 212] width 1 height 6
click at [415, 212] on div at bounding box center [107, 213] width 1302 height 7
drag, startPoint x: 424, startPoint y: 212, endPoint x: 415, endPoint y: 212, distance: 8.7
click at [415, 212] on div at bounding box center [107, 213] width 1302 height 7
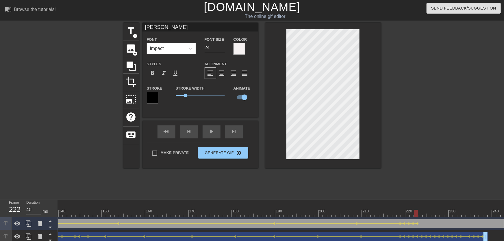
click at [419, 211] on div at bounding box center [107, 213] width 1302 height 7
click at [425, 211] on div at bounding box center [107, 213] width 1302 height 7
click at [428, 211] on div at bounding box center [107, 213] width 1302 height 7
click at [428, 211] on div at bounding box center [429, 213] width 4 height 7
click at [434, 212] on div at bounding box center [107, 213] width 1302 height 7
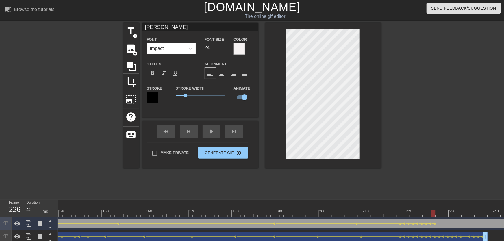
click at [437, 212] on div at bounding box center [107, 213] width 1302 height 7
click at [440, 215] on div at bounding box center [438, 213] width 4 height 7
click at [445, 212] on div at bounding box center [107, 213] width 1302 height 7
click at [443, 213] on div at bounding box center [107, 213] width 1302 height 7
click at [448, 212] on div at bounding box center [107, 213] width 1302 height 7
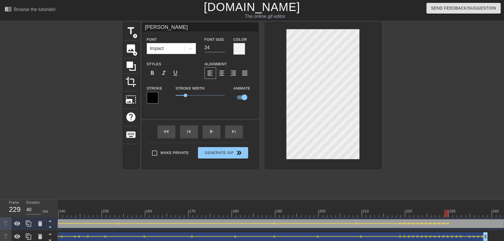
click at [451, 212] on div at bounding box center [107, 213] width 1302 height 7
click at [454, 213] on div at bounding box center [107, 213] width 1302 height 7
click at [460, 215] on div at bounding box center [107, 213] width 1302 height 7
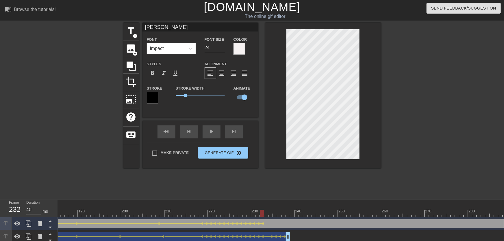
scroll to position [0, 854]
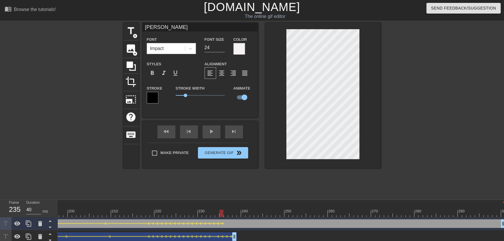
click at [243, 209] on div "240" at bounding box center [245, 212] width 7 height 6
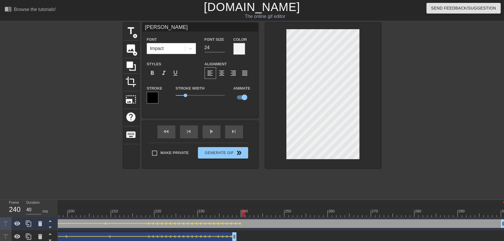
drag, startPoint x: 253, startPoint y: 211, endPoint x: 249, endPoint y: 214, distance: 4.9
click at [249, 214] on div at bounding box center [248, 213] width 4 height 7
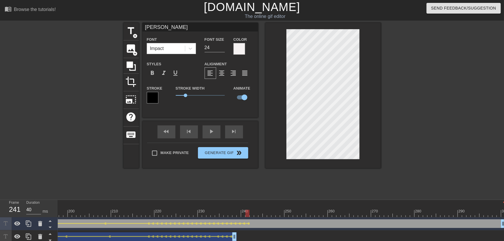
drag, startPoint x: 254, startPoint y: 215, endPoint x: 258, endPoint y: 213, distance: 4.5
drag, startPoint x: 163, startPoint y: 214, endPoint x: 139, endPoint y: 213, distance: 24.9
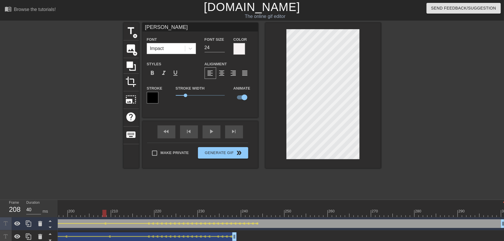
drag, startPoint x: 106, startPoint y: 212, endPoint x: 226, endPoint y: 135, distance: 143.1
click at [213, 130] on div "fast_rewind skip_previous play_arrow skip_next" at bounding box center [200, 132] width 94 height 22
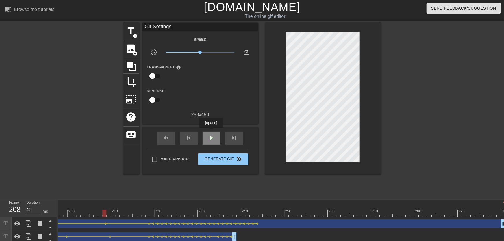
click at [211, 134] on div "play_arrow" at bounding box center [212, 138] width 18 height 13
drag, startPoint x: 172, startPoint y: 210, endPoint x: 124, endPoint y: 207, distance: 48.1
click at [212, 135] on span "play_arrow" at bounding box center [211, 137] width 7 height 7
drag, startPoint x: 212, startPoint y: 139, endPoint x: 202, endPoint y: 170, distance: 32.6
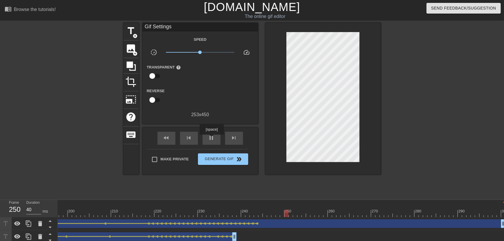
click at [211, 139] on span "pause" at bounding box center [211, 137] width 7 height 7
drag, startPoint x: 189, startPoint y: 211, endPoint x: 220, endPoint y: 209, distance: 30.4
click at [218, 224] on span "lens" at bounding box center [219, 223] width 3 height 3
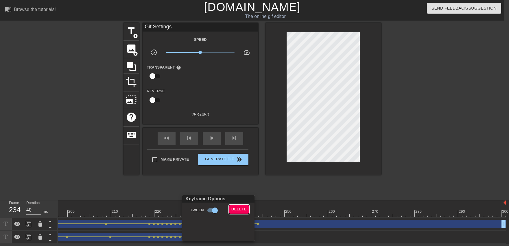
click at [237, 208] on span "Delete" at bounding box center [238, 209] width 15 height 7
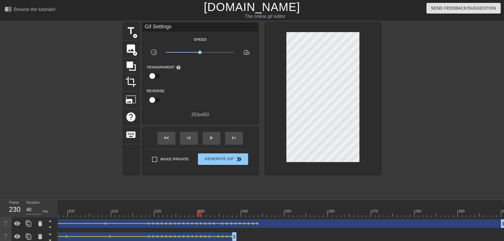
drag, startPoint x: 202, startPoint y: 212, endPoint x: 181, endPoint y: 204, distance: 22.4
click at [209, 141] on span "play_arrow" at bounding box center [211, 137] width 7 height 7
click at [209, 139] on span "pause" at bounding box center [211, 137] width 7 height 7
drag, startPoint x: 228, startPoint y: 210, endPoint x: 199, endPoint y: 180, distance: 41.5
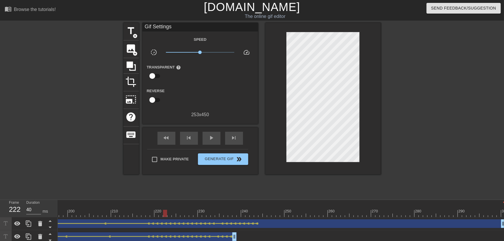
click at [209, 140] on span "play_arrow" at bounding box center [211, 137] width 7 height 7
click at [209, 140] on span "pause" at bounding box center [211, 137] width 7 height 7
drag, startPoint x: 189, startPoint y: 213, endPoint x: 201, endPoint y: 215, distance: 11.4
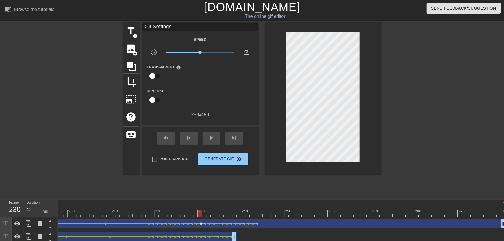
click at [201, 224] on span "lens" at bounding box center [201, 223] width 3 height 3
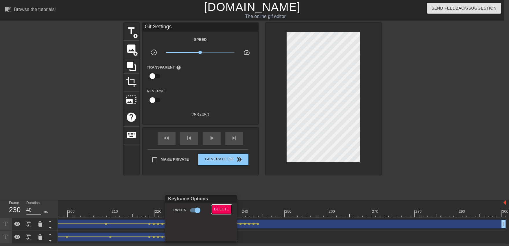
click at [220, 210] on span "Delete" at bounding box center [221, 209] width 15 height 7
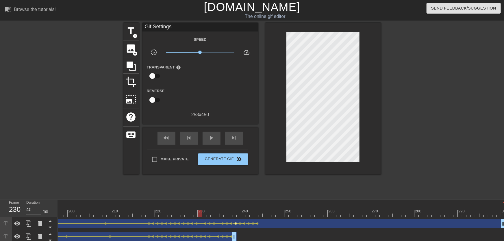
click at [236, 224] on span "lens" at bounding box center [236, 223] width 3 height 3
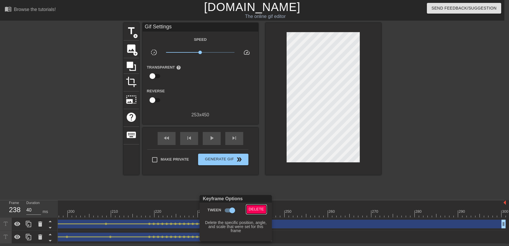
click at [249, 207] on span "Delete" at bounding box center [256, 209] width 15 height 7
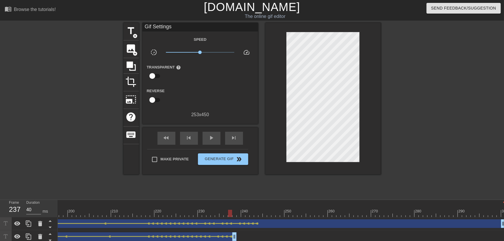
drag, startPoint x: 237, startPoint y: 212, endPoint x: 224, endPoint y: 213, distance: 12.8
click at [248, 224] on span "lens" at bounding box center [249, 223] width 3 height 3
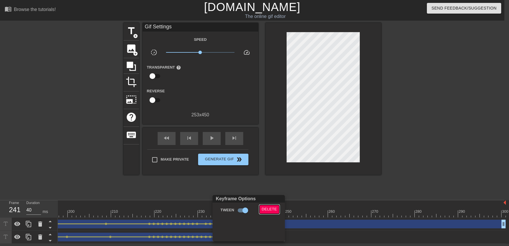
click at [263, 209] on span "Delete" at bounding box center [269, 209] width 15 height 7
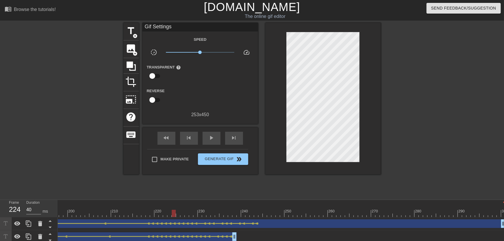
drag, startPoint x: 173, startPoint y: 218, endPoint x: 175, endPoint y: 204, distance: 14.0
click at [166, 218] on div "10 20 30 40 50 60 70 80 90 100 110 120 130 140 150 160" at bounding box center [281, 221] width 447 height 43
click at [215, 141] on div "play_arrow" at bounding box center [212, 138] width 18 height 13
click at [215, 141] on div "pause" at bounding box center [212, 138] width 18 height 13
drag, startPoint x: 224, startPoint y: 209, endPoint x: 262, endPoint y: 209, distance: 37.6
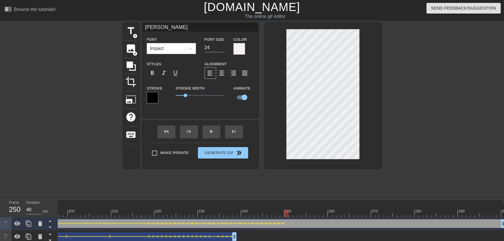
drag, startPoint x: 307, startPoint y: 209, endPoint x: 301, endPoint y: 210, distance: 6.1
click at [300, 210] on div at bounding box center [300, 213] width 4 height 7
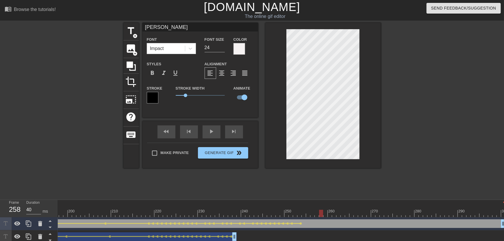
drag, startPoint x: 302, startPoint y: 213, endPoint x: 323, endPoint y: 213, distance: 21.7
drag, startPoint x: 294, startPoint y: 209, endPoint x: 249, endPoint y: 204, distance: 45.9
click at [213, 134] on div "play_arrow" at bounding box center [212, 132] width 18 height 13
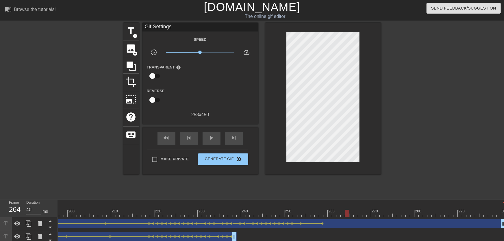
drag, startPoint x: 297, startPoint y: 211, endPoint x: 347, endPoint y: 207, distance: 50.5
drag, startPoint x: 353, startPoint y: 214, endPoint x: 358, endPoint y: 213, distance: 4.7
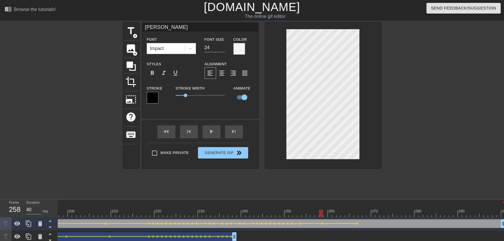
drag, startPoint x: 319, startPoint y: 210, endPoint x: 254, endPoint y: 191, distance: 67.9
click at [215, 139] on div "fast_rewind skip_previous play_arrow skip_next" at bounding box center [200, 132] width 94 height 22
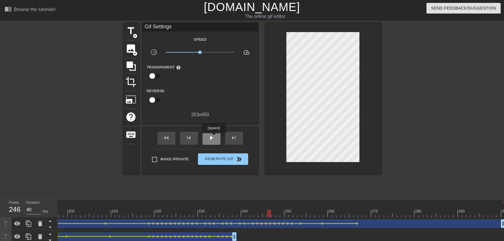
click at [213, 138] on span "play_arrow" at bounding box center [211, 137] width 7 height 7
drag, startPoint x: 331, startPoint y: 210, endPoint x: 368, endPoint y: 215, distance: 37.6
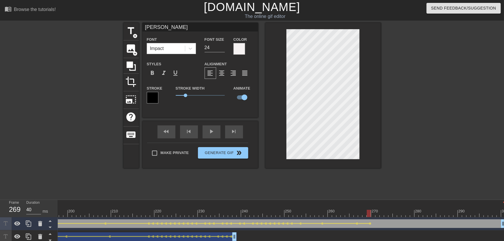
drag, startPoint x: 349, startPoint y: 207, endPoint x: 317, endPoint y: 207, distance: 32.1
click at [212, 134] on div "play_arrow" at bounding box center [212, 132] width 18 height 13
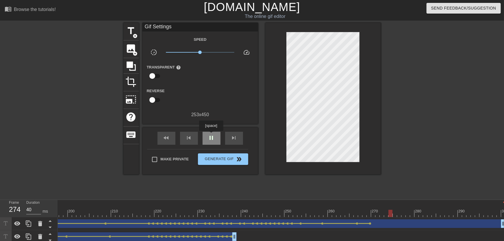
click at [211, 135] on span "pause" at bounding box center [211, 137] width 7 height 7
drag, startPoint x: 368, startPoint y: 214, endPoint x: 367, endPoint y: 220, distance: 5.6
click at [369, 215] on div at bounding box center [369, 213] width 4 height 7
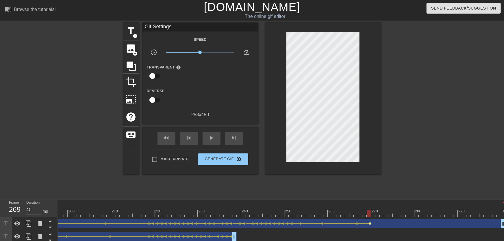
click at [370, 224] on span "lens" at bounding box center [370, 223] width 3 height 3
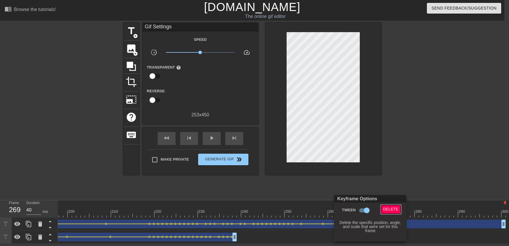
click at [387, 212] on button "Delete" at bounding box center [391, 209] width 20 height 9
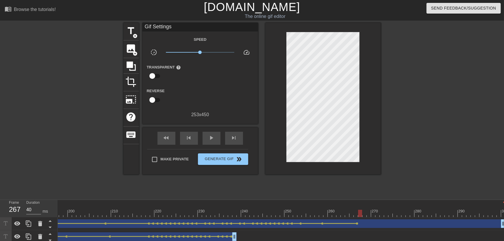
click at [361, 214] on div at bounding box center [360, 213] width 4 height 7
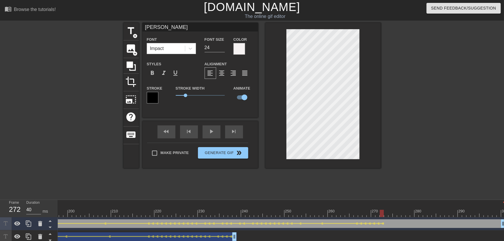
click at [388, 210] on div at bounding box center [386, 213] width 4 height 7
click at [392, 165] on div at bounding box center [431, 110] width 87 height 174
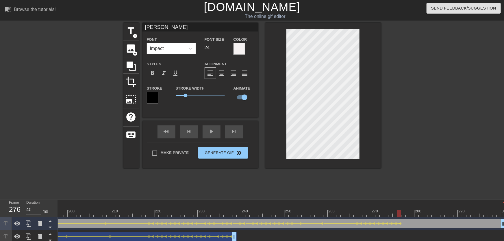
click at [433, 182] on div at bounding box center [431, 110] width 87 height 174
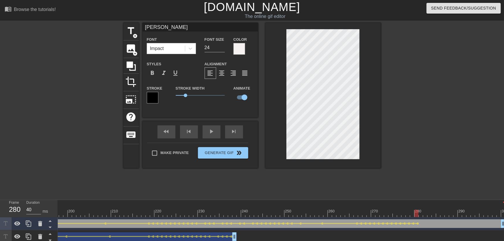
drag, startPoint x: 422, startPoint y: 213, endPoint x: 505, endPoint y: 221, distance: 83.7
click at [432, 213] on div at bounding box center [434, 213] width 4 height 7
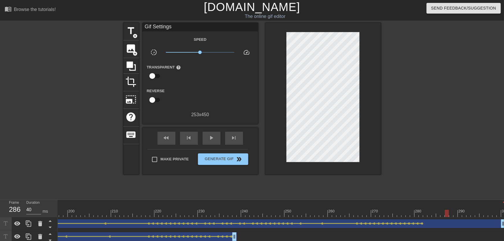
drag, startPoint x: 423, startPoint y: 212, endPoint x: 448, endPoint y: 213, distance: 24.9
drag, startPoint x: 504, startPoint y: 224, endPoint x: 414, endPoint y: 223, distance: 89.7
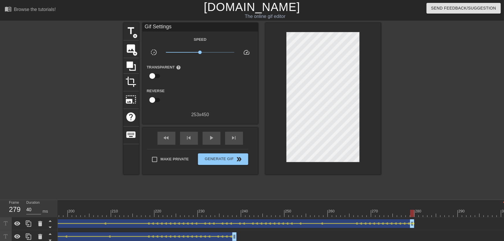
drag, startPoint x: 412, startPoint y: 224, endPoint x: 425, endPoint y: 225, distance: 13.0
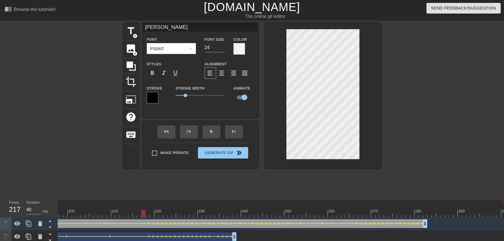
drag, startPoint x: 425, startPoint y: 211, endPoint x: 143, endPoint y: 213, distance: 282.9
click at [143, 213] on div at bounding box center [143, 213] width 4 height 7
click at [213, 129] on div "fast_rewind skip_previous play_arrow skip_next" at bounding box center [200, 132] width 94 height 22
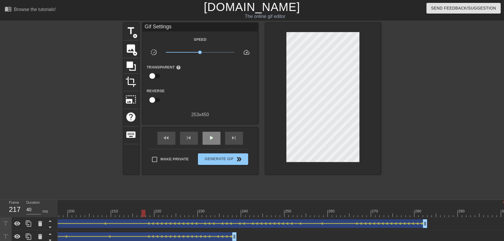
click at [212, 133] on div "play_arrow" at bounding box center [212, 138] width 18 height 13
drag, startPoint x: 208, startPoint y: 206, endPoint x: 367, endPoint y: 211, distance: 158.8
drag, startPoint x: 373, startPoint y: 211, endPoint x: 411, endPoint y: 209, distance: 38.5
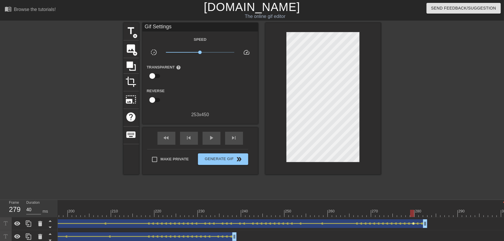
click at [413, 223] on span "lens" at bounding box center [414, 223] width 3 height 3
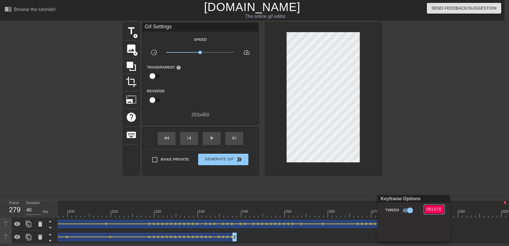
click at [428, 208] on span "Delete" at bounding box center [434, 209] width 15 height 7
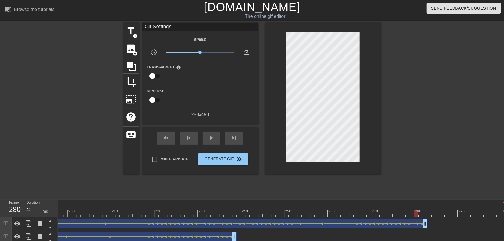
click at [418, 224] on span "lens" at bounding box center [418, 223] width 3 height 3
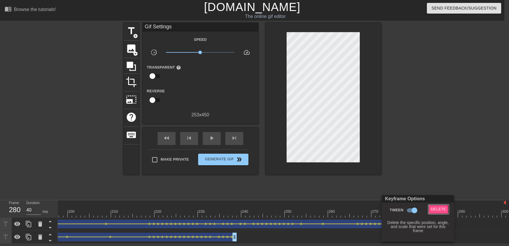
click at [435, 209] on span "Delete" at bounding box center [438, 209] width 15 height 7
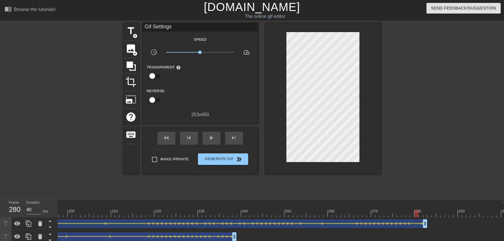
drag, startPoint x: 375, startPoint y: 206, endPoint x: 346, endPoint y: 206, distance: 29.2
click at [345, 209] on div at bounding box center [347, 209] width 4 height 7
click at [213, 135] on span "play_arrow" at bounding box center [211, 137] width 7 height 7
click at [213, 139] on span "pause" at bounding box center [211, 137] width 7 height 7
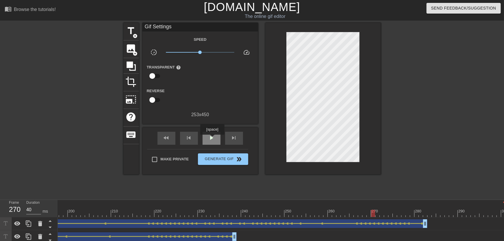
click at [212, 139] on span "play_arrow" at bounding box center [211, 137] width 7 height 7
drag, startPoint x: 377, startPoint y: 210, endPoint x: 393, endPoint y: 210, distance: 16.5
click at [396, 223] on span "lens" at bounding box center [396, 223] width 3 height 3
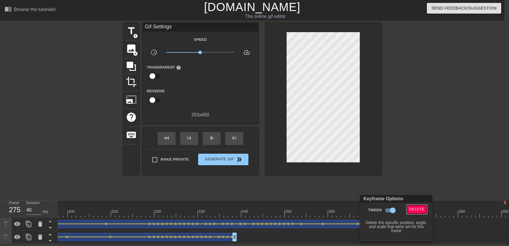
click at [415, 209] on span "Delete" at bounding box center [416, 209] width 15 height 7
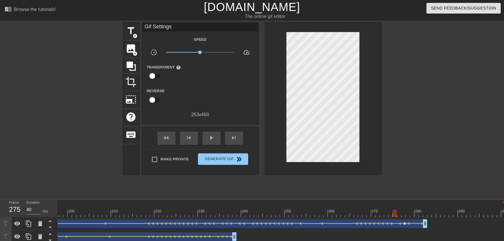
click at [405, 224] on span "lens" at bounding box center [405, 223] width 3 height 3
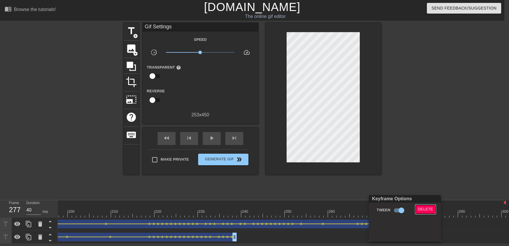
click at [419, 213] on button "Delete" at bounding box center [426, 209] width 20 height 9
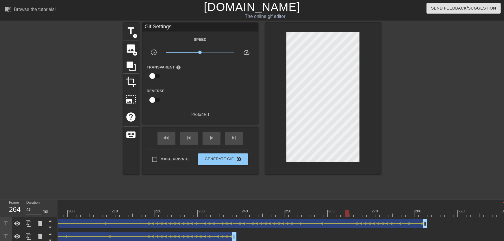
drag, startPoint x: 390, startPoint y: 209, endPoint x: 314, endPoint y: 199, distance: 77.0
click at [213, 143] on div "play_arrow" at bounding box center [212, 138] width 18 height 13
drag, startPoint x: 423, startPoint y: 215, endPoint x: 462, endPoint y: 212, distance: 40.1
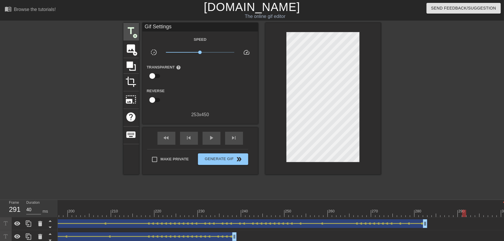
click at [135, 35] on span "add_circle" at bounding box center [135, 36] width 5 height 5
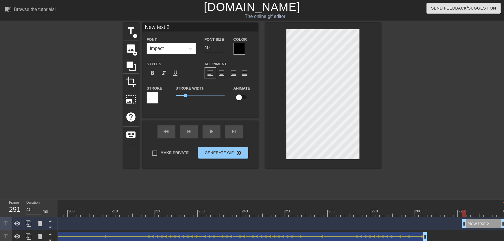
scroll to position [0, 1]
type input "New text"
type textarea "New text"
type input "New text"
type textarea "New text"
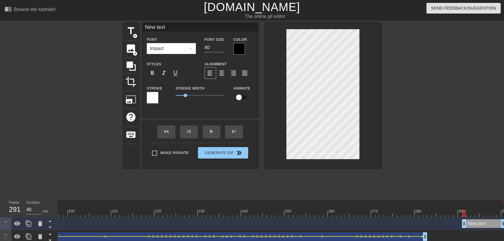
type input "New tex"
type textarea "New tex"
type input "New te"
type textarea "New te"
type input "New t"
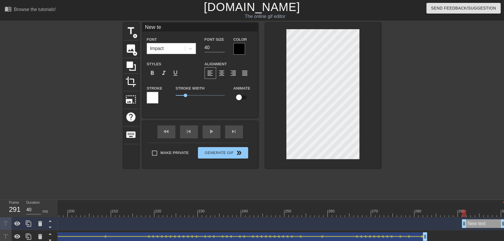
type textarea "New t"
type input "New"
type textarea "New"
type input "New"
type textarea "New"
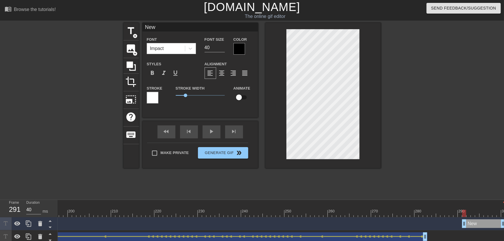
scroll to position [0, 0]
type input "Ne"
type textarea "Ne"
type input "N"
type textarea "N"
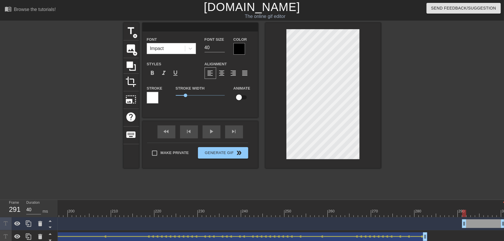
type input "T"
type textarea "T"
type input "To"
type textarea "To"
type input "Ton"
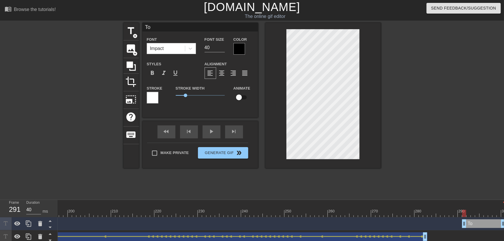
type textarea "Ton"
type input "[PERSON_NAME]"
type textarea "[PERSON_NAME]"
click at [220, 49] on input "27" at bounding box center [215, 47] width 20 height 9
type input "28"
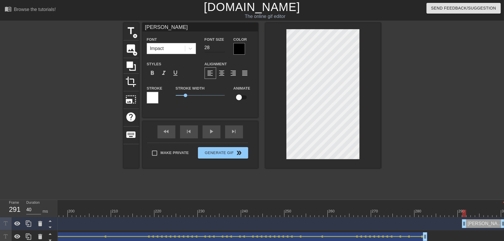
click at [222, 46] on input "28" at bounding box center [215, 47] width 20 height 9
click at [243, 54] on div at bounding box center [240, 49] width 12 height 12
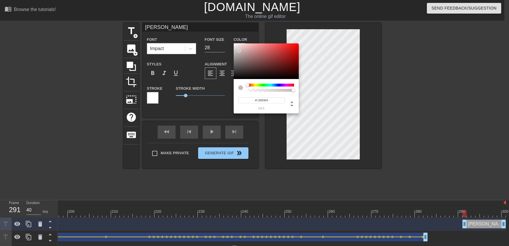
click at [239, 51] on div at bounding box center [266, 61] width 65 height 36
type input "#F6F1F1"
click at [235, 45] on div at bounding box center [266, 61] width 65 height 36
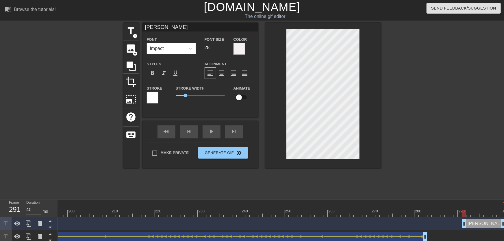
click at [151, 98] on div at bounding box center [153, 98] width 12 height 12
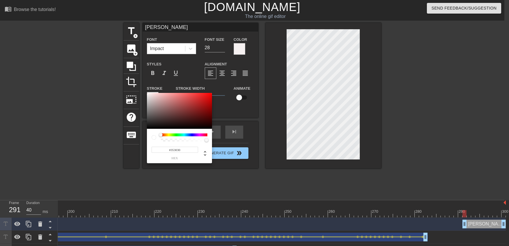
type input "#000000"
drag, startPoint x: 153, startPoint y: 100, endPoint x: 181, endPoint y: 178, distance: 83.4
click at [147, 129] on div at bounding box center [179, 111] width 65 height 36
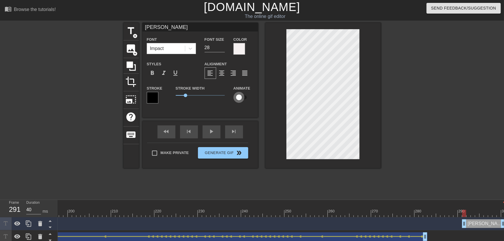
click at [245, 96] on input "checkbox" at bounding box center [239, 97] width 33 height 11
checkbox input "true"
click at [223, 50] on input "27" at bounding box center [215, 47] width 20 height 9
click at [223, 50] on input "26" at bounding box center [215, 47] width 20 height 9
type input "25"
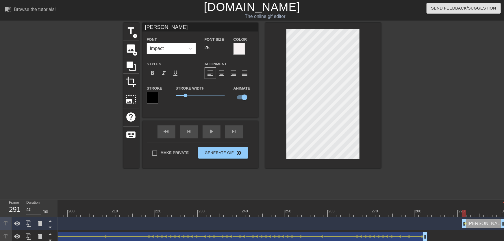
click at [223, 50] on input "25" at bounding box center [215, 47] width 20 height 9
click at [287, 95] on div at bounding box center [324, 95] width 116 height 145
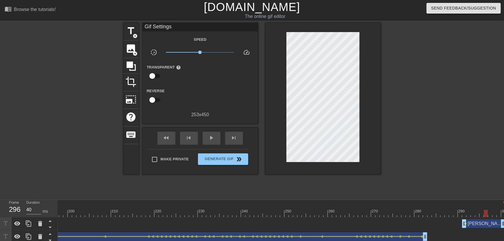
drag, startPoint x: 467, startPoint y: 211, endPoint x: 425, endPoint y: 182, distance: 51.2
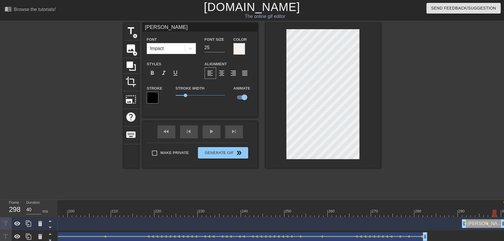
drag, startPoint x: 487, startPoint y: 212, endPoint x: 495, endPoint y: 211, distance: 8.1
click at [495, 211] on div at bounding box center [495, 213] width 4 height 7
click at [371, 168] on div "title add_circle image add_circle crop photo_size_select_large help keyboard [P…" at bounding box center [253, 110] width 258 height 174
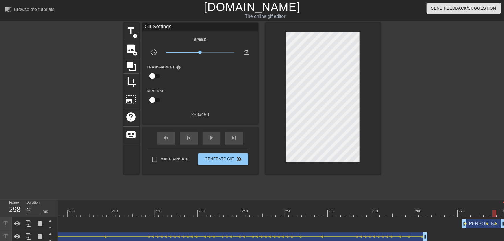
click at [467, 224] on span "lens" at bounding box center [466, 223] width 3 height 3
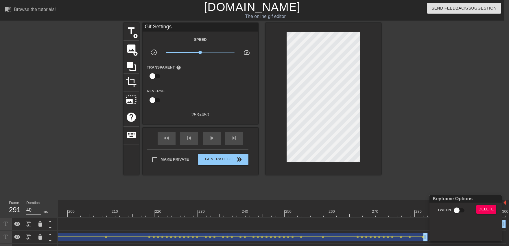
click at [455, 216] on div "Tween" at bounding box center [450, 211] width 44 height 13
drag, startPoint x: 452, startPoint y: 180, endPoint x: 456, endPoint y: 186, distance: 7.3
click at [452, 179] on div at bounding box center [254, 123] width 509 height 246
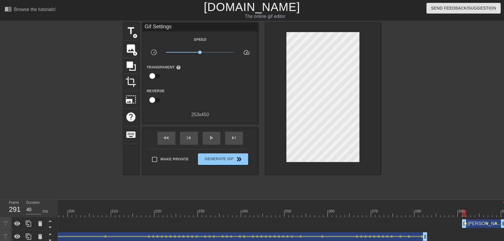
click at [465, 224] on span "lens" at bounding box center [466, 223] width 3 height 3
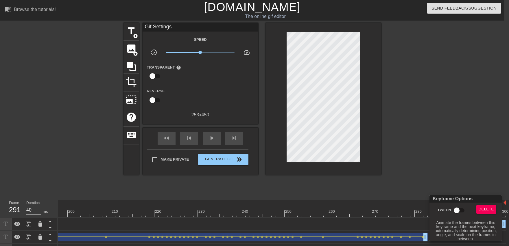
click at [460, 215] on input "Tween" at bounding box center [456, 210] width 33 height 11
checkbox input "true"
click at [457, 186] on div at bounding box center [254, 123] width 509 height 246
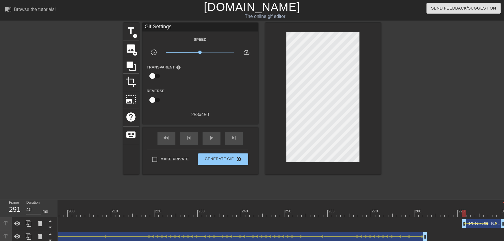
click at [487, 224] on span "lens" at bounding box center [487, 223] width 3 height 3
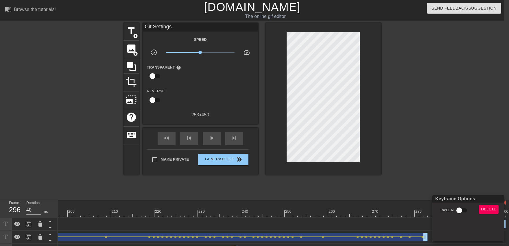
click at [468, 208] on input "Tween" at bounding box center [459, 210] width 33 height 11
checkbox input "true"
click at [453, 170] on div at bounding box center [254, 123] width 509 height 246
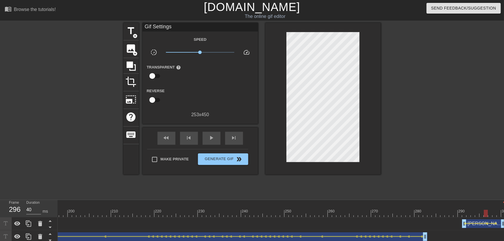
scroll to position [0, 4]
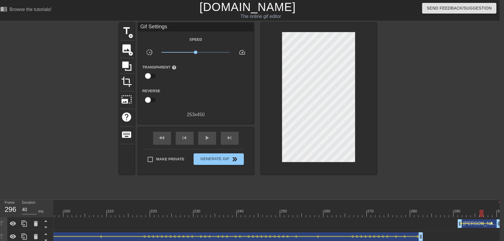
click at [492, 223] on span "lens" at bounding box center [492, 223] width 3 height 3
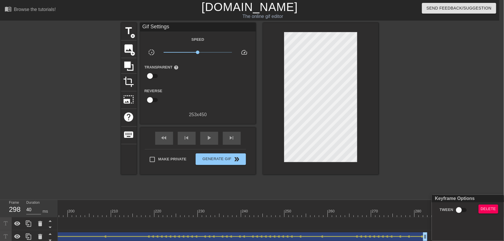
scroll to position [0, 0]
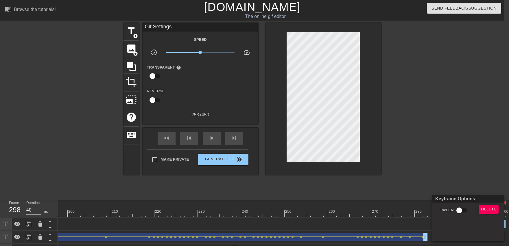
click at [466, 209] on input "Tween" at bounding box center [459, 210] width 33 height 11
checkbox input "true"
click at [457, 179] on div at bounding box center [254, 123] width 509 height 246
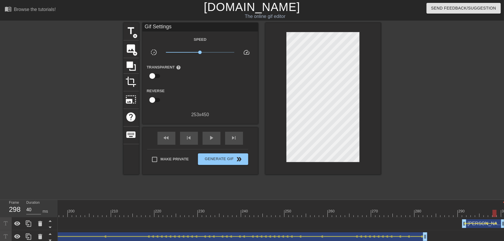
click at [218, 142] on div "play_arrow" at bounding box center [212, 138] width 18 height 13
drag, startPoint x: 422, startPoint y: 208, endPoint x: 504, endPoint y: 225, distance: 84.2
click at [503, 224] on div "[PERSON_NAME] drag_handle drag_handle" at bounding box center [483, 224] width 43 height 9
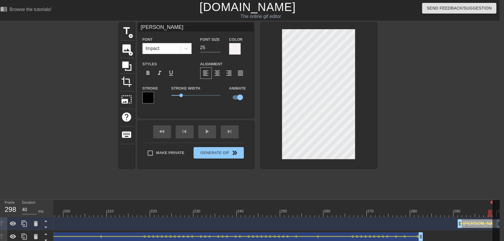
drag, startPoint x: 500, startPoint y: 202, endPoint x: 493, endPoint y: 202, distance: 7.8
drag, startPoint x: 466, startPoint y: 213, endPoint x: 384, endPoint y: 214, distance: 82.4
click at [209, 135] on div "play_arrow" at bounding box center [207, 132] width 18 height 13
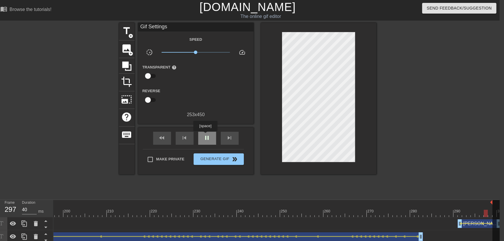
click at [205, 135] on div "pause" at bounding box center [207, 138] width 18 height 13
drag, startPoint x: 460, startPoint y: 228, endPoint x: 456, endPoint y: 226, distance: 4.2
click at [456, 227] on div "[PERSON_NAME] drag_handle drag_handle" at bounding box center [478, 224] width 48 height 9
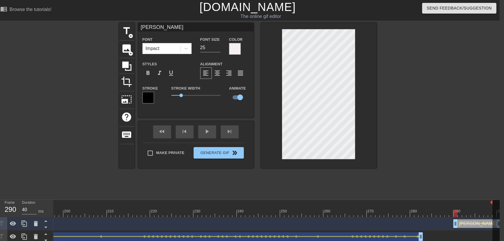
click at [396, 150] on div at bounding box center [427, 110] width 87 height 174
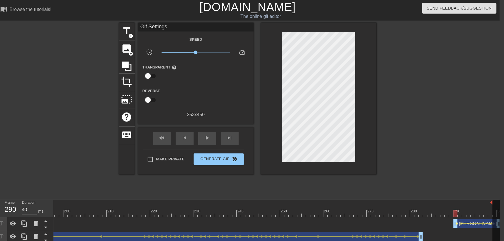
click at [458, 224] on span "lens" at bounding box center [457, 223] width 3 height 3
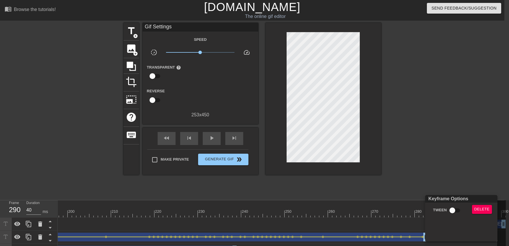
click at [446, 211] on input "Tween" at bounding box center [452, 210] width 33 height 11
checkbox input "true"
click at [438, 175] on div at bounding box center [254, 123] width 509 height 246
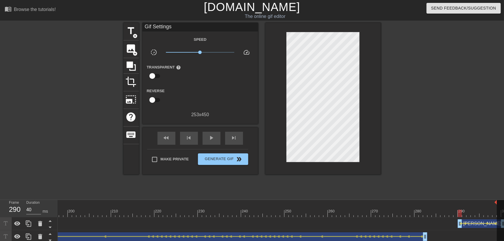
drag, startPoint x: 461, startPoint y: 213, endPoint x: 423, endPoint y: 211, distance: 38.0
click at [217, 141] on div "play_arrow" at bounding box center [212, 138] width 18 height 13
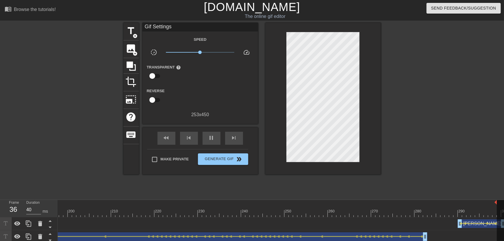
click at [208, 141] on div "play_arrow" at bounding box center [212, 138] width 18 height 13
drag, startPoint x: 444, startPoint y: 214, endPoint x: 431, endPoint y: 215, distance: 13.0
click at [216, 141] on div "play_arrow" at bounding box center [212, 138] width 18 height 13
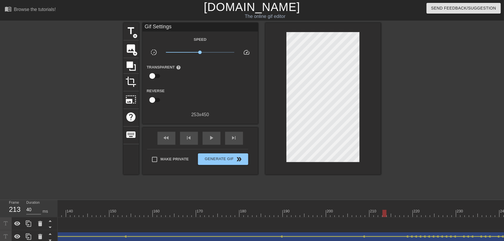
scroll to position [0, 258]
drag, startPoint x: 104, startPoint y: 210, endPoint x: 98, endPoint y: 210, distance: 6.1
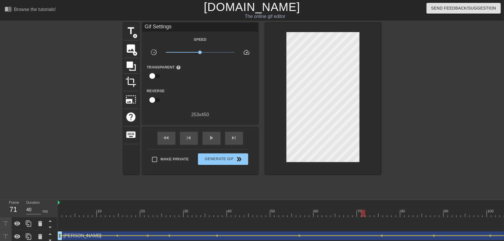
scroll to position [2, 0]
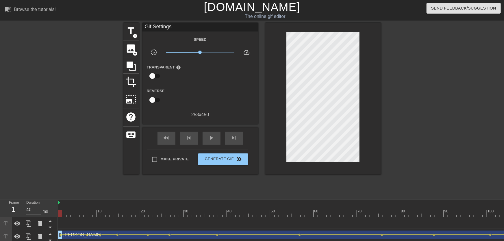
drag, startPoint x: 59, startPoint y: 211, endPoint x: 51, endPoint y: 212, distance: 7.9
click at [51, 212] on div "Frame 1 Duration 40 ms 10 20 30 40 50 60 70 80 90 100 110 120 130 140 150" at bounding box center [252, 228] width 504 height 56
click at [136, 36] on span "add_circle" at bounding box center [135, 36] width 5 height 5
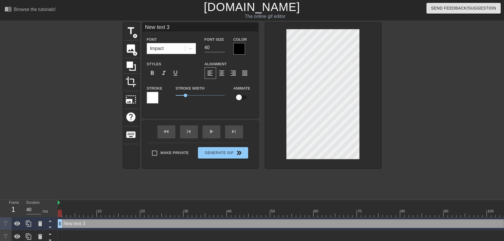
scroll to position [0, 0]
type input "New text"
type textarea "New text"
type input "New text"
type textarea "New text"
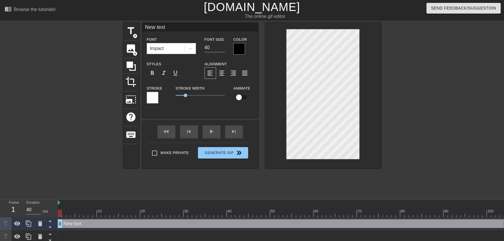
type input "New tex"
type textarea "New tex"
type input "New te"
type textarea "New te"
type input "New t"
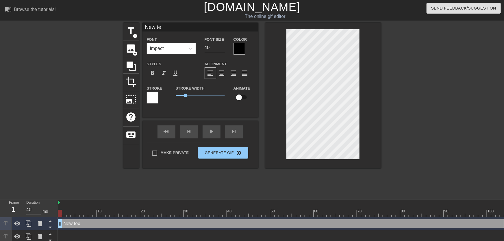
type textarea "New t"
type input "New"
type textarea "New"
type input "New"
type textarea "New"
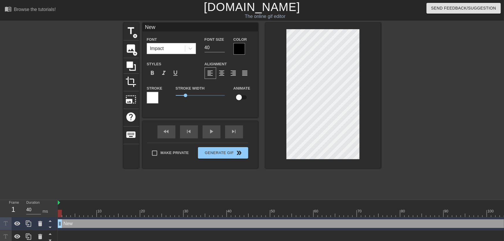
scroll to position [0, 0]
type input "Ne"
type textarea "Ne"
type input "N"
type textarea "N"
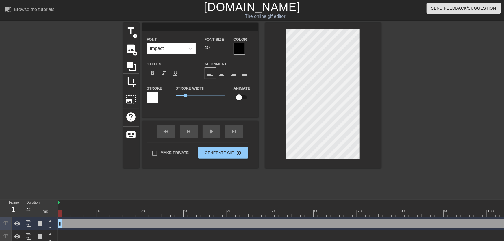
type input "W"
type textarea "W"
type input "WW"
type textarea "WW"
type input "WWE"
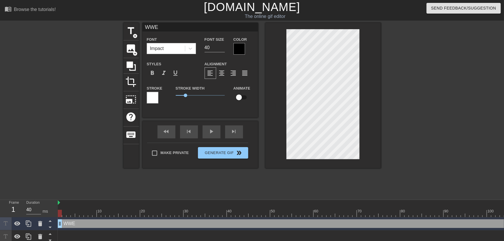
type textarea "WWE"
click at [239, 98] on input "checkbox" at bounding box center [239, 97] width 33 height 11
checkbox input "true"
type input "30"
click at [222, 50] on input "30" at bounding box center [215, 47] width 20 height 9
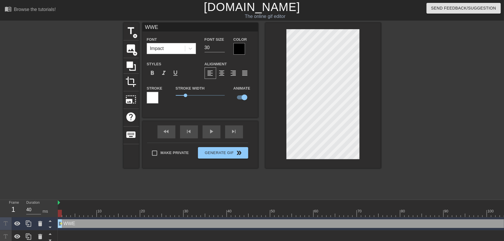
click at [151, 100] on div at bounding box center [153, 98] width 12 height 12
click at [221, 50] on input "23" at bounding box center [215, 47] width 20 height 9
click at [223, 46] on input "24" at bounding box center [215, 47] width 20 height 9
click at [223, 46] on input "25" at bounding box center [215, 47] width 20 height 9
click at [223, 46] on input "26" at bounding box center [215, 47] width 20 height 9
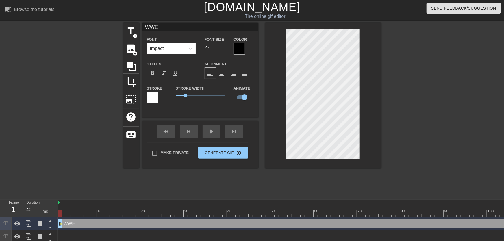
click at [223, 46] on input "27" at bounding box center [215, 47] width 20 height 9
type input "28"
click at [223, 46] on input "28" at bounding box center [215, 47] width 20 height 9
type input "[PERSON_NAME]"
type input "24"
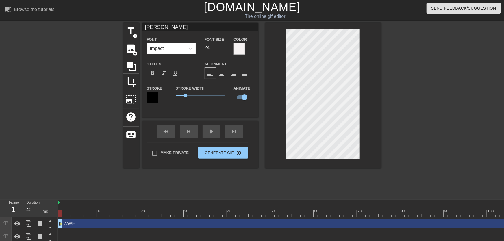
type input "WWE"
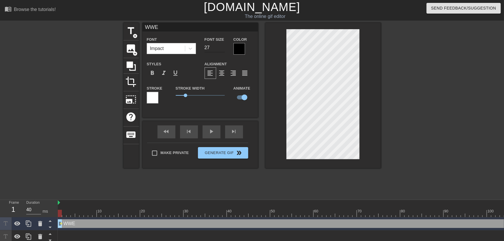
click at [223, 49] on input "27" at bounding box center [215, 47] width 20 height 9
click at [223, 49] on input "26" at bounding box center [215, 47] width 20 height 9
type input "25"
click at [223, 49] on input "25" at bounding box center [215, 47] width 20 height 9
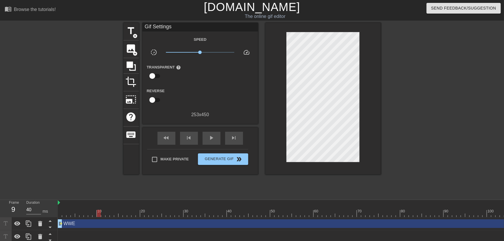
drag, startPoint x: 63, startPoint y: 215, endPoint x: 94, endPoint y: 210, distance: 31.0
drag, startPoint x: 101, startPoint y: 208, endPoint x: 94, endPoint y: 209, distance: 7.0
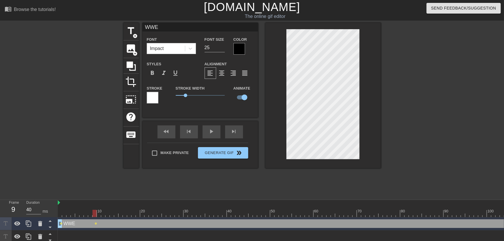
click at [58, 212] on div "Frame 9 Duration 40 ms 10 20 30 40 50 60 70 80 90 100 110 120 130 140 150" at bounding box center [252, 234] width 504 height 69
click at [61, 224] on span "lens" at bounding box center [61, 223] width 3 height 3
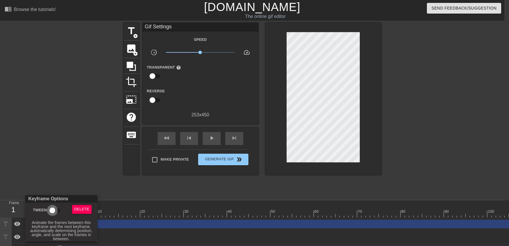
click at [55, 210] on input "Tween" at bounding box center [52, 210] width 33 height 11
checkbox input "true"
click at [91, 173] on div at bounding box center [254, 123] width 509 height 246
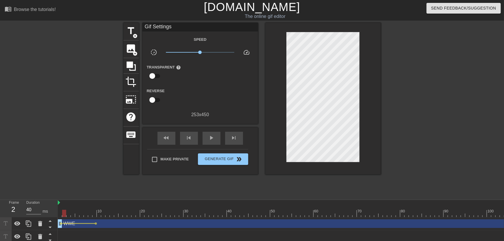
drag, startPoint x: 93, startPoint y: 215, endPoint x: 152, endPoint y: 162, distance: 79.1
click at [53, 215] on div "Frame 2 Duration 40 ms 10 20 30 40 50 60 70 80 90 100 110 120 130 140 150" at bounding box center [252, 234] width 504 height 69
click at [208, 139] on div "play_arrow" at bounding box center [212, 138] width 18 height 13
click at [208, 141] on div "pause" at bounding box center [212, 138] width 18 height 13
drag, startPoint x: 140, startPoint y: 209, endPoint x: 218, endPoint y: 201, distance: 77.9
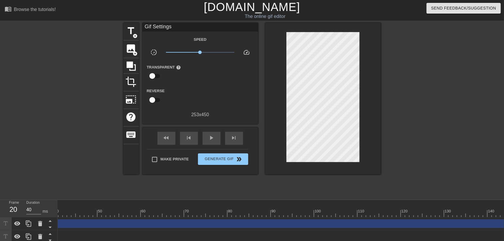
scroll to position [0, 858]
drag, startPoint x: 492, startPoint y: 202, endPoint x: 508, endPoint y: 201, distance: 16.5
click at [504, 201] on html "menu_book Browse the tutorials! [DOMAIN_NAME] The online gif editor Send Feedba…" at bounding box center [252, 135] width 504 height 270
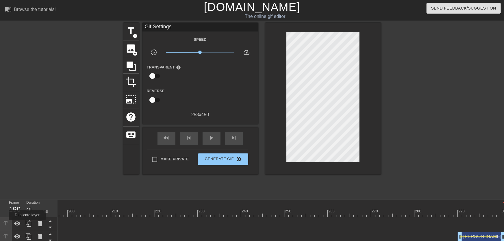
drag, startPoint x: 503, startPoint y: 220, endPoint x: 89, endPoint y: 219, distance: 413.9
click at [13, 225] on div "Frame 190 Duration 40 ms 10 20 30 40 50 60 70 80 90 100 110 120 130 140 150" at bounding box center [252, 234] width 504 height 69
drag, startPoint x: 101, startPoint y: 218, endPoint x: 58, endPoint y: 218, distance: 42.2
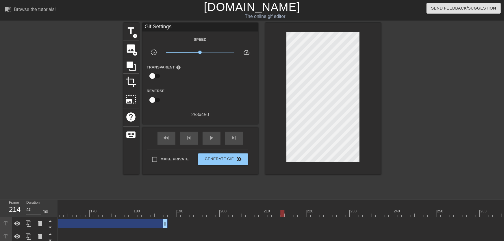
scroll to position [0, 534]
drag, startPoint x: 333, startPoint y: 224, endPoint x: 0, endPoint y: 226, distance: 333.5
click at [0, 226] on div "Frame 148 Duration 40 ms 10 20 30 40 50 60 70 80 90 100 110 120 130 140 150" at bounding box center [252, 234] width 504 height 69
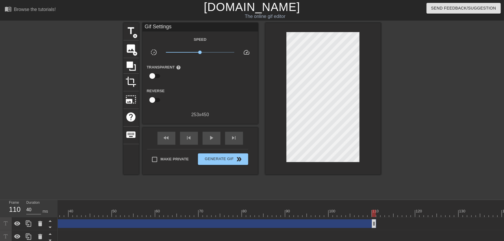
click at [85, 223] on div "WWE drag_handle drag_handle" at bounding box center [137, 224] width 477 height 9
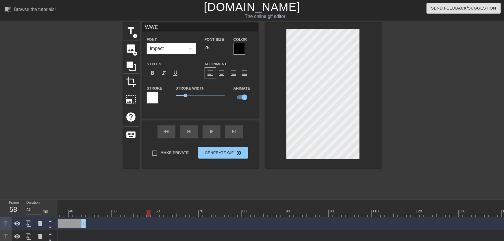
drag, startPoint x: 147, startPoint y: 215, endPoint x: 144, endPoint y: 216, distance: 2.9
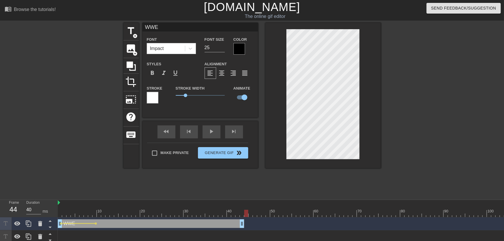
scroll to position [0, 5]
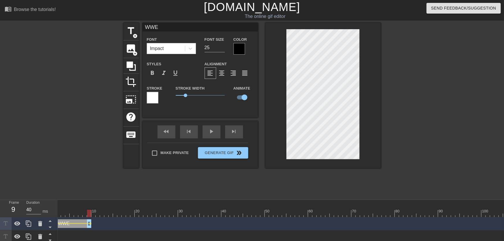
drag, startPoint x: 237, startPoint y: 224, endPoint x: 86, endPoint y: 220, distance: 150.7
drag, startPoint x: 56, startPoint y: 216, endPoint x: 47, endPoint y: 211, distance: 9.6
click at [10, 222] on div "Frame 1 Duration 40 ms 10 20 30 40 50 60 70 80 90 100 110 120 130 140 150" at bounding box center [252, 234] width 504 height 69
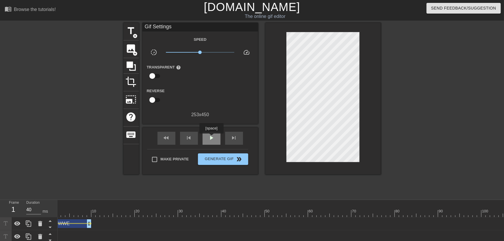
click at [211, 138] on div "play_arrow" at bounding box center [212, 138] width 18 height 13
drag, startPoint x: 91, startPoint y: 213, endPoint x: 173, endPoint y: 209, distance: 82.6
drag, startPoint x: 167, startPoint y: 215, endPoint x: 177, endPoint y: 216, distance: 9.6
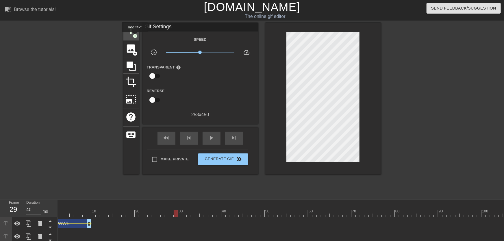
click at [135, 36] on span "add_circle" at bounding box center [135, 36] width 5 height 5
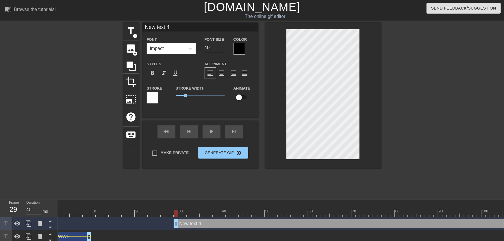
type input "New text"
type textarea "New text"
type input "New text"
type textarea "New text"
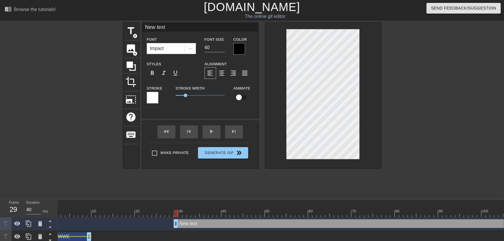
type input "New tex"
type textarea "New tex"
type input "New te"
type textarea "New te"
type input "New t"
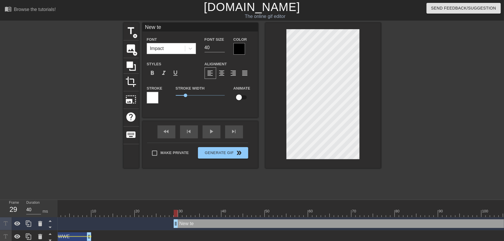
type textarea "New t"
type input "New"
type textarea "New"
type input "New"
type textarea "New"
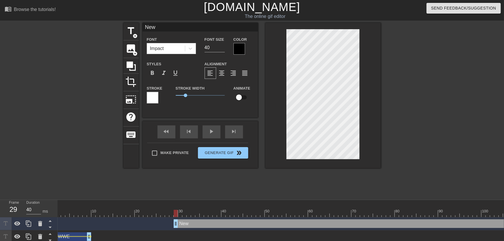
scroll to position [0, 0]
type input "Ne"
type textarea "Ne"
type input "N"
type textarea "N"
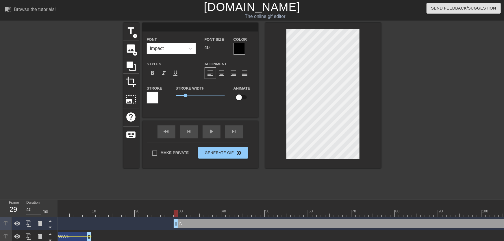
type input "T"
type textarea "T"
type input "To"
type textarea "To"
type input "Ton"
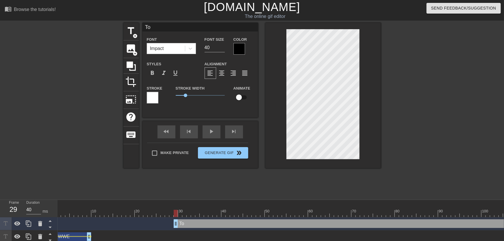
type textarea "Ton"
type input "[PERSON_NAME]"
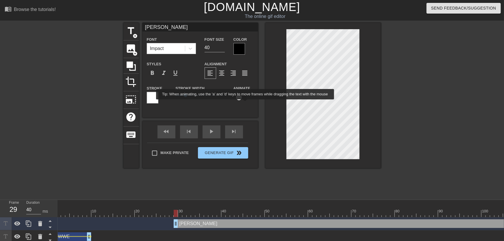
type textarea "[PERSON_NAME]"
click at [242, 99] on input "checkbox" at bounding box center [239, 97] width 33 height 11
checkbox input "true"
type input "26"
click at [221, 49] on input "26" at bounding box center [215, 47] width 20 height 9
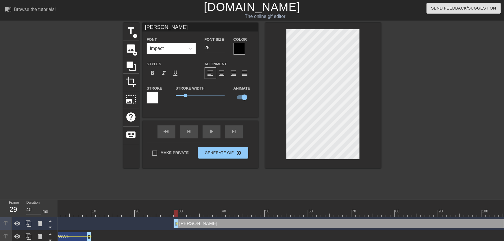
type input "25"
drag, startPoint x: 221, startPoint y: 49, endPoint x: 272, endPoint y: 72, distance: 56.2
click at [221, 49] on input "25" at bounding box center [215, 47] width 20 height 9
drag, startPoint x: 176, startPoint y: 213, endPoint x: 241, endPoint y: 214, distance: 64.5
click at [239, 214] on div at bounding box center [237, 213] width 4 height 7
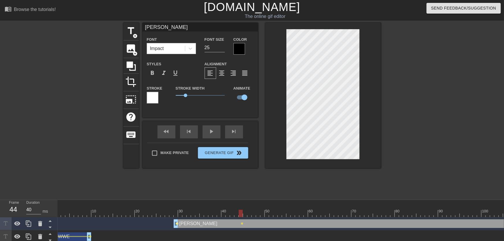
click at [177, 224] on span "lens" at bounding box center [177, 223] width 3 height 3
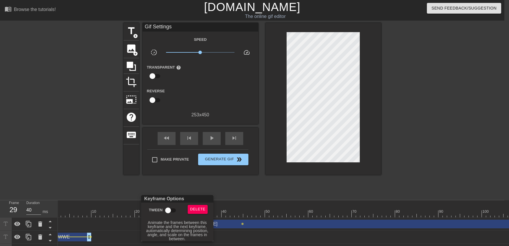
click at [166, 211] on input "Tween" at bounding box center [168, 210] width 33 height 11
checkbox input "true"
click at [158, 185] on div at bounding box center [254, 123] width 509 height 246
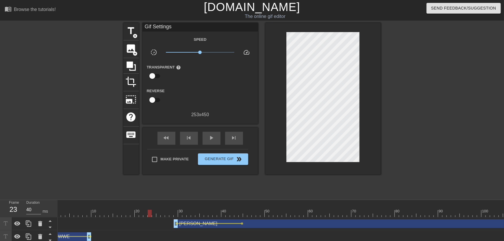
drag, startPoint x: 161, startPoint y: 211, endPoint x: 141, endPoint y: 211, distance: 20.2
click at [214, 144] on div "play_arrow" at bounding box center [212, 138] width 18 height 13
click at [212, 143] on div "pause" at bounding box center [212, 138] width 18 height 13
drag, startPoint x: 173, startPoint y: 214, endPoint x: 192, endPoint y: 214, distance: 19.7
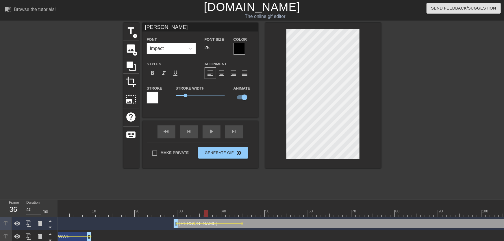
drag, startPoint x: 201, startPoint y: 213, endPoint x: 206, endPoint y: 214, distance: 5.5
click at [206, 214] on div at bounding box center [206, 213] width 4 height 7
drag, startPoint x: 209, startPoint y: 214, endPoint x: 227, endPoint y: 213, distance: 18.8
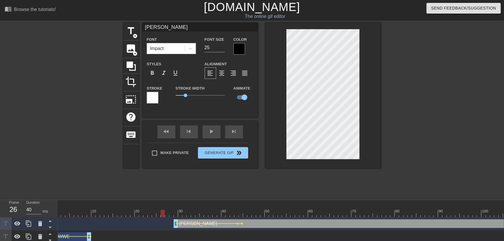
drag, startPoint x: 163, startPoint y: 212, endPoint x: 184, endPoint y: 162, distance: 54.2
click at [211, 134] on div "play_arrow" at bounding box center [212, 132] width 18 height 13
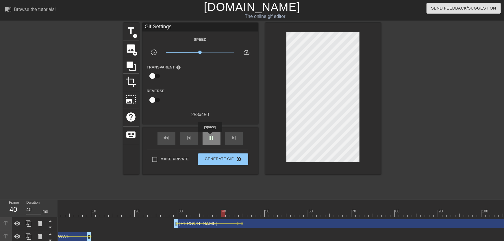
click at [210, 137] on span "pause" at bounding box center [211, 137] width 7 height 7
drag, startPoint x: 176, startPoint y: 214, endPoint x: 180, endPoint y: 214, distance: 3.5
click at [194, 223] on span "lens" at bounding box center [194, 223] width 3 height 3
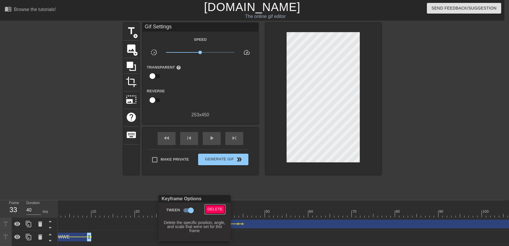
click at [210, 210] on span "Delete" at bounding box center [214, 209] width 15 height 7
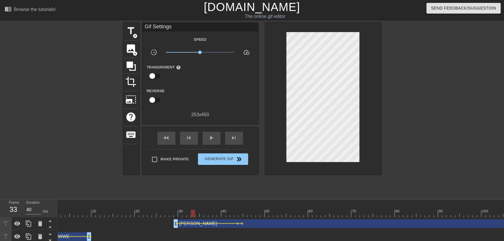
drag, startPoint x: 180, startPoint y: 213, endPoint x: 156, endPoint y: 213, distance: 23.1
click at [207, 140] on div "play_arrow" at bounding box center [212, 138] width 18 height 13
click at [207, 142] on div "pause" at bounding box center [212, 138] width 18 height 13
click at [208, 223] on span "lens" at bounding box center [208, 223] width 3 height 3
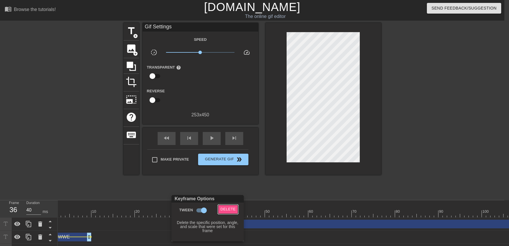
click at [229, 206] on span "Delete" at bounding box center [227, 209] width 15 height 7
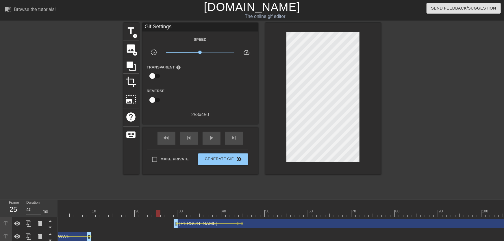
drag, startPoint x: 180, startPoint y: 210, endPoint x: 159, endPoint y: 211, distance: 20.9
click at [212, 141] on span "play_arrow" at bounding box center [211, 137] width 7 height 7
click at [210, 144] on div "pause" at bounding box center [212, 138] width 18 height 13
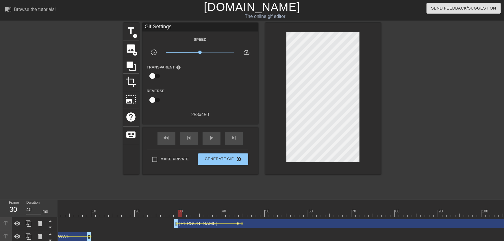
click at [238, 224] on span "lens" at bounding box center [238, 223] width 3 height 3
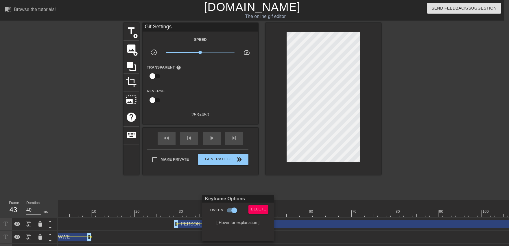
click at [260, 203] on div "Keyframe Options Tween Delete [ Hover for explanation ]" at bounding box center [238, 218] width 72 height 46
click at [258, 209] on span "Delete" at bounding box center [258, 209] width 15 height 7
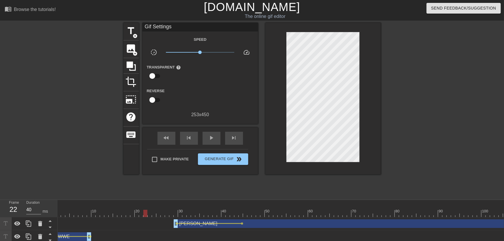
drag, startPoint x: 188, startPoint y: 204, endPoint x: 156, endPoint y: 199, distance: 32.5
click at [202, 141] on div "fast_rewind skip_previous play_arrow skip_next" at bounding box center [200, 139] width 94 height 22
click at [206, 141] on div "play_arrow" at bounding box center [212, 138] width 18 height 13
click at [205, 142] on div "pause" at bounding box center [212, 138] width 18 height 13
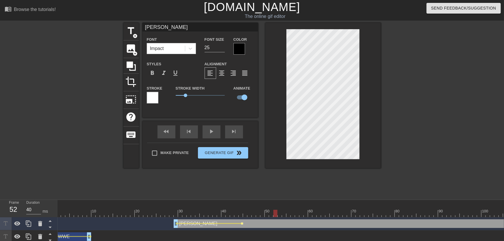
click at [242, 224] on span "lens" at bounding box center [242, 223] width 3 height 3
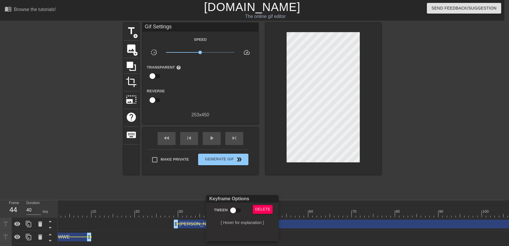
click at [269, 201] on div "Keyframe Options" at bounding box center [242, 199] width 75 height 8
click at [263, 208] on span "Delete" at bounding box center [262, 209] width 15 height 7
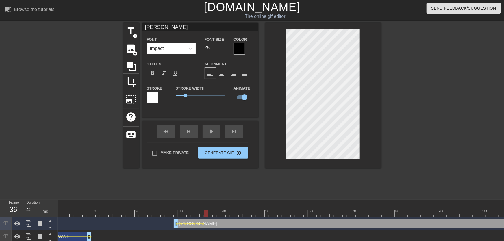
click at [211, 224] on span "lens" at bounding box center [212, 223] width 3 height 3
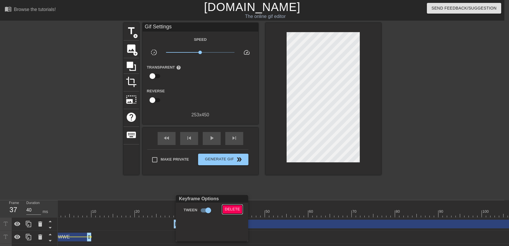
click at [228, 209] on span "Delete" at bounding box center [232, 209] width 15 height 7
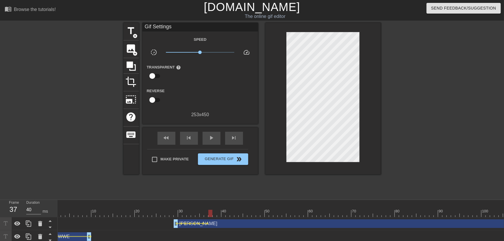
click at [212, 213] on div at bounding box center [211, 213] width 4 height 7
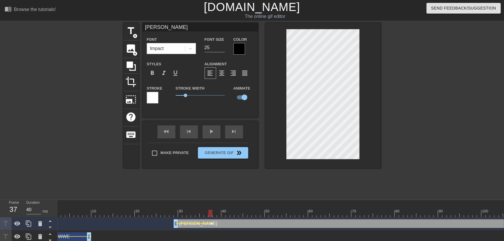
click at [213, 224] on span "lens" at bounding box center [212, 223] width 3 height 3
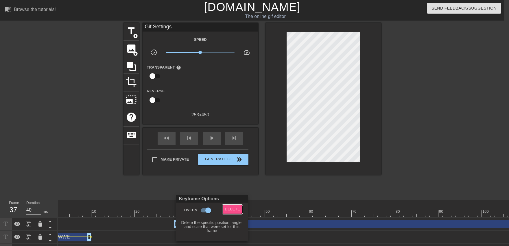
click at [227, 209] on span "Delete" at bounding box center [232, 209] width 15 height 7
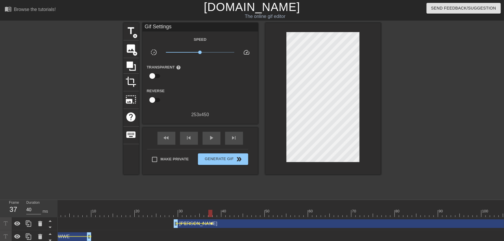
click at [212, 224] on span "lens" at bounding box center [212, 223] width 3 height 3
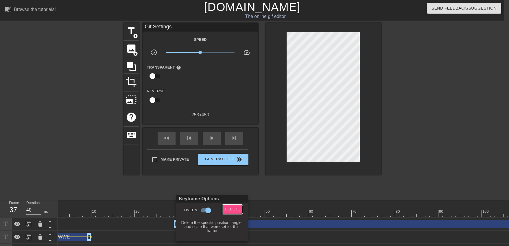
click at [226, 205] on button "Delete" at bounding box center [232, 209] width 20 height 9
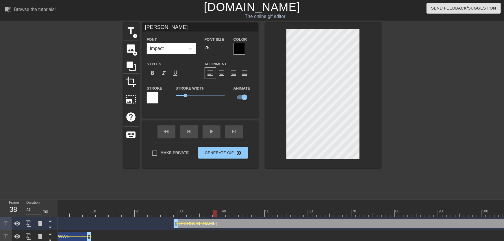
click at [230, 214] on div at bounding box center [228, 213] width 4 height 7
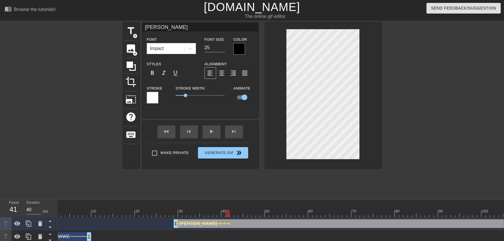
drag, startPoint x: 246, startPoint y: 214, endPoint x: 242, endPoint y: 214, distance: 3.8
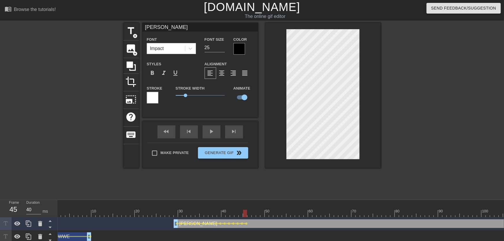
click at [255, 214] on div at bounding box center [254, 213] width 4 height 7
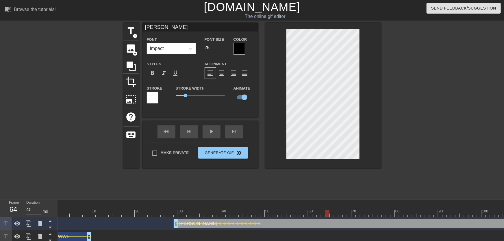
drag, startPoint x: 270, startPoint y: 214, endPoint x: 326, endPoint y: 216, distance: 55.8
click at [326, 216] on div at bounding box center [328, 213] width 4 height 7
drag, startPoint x: 207, startPoint y: 217, endPoint x: 203, endPoint y: 200, distance: 17.4
drag, startPoint x: 161, startPoint y: 209, endPoint x: 158, endPoint y: 210, distance: 3.1
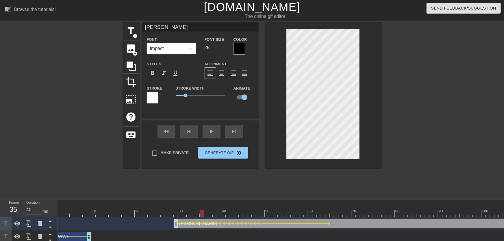
click at [208, 136] on div "play_arrow" at bounding box center [212, 132] width 18 height 13
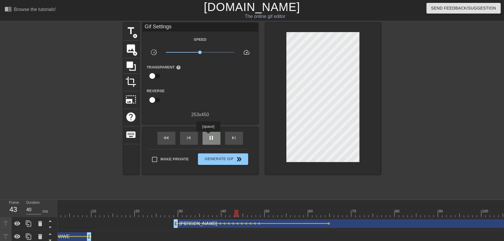
click at [209, 135] on span "pause" at bounding box center [211, 137] width 7 height 7
drag, startPoint x: 176, startPoint y: 214, endPoint x: 174, endPoint y: 221, distance: 7.8
drag, startPoint x: 176, startPoint y: 226, endPoint x: 186, endPoint y: 228, distance: 10.0
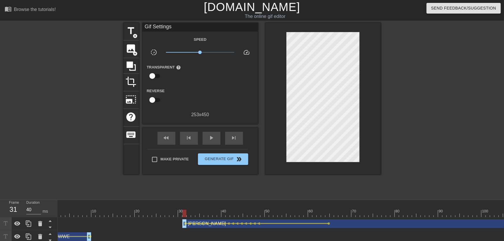
drag, startPoint x: 187, startPoint y: 213, endPoint x: 183, endPoint y: 214, distance: 4.3
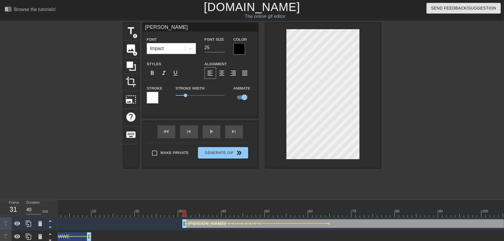
drag, startPoint x: 160, startPoint y: 209, endPoint x: 152, endPoint y: 211, distance: 8.8
click at [218, 134] on div "play_arrow" at bounding box center [212, 132] width 18 height 13
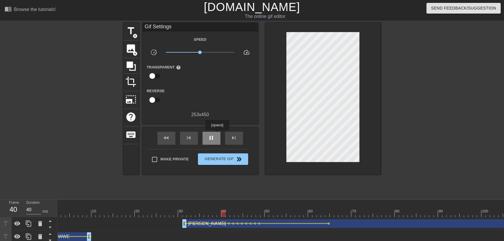
click at [217, 135] on div "pause" at bounding box center [212, 138] width 18 height 13
drag, startPoint x: 177, startPoint y: 212, endPoint x: 189, endPoint y: 218, distance: 12.7
click at [190, 224] on span "lens" at bounding box center [190, 223] width 3 height 3
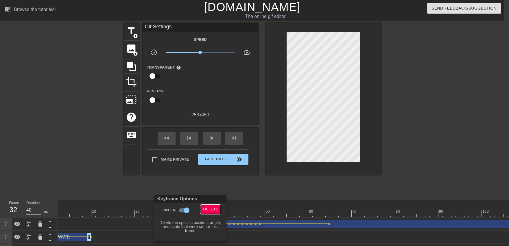
click at [208, 211] on span "Delete" at bounding box center [210, 209] width 15 height 7
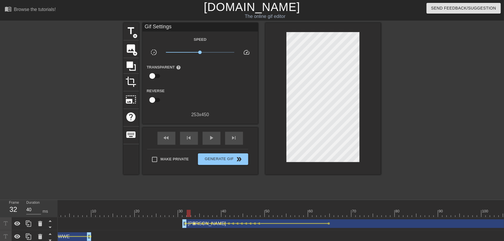
click at [195, 222] on span "lens" at bounding box center [194, 223] width 3 height 3
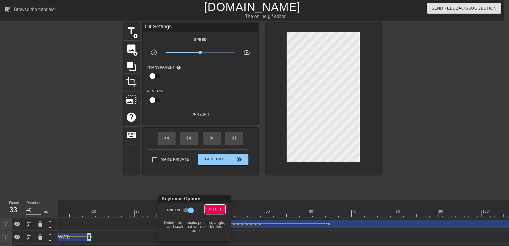
click at [209, 212] on span "Delete" at bounding box center [214, 209] width 15 height 7
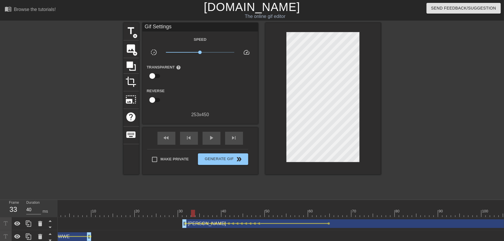
click at [209, 145] on div "fast_rewind skip_previous play_arrow skip_next" at bounding box center [200, 139] width 94 height 22
click at [209, 143] on div "play_arrow" at bounding box center [212, 138] width 18 height 13
click at [210, 142] on div "pause" at bounding box center [212, 138] width 18 height 13
drag, startPoint x: 187, startPoint y: 212, endPoint x: 197, endPoint y: 213, distance: 9.4
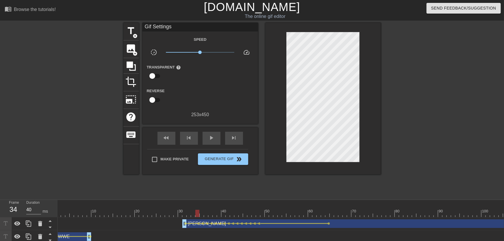
drag, startPoint x: 185, startPoint y: 215, endPoint x: 198, endPoint y: 215, distance: 12.1
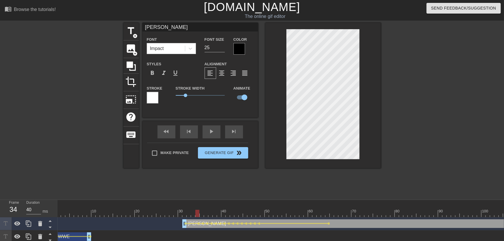
drag, startPoint x: 161, startPoint y: 213, endPoint x: 164, endPoint y: 202, distance: 11.4
click at [218, 138] on div "fast_rewind skip_previous play_arrow skip_next" at bounding box center [200, 132] width 94 height 22
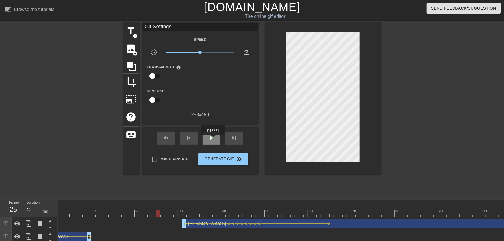
click at [213, 139] on span "play_arrow" at bounding box center [211, 137] width 7 height 7
click at [213, 139] on span "pause" at bounding box center [211, 137] width 7 height 7
drag, startPoint x: 188, startPoint y: 211, endPoint x: 203, endPoint y: 212, distance: 15.3
click at [204, 224] on span "lens" at bounding box center [203, 223] width 3 height 3
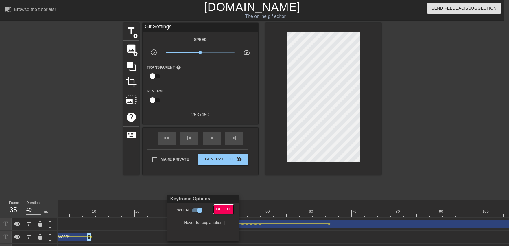
click at [224, 208] on span "Delete" at bounding box center [223, 209] width 15 height 7
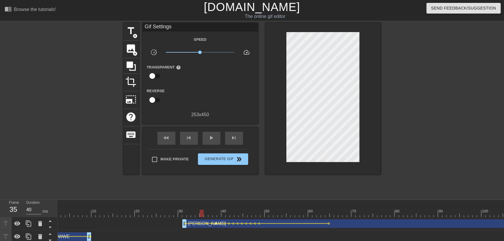
click at [216, 224] on span "lens" at bounding box center [216, 223] width 3 height 3
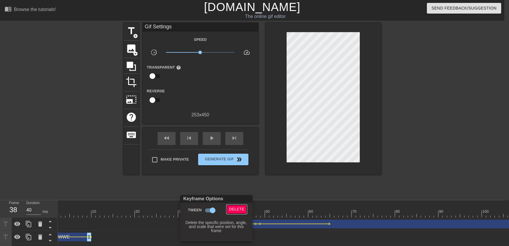
click at [232, 211] on span "Delete" at bounding box center [236, 209] width 15 height 7
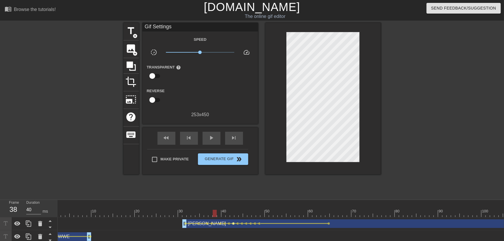
click at [234, 223] on span "lens" at bounding box center [234, 223] width 3 height 3
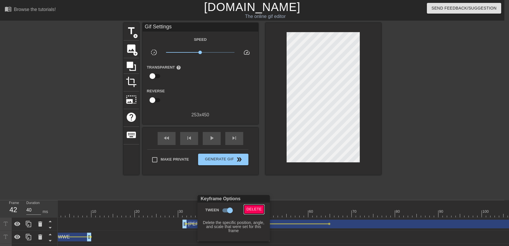
click at [251, 208] on span "Delete" at bounding box center [253, 209] width 15 height 7
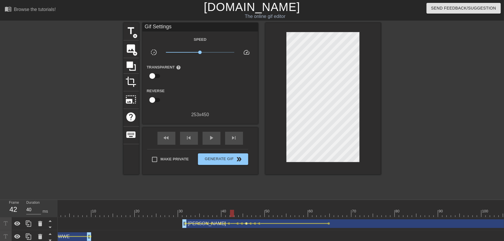
click at [246, 224] on span "lens" at bounding box center [247, 223] width 3 height 3
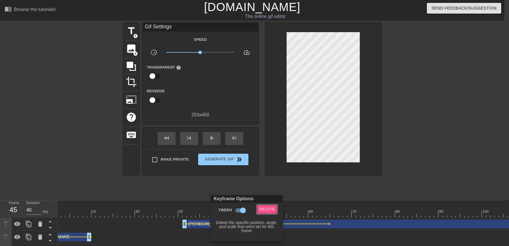
click at [259, 207] on span "Delete" at bounding box center [266, 209] width 15 height 7
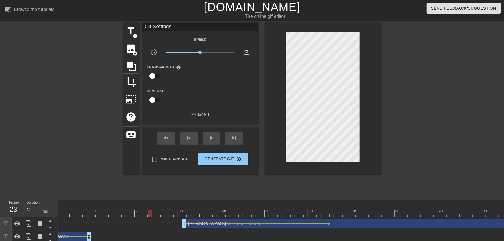
drag, startPoint x: 151, startPoint y: 213, endPoint x: 179, endPoint y: 178, distance: 45.7
click at [210, 143] on div "play_arrow" at bounding box center [212, 138] width 18 height 13
click at [209, 143] on div "pause" at bounding box center [212, 138] width 18 height 13
drag, startPoint x: 185, startPoint y: 217, endPoint x: 186, endPoint y: 214, distance: 3.3
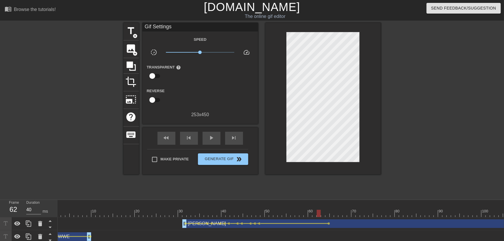
click at [186, 214] on div "10 20 30 40 50 60 70 80 90 100 110 120 130 140 150 160" at bounding box center [281, 241] width 447 height 82
drag, startPoint x: 186, startPoint y: 214, endPoint x: 213, endPoint y: 205, distance: 27.6
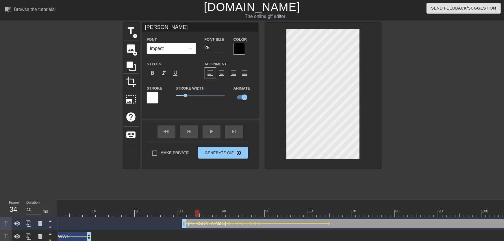
click at [212, 138] on div "fast_rewind skip_previous play_arrow skip_next" at bounding box center [200, 132] width 94 height 22
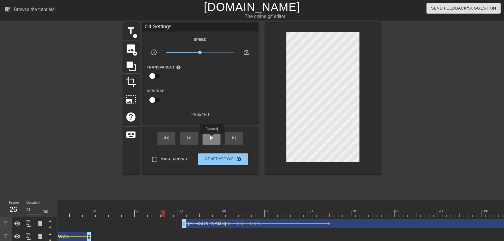
click at [211, 138] on span "play_arrow" at bounding box center [211, 137] width 7 height 7
drag, startPoint x: 210, startPoint y: 139, endPoint x: 199, endPoint y: 158, distance: 22.6
click at [210, 139] on span "pause" at bounding box center [211, 137] width 7 height 7
drag, startPoint x: 182, startPoint y: 214, endPoint x: 188, endPoint y: 214, distance: 5.5
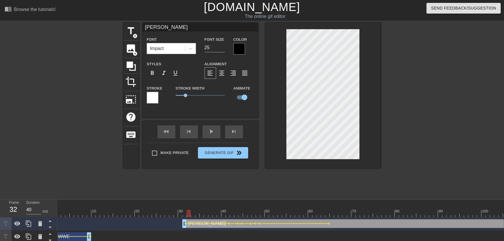
drag, startPoint x: 203, startPoint y: 215, endPoint x: 208, endPoint y: 215, distance: 5.2
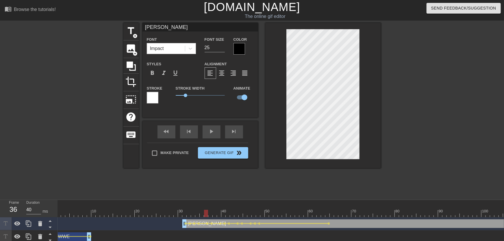
click at [208, 215] on div at bounding box center [206, 213] width 4 height 7
drag, startPoint x: 180, startPoint y: 209, endPoint x: 161, endPoint y: 208, distance: 19.1
click at [208, 139] on div "fast_rewind skip_previous play_arrow skip_next" at bounding box center [200, 132] width 94 height 22
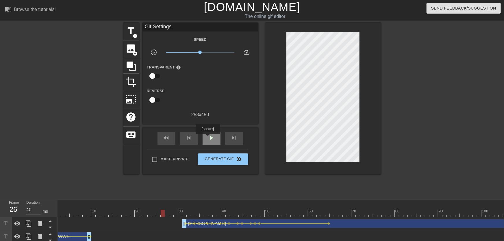
click at [208, 138] on div "play_arrow" at bounding box center [212, 138] width 18 height 13
click at [207, 138] on div "pause" at bounding box center [212, 138] width 18 height 13
drag, startPoint x: 177, startPoint y: 208, endPoint x: 190, endPoint y: 214, distance: 14.1
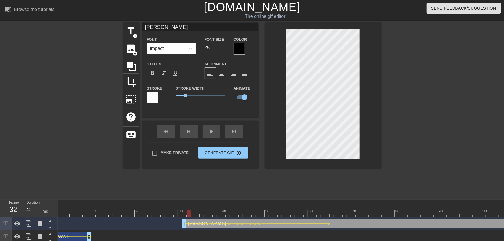
click at [195, 223] on span "lens" at bounding box center [194, 223] width 3 height 3
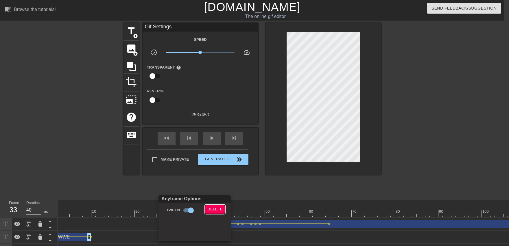
click at [210, 208] on span "Delete" at bounding box center [214, 209] width 15 height 7
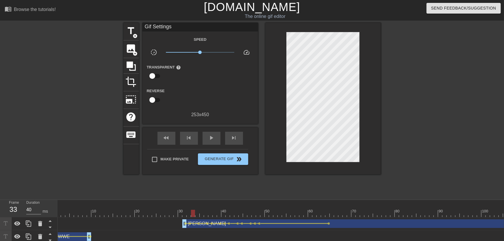
drag, startPoint x: 155, startPoint y: 208, endPoint x: 169, endPoint y: 187, distance: 24.9
click at [217, 135] on div "play_arrow" at bounding box center [212, 138] width 18 height 13
drag, startPoint x: 180, startPoint y: 214, endPoint x: 191, endPoint y: 215, distance: 10.4
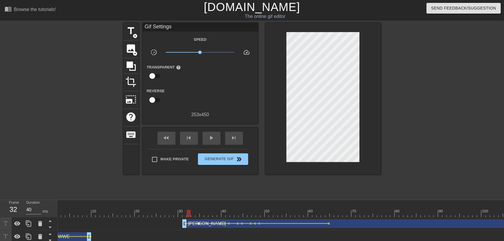
click at [199, 224] on span "lens" at bounding box center [199, 223] width 3 height 3
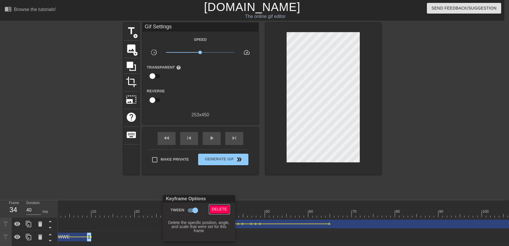
click at [216, 212] on span "Delete" at bounding box center [219, 209] width 15 height 7
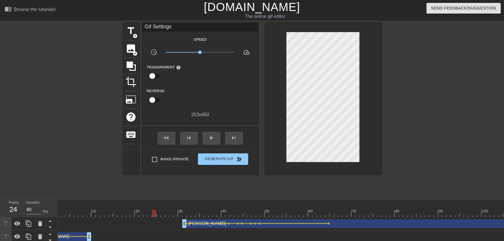
drag, startPoint x: 161, startPoint y: 213, endPoint x: 167, endPoint y: 195, distance: 18.8
click at [211, 142] on div "play_arrow" at bounding box center [212, 138] width 18 height 13
drag, startPoint x: 187, startPoint y: 212, endPoint x: 183, endPoint y: 212, distance: 3.5
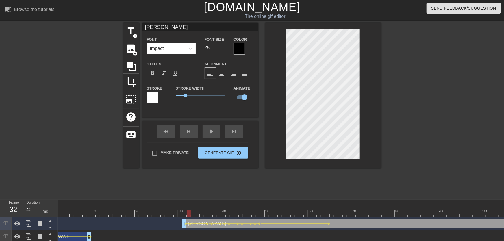
click at [366, 147] on div at bounding box center [324, 95] width 116 height 145
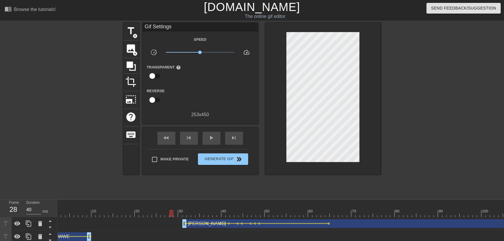
drag, startPoint x: 171, startPoint y: 213, endPoint x: 177, endPoint y: 185, distance: 28.4
click at [215, 141] on div "play_arrow" at bounding box center [212, 138] width 18 height 13
click at [214, 143] on div "pause" at bounding box center [212, 138] width 18 height 13
drag, startPoint x: 186, startPoint y: 212, endPoint x: 190, endPoint y: 212, distance: 3.8
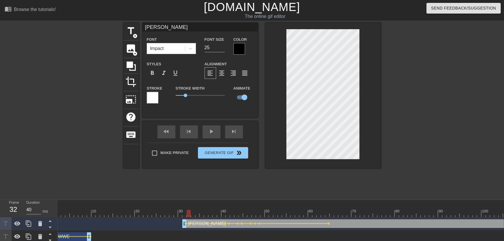
drag, startPoint x: 187, startPoint y: 214, endPoint x: 200, endPoint y: 213, distance: 12.5
drag, startPoint x: 180, startPoint y: 216, endPoint x: 150, endPoint y: 216, distance: 29.8
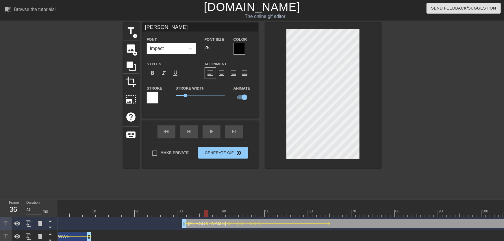
click at [213, 138] on div "fast_rewind skip_previous play_arrow skip_next" at bounding box center [200, 132] width 94 height 22
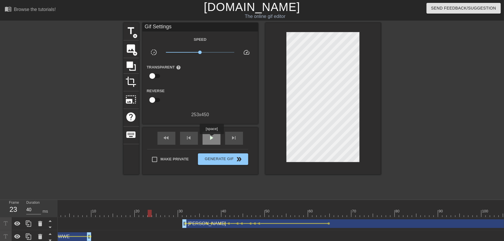
click at [212, 138] on span "play_arrow" at bounding box center [211, 137] width 7 height 7
click at [210, 139] on span "pause" at bounding box center [211, 137] width 7 height 7
click at [213, 223] on span "lens" at bounding box center [212, 223] width 3 height 3
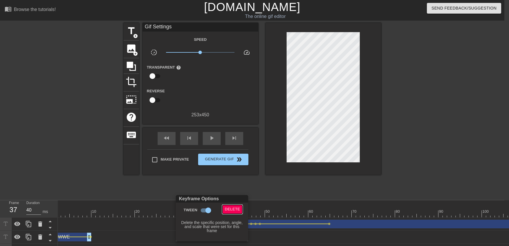
click at [227, 210] on span "Delete" at bounding box center [232, 209] width 15 height 7
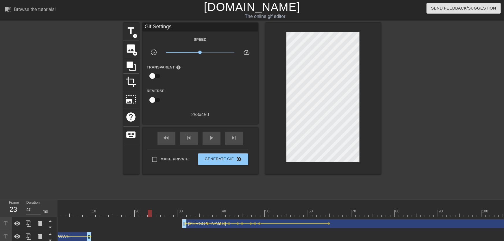
drag, startPoint x: 203, startPoint y: 213, endPoint x: 183, endPoint y: 188, distance: 32.5
click at [211, 141] on span "play_arrow" at bounding box center [211, 137] width 7 height 7
click at [210, 142] on div "pause" at bounding box center [212, 138] width 18 height 13
click at [209, 224] on span "lens" at bounding box center [208, 223] width 3 height 3
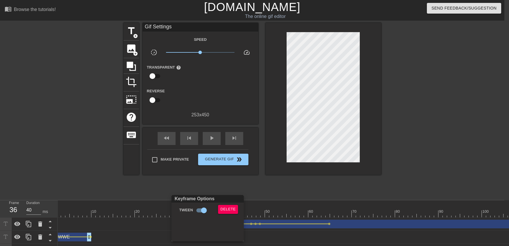
click at [208, 224] on div "Keyframe Options Tween Delete" at bounding box center [208, 218] width 72 height 46
click at [150, 193] on div at bounding box center [254, 123] width 509 height 246
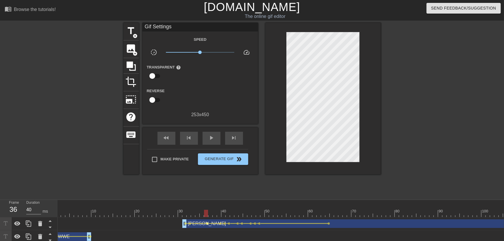
click at [207, 224] on span "lens" at bounding box center [208, 223] width 3 height 3
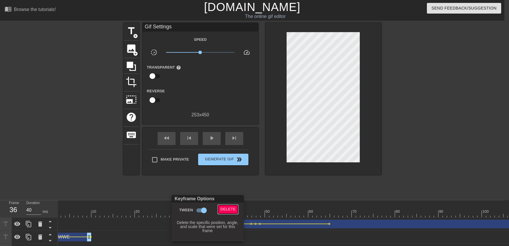
click at [226, 206] on span "Delete" at bounding box center [227, 209] width 15 height 7
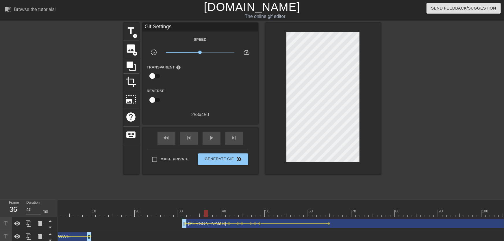
drag, startPoint x: 170, startPoint y: 205, endPoint x: 153, endPoint y: 207, distance: 17.2
click at [214, 145] on div "fast_rewind skip_previous play_arrow skip_next" at bounding box center [200, 139] width 94 height 22
click at [213, 142] on div "play_arrow" at bounding box center [212, 138] width 18 height 13
drag, startPoint x: 167, startPoint y: 210, endPoint x: 201, endPoint y: 169, distance: 53.4
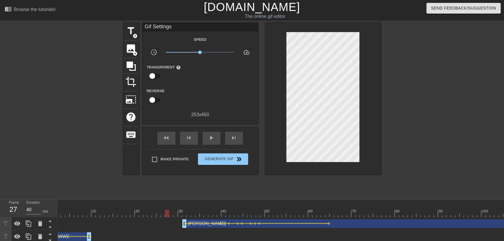
click at [215, 138] on span "play_arrow" at bounding box center [211, 137] width 7 height 7
click at [210, 143] on div "pause" at bounding box center [212, 138] width 18 height 13
click at [210, 143] on div "play_arrow" at bounding box center [212, 138] width 18 height 13
drag, startPoint x: 187, startPoint y: 211, endPoint x: 189, endPoint y: 214, distance: 3.4
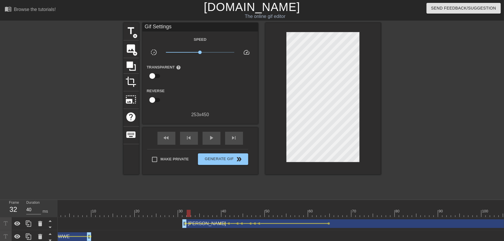
click at [191, 224] on div at bounding box center [205, 223] width 28 height 1
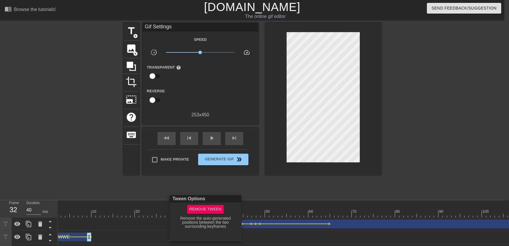
click at [178, 185] on div at bounding box center [254, 123] width 509 height 246
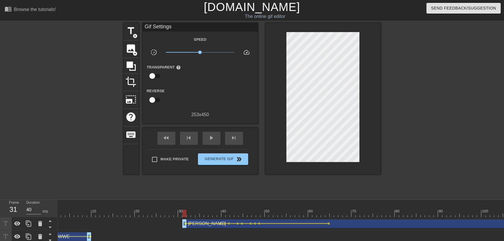
drag, startPoint x: 183, startPoint y: 210, endPoint x: 186, endPoint y: 212, distance: 3.0
click at [190, 223] on span "lens" at bounding box center [190, 223] width 3 height 3
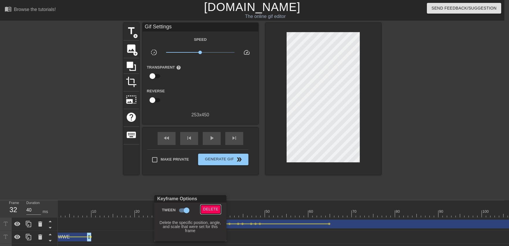
click at [203, 211] on button "Delete" at bounding box center [211, 209] width 20 height 9
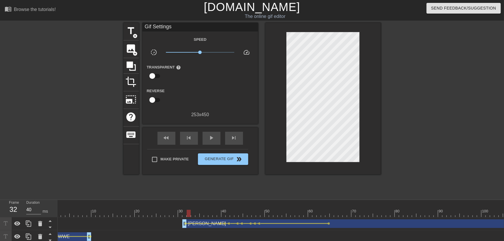
drag, startPoint x: 157, startPoint y: 214, endPoint x: 168, endPoint y: 189, distance: 28.1
click at [209, 138] on span "play_arrow" at bounding box center [211, 137] width 7 height 7
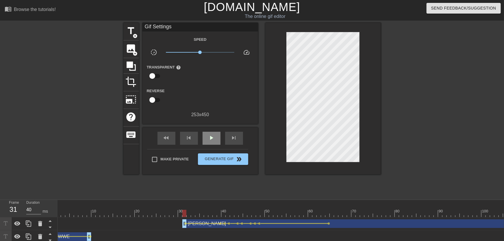
click at [209, 141] on span "play_arrow" at bounding box center [211, 137] width 7 height 7
drag, startPoint x: 329, startPoint y: 215, endPoint x: 400, endPoint y: 220, distance: 71.3
click at [400, 220] on div "10 20 30 40 50 60 70 80 90 100 110 120 130 140 150 160" at bounding box center [281, 241] width 447 height 82
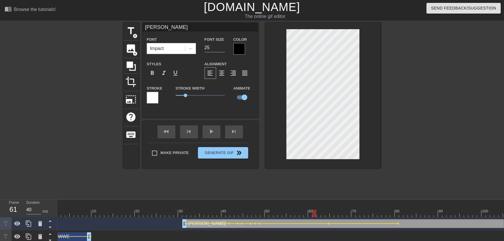
drag, startPoint x: 315, startPoint y: 213, endPoint x: 287, endPoint y: 216, distance: 27.7
click at [217, 142] on div "fast_rewind skip_previous play_arrow skip_next" at bounding box center [200, 132] width 94 height 22
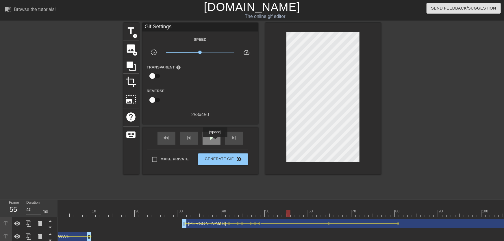
click at [215, 141] on div "play_arrow" at bounding box center [212, 138] width 18 height 13
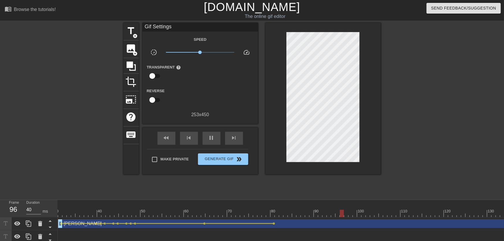
scroll to position [0, 199]
drag, startPoint x: 200, startPoint y: 211, endPoint x: 269, endPoint y: 215, distance: 69.2
click at [269, 215] on div at bounding box center [510, 213] width 1302 height 7
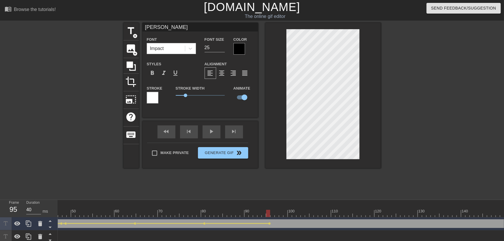
type input "Ton"
type textarea "Ton"
type input "To"
type textarea "To"
click at [222, 49] on input "24" at bounding box center [215, 47] width 20 height 9
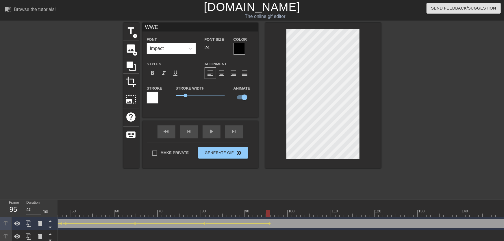
click at [366, 123] on div at bounding box center [324, 95] width 116 height 145
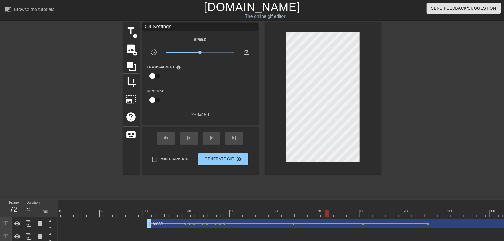
scroll to position [0, 0]
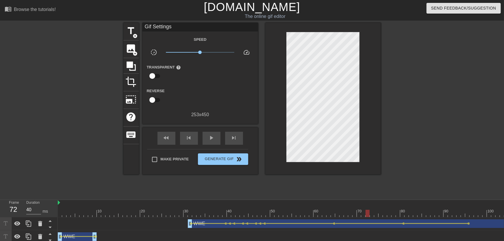
click at [211, 143] on div "play_arrow" at bounding box center [212, 138] width 18 height 13
click at [209, 143] on div "pause" at bounding box center [212, 138] width 18 height 13
drag, startPoint x: 185, startPoint y: 205, endPoint x: 190, endPoint y: 213, distance: 9.6
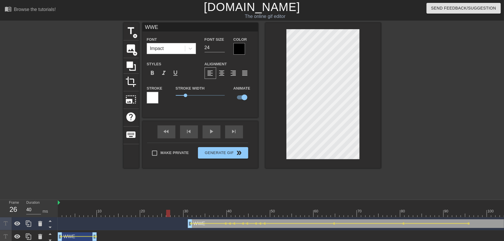
drag, startPoint x: 169, startPoint y: 215, endPoint x: 172, endPoint y: 193, distance: 22.2
click at [211, 140] on div "fast_rewind skip_previous play_arrow skip_next" at bounding box center [200, 132] width 94 height 22
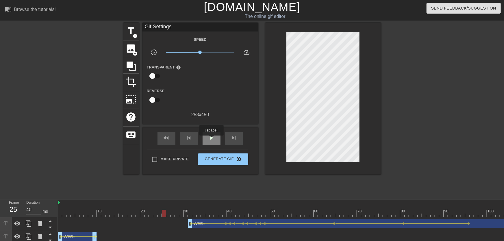
click at [211, 138] on span "play_arrow" at bounding box center [211, 137] width 7 height 7
click at [211, 137] on span "pause" at bounding box center [211, 137] width 7 height 7
drag, startPoint x: 192, startPoint y: 211, endPoint x: 209, endPoint y: 211, distance: 16.2
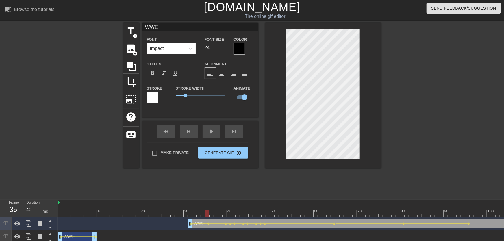
drag, startPoint x: 193, startPoint y: 209, endPoint x: 165, endPoint y: 209, distance: 27.2
click at [212, 136] on div "play_arrow" at bounding box center [212, 132] width 18 height 13
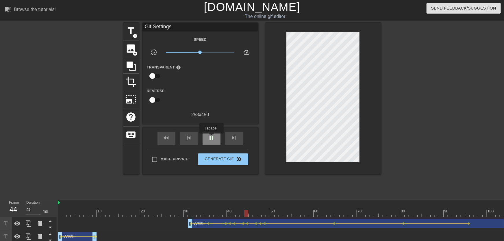
click at [211, 138] on span "pause" at bounding box center [211, 137] width 7 height 7
click at [209, 223] on span "lens" at bounding box center [209, 223] width 3 height 3
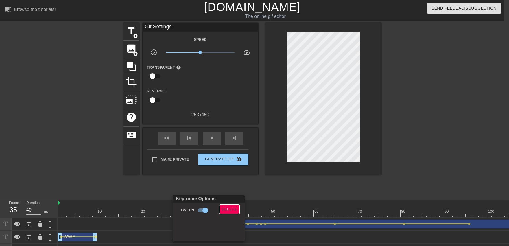
click at [229, 210] on span "Delete" at bounding box center [229, 209] width 15 height 7
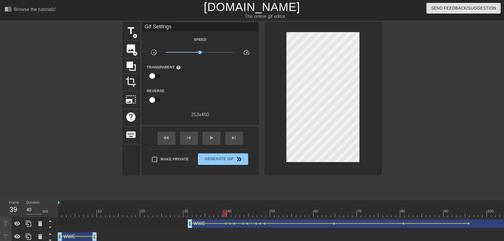
drag, startPoint x: 196, startPoint y: 209, endPoint x: 226, endPoint y: 213, distance: 30.4
click at [212, 138] on span "play_arrow" at bounding box center [211, 137] width 7 height 7
click at [212, 138] on span "pause" at bounding box center [211, 137] width 7 height 7
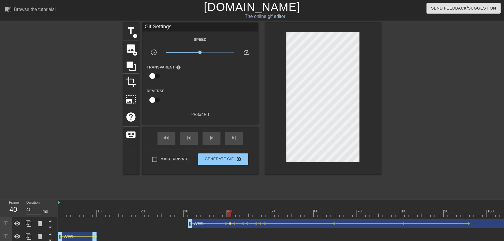
click at [231, 224] on span "lens" at bounding box center [230, 223] width 3 height 3
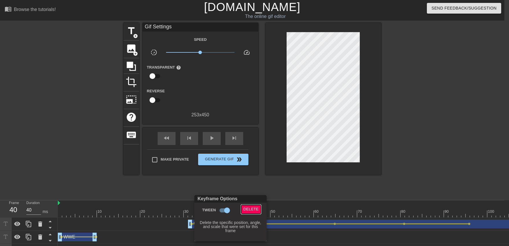
click at [250, 208] on span "Delete" at bounding box center [251, 209] width 15 height 7
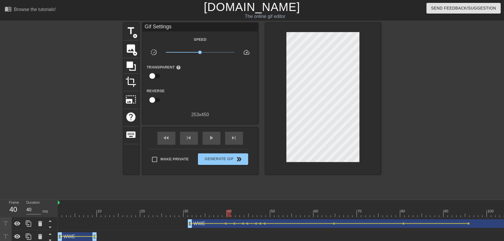
drag, startPoint x: 202, startPoint y: 212, endPoint x: 186, endPoint y: 212, distance: 15.9
click at [212, 143] on div "play_arrow" at bounding box center [212, 138] width 18 height 13
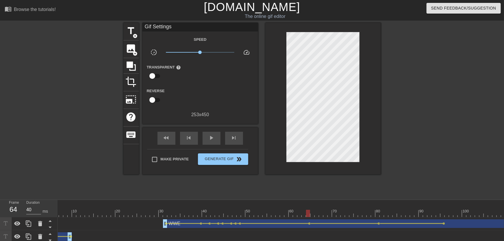
scroll to position [0, 110]
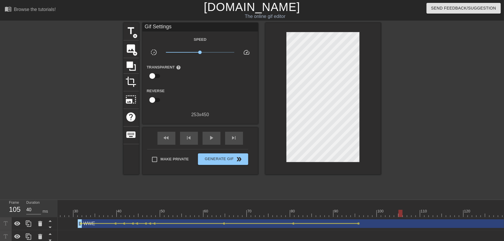
drag, startPoint x: 356, startPoint y: 213, endPoint x: 371, endPoint y: 187, distance: 30.5
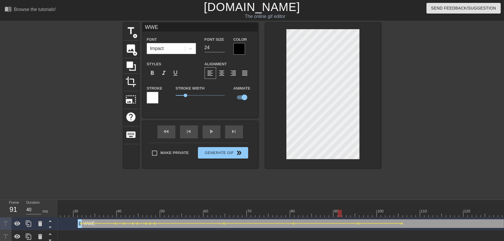
drag, startPoint x: 340, startPoint y: 209, endPoint x: 321, endPoint y: 210, distance: 19.2
click at [216, 138] on div "play_arrow" at bounding box center [212, 132] width 18 height 13
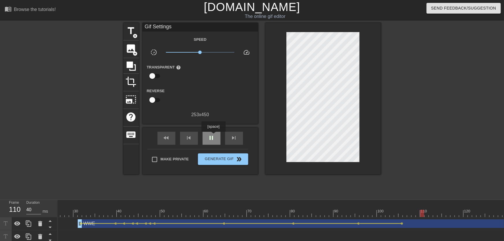
click at [213, 135] on span "pause" at bounding box center [211, 137] width 7 height 7
drag, startPoint x: 348, startPoint y: 215, endPoint x: 410, endPoint y: 222, distance: 62.7
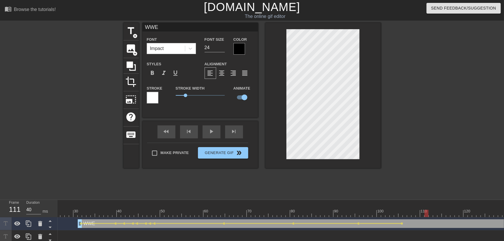
click at [403, 223] on span "lens" at bounding box center [402, 223] width 3 height 3
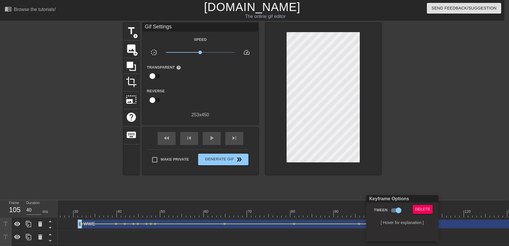
click at [431, 205] on div "Delete" at bounding box center [423, 211] width 31 height 13
click at [422, 209] on span "Delete" at bounding box center [422, 209] width 15 height 7
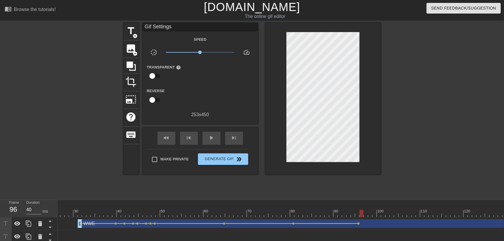
drag, startPoint x: 359, startPoint y: 214, endPoint x: 362, endPoint y: 215, distance: 3.1
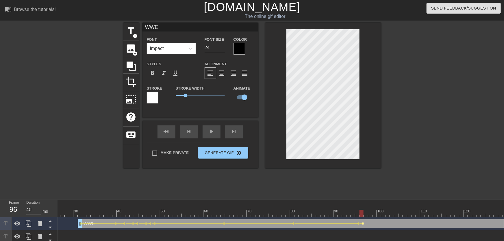
click at [363, 224] on span "lens" at bounding box center [363, 223] width 3 height 3
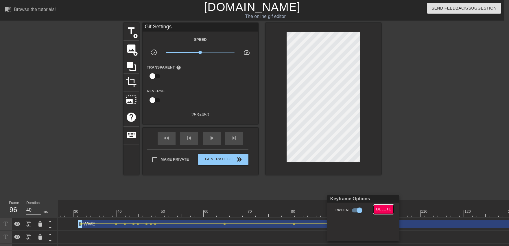
click at [376, 213] on button "Delete" at bounding box center [384, 209] width 20 height 9
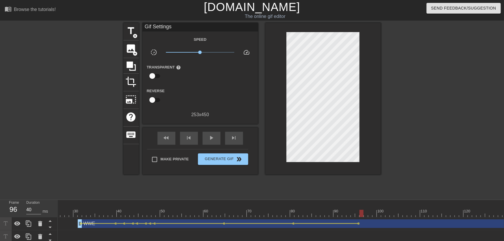
drag, startPoint x: 355, startPoint y: 212, endPoint x: 361, endPoint y: 213, distance: 5.9
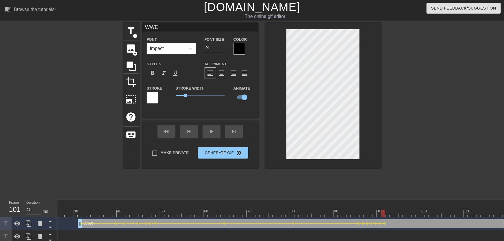
click at [398, 224] on span "lens" at bounding box center [398, 223] width 3 height 3
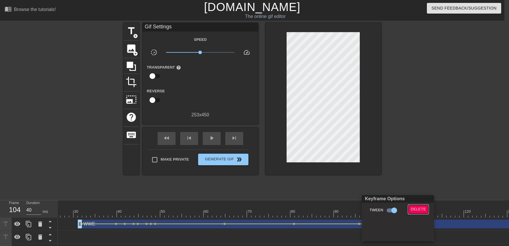
click at [411, 213] on button "Delete" at bounding box center [418, 209] width 20 height 9
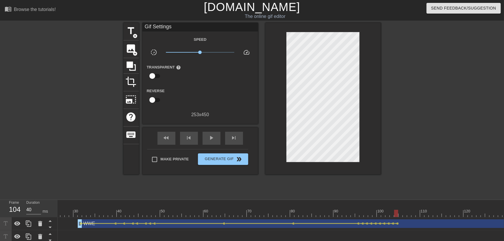
click at [402, 187] on div at bounding box center [431, 110] width 87 height 174
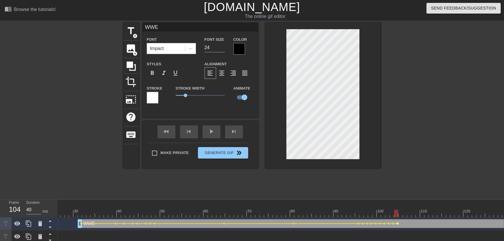
click at [398, 222] on span "lens" at bounding box center [398, 223] width 3 height 3
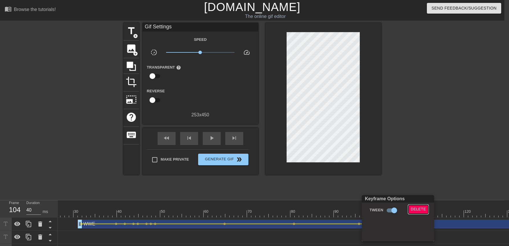
click at [413, 209] on span "Delete" at bounding box center [418, 209] width 15 height 7
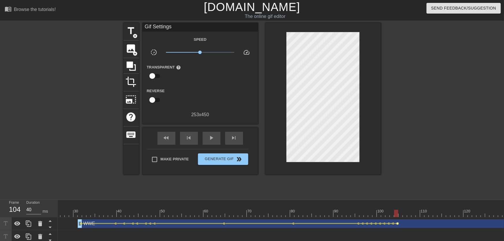
click at [399, 223] on span "lens" at bounding box center [398, 223] width 3 height 3
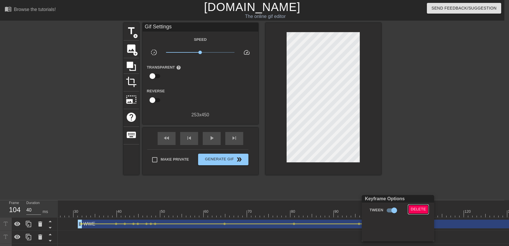
click at [410, 209] on button "Delete" at bounding box center [418, 209] width 20 height 9
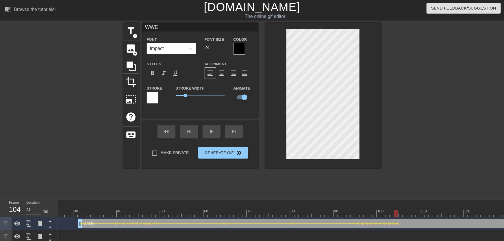
click at [412, 188] on div at bounding box center [431, 110] width 87 height 174
click at [406, 216] on div at bounding box center [405, 213] width 4 height 7
click at [415, 192] on div at bounding box center [431, 110] width 87 height 174
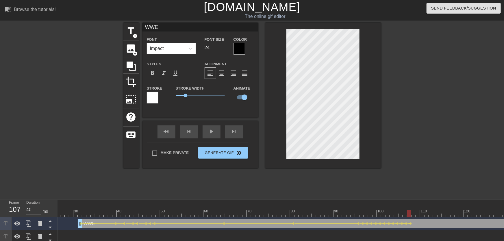
click at [425, 224] on span "lens" at bounding box center [424, 223] width 3 height 3
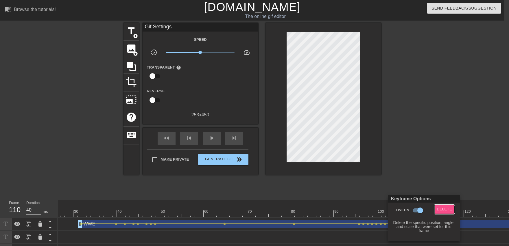
click at [440, 211] on span "Delete" at bounding box center [444, 209] width 15 height 7
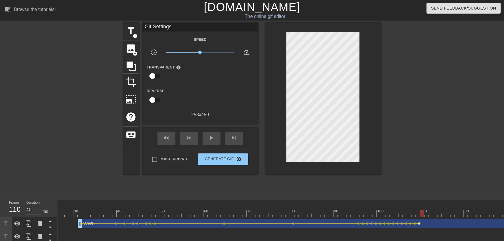
click at [421, 224] on span "lens" at bounding box center [420, 223] width 3 height 3
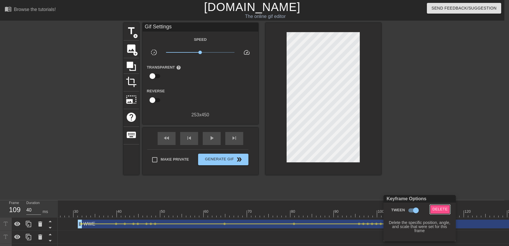
click at [441, 209] on span "Delete" at bounding box center [439, 209] width 15 height 7
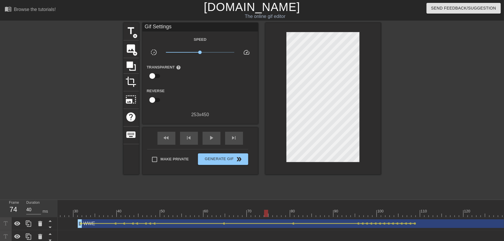
drag, startPoint x: 392, startPoint y: 213, endPoint x: 241, endPoint y: 207, distance: 151.1
click at [214, 140] on span "play_arrow" at bounding box center [211, 137] width 7 height 7
drag, startPoint x: 373, startPoint y: 211, endPoint x: 403, endPoint y: 212, distance: 31.0
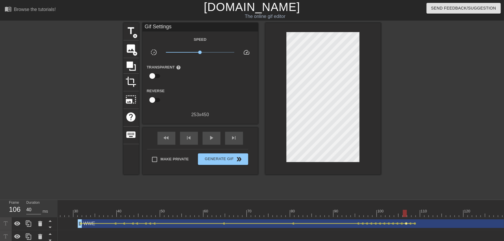
click at [408, 223] on span "lens" at bounding box center [407, 223] width 3 height 3
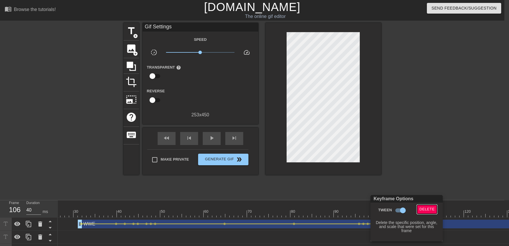
click at [422, 211] on span "Delete" at bounding box center [426, 209] width 15 height 7
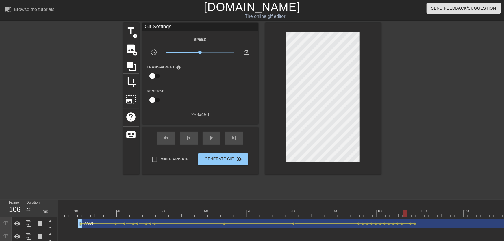
click at [397, 223] on span "lens" at bounding box center [398, 223] width 3 height 3
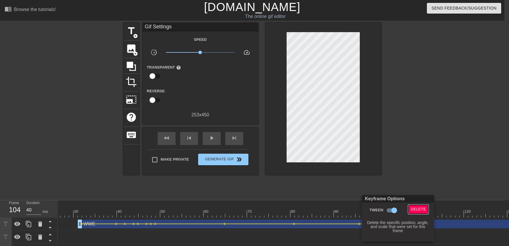
click at [412, 210] on span "Delete" at bounding box center [418, 209] width 15 height 7
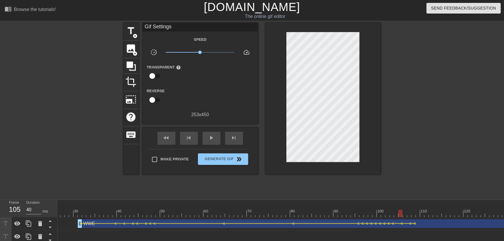
drag, startPoint x: 403, startPoint y: 209, endPoint x: 332, endPoint y: 212, distance: 70.6
click at [219, 143] on div "play_arrow" at bounding box center [212, 138] width 18 height 13
drag, startPoint x: 399, startPoint y: 214, endPoint x: 410, endPoint y: 221, distance: 13.1
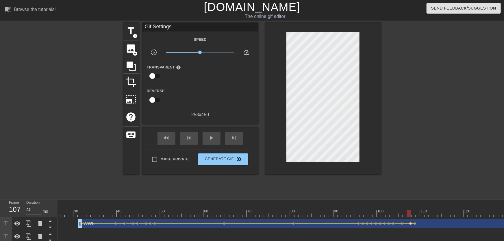
click at [411, 224] on span "lens" at bounding box center [411, 223] width 3 height 3
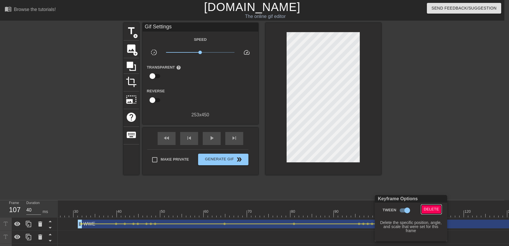
click at [430, 210] on span "Delete" at bounding box center [431, 209] width 15 height 7
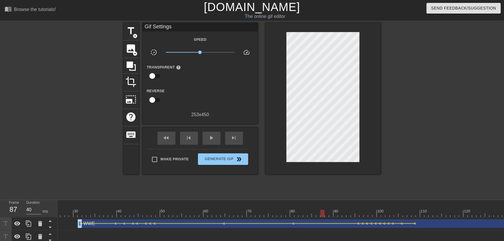
drag, startPoint x: 415, startPoint y: 212, endPoint x: 293, endPoint y: 202, distance: 122.7
click at [217, 143] on div "play_arrow" at bounding box center [212, 138] width 18 height 13
drag, startPoint x: 390, startPoint y: 215, endPoint x: 400, endPoint y: 216, distance: 9.3
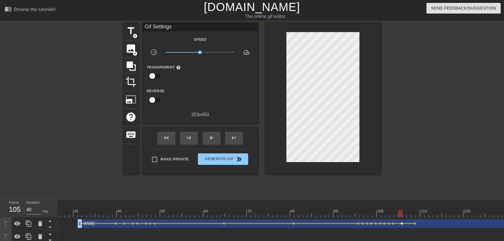
click at [403, 224] on span "lens" at bounding box center [402, 223] width 3 height 3
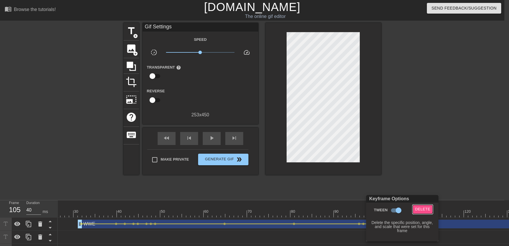
click at [421, 209] on span "Delete" at bounding box center [422, 209] width 15 height 7
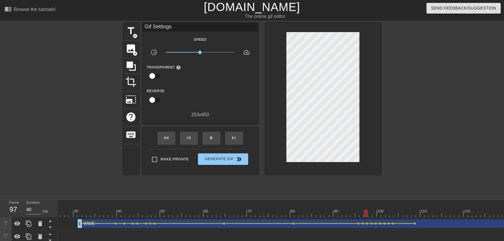
drag, startPoint x: 397, startPoint y: 208, endPoint x: 339, endPoint y: 209, distance: 57.3
click at [217, 140] on div "play_arrow" at bounding box center [212, 138] width 18 height 13
drag, startPoint x: 381, startPoint y: 215, endPoint x: 415, endPoint y: 221, distance: 34.1
click at [415, 221] on div "10 20 30 40 50 60 70 80 90 100 110 120 130 140 150 160" at bounding box center [281, 241] width 447 height 82
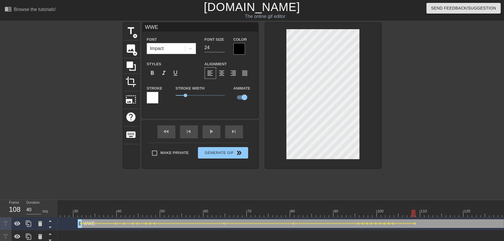
drag, startPoint x: 381, startPoint y: 210, endPoint x: 338, endPoint y: 206, distance: 43.3
click at [212, 136] on div "play_arrow" at bounding box center [212, 132] width 18 height 13
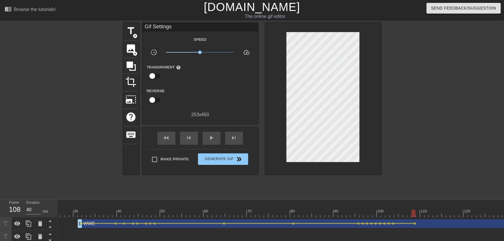
drag, startPoint x: 351, startPoint y: 212, endPoint x: 413, endPoint y: 216, distance: 62.1
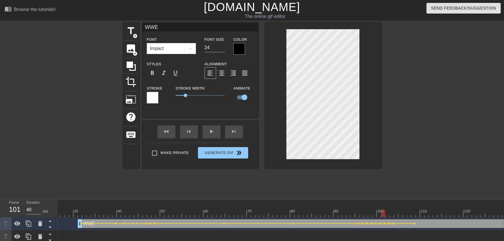
drag, startPoint x: 384, startPoint y: 208, endPoint x: 362, endPoint y: 209, distance: 21.4
click at [215, 137] on div "play_arrow" at bounding box center [212, 132] width 18 height 13
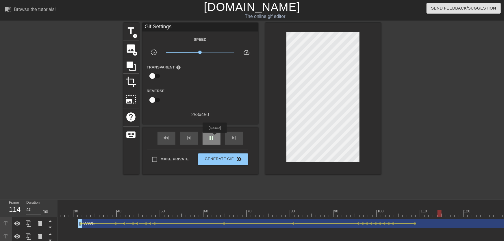
click at [215, 137] on span "pause" at bounding box center [211, 137] width 7 height 7
drag, startPoint x: 350, startPoint y: 207, endPoint x: 457, endPoint y: 216, distance: 106.9
click at [361, 155] on div at bounding box center [324, 99] width 116 height 152
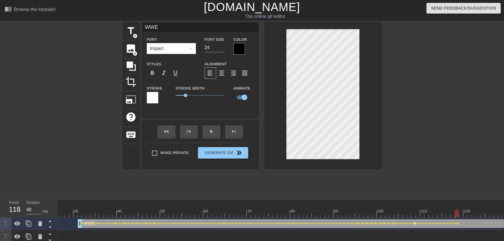
click at [416, 222] on span "lens" at bounding box center [415, 223] width 3 height 3
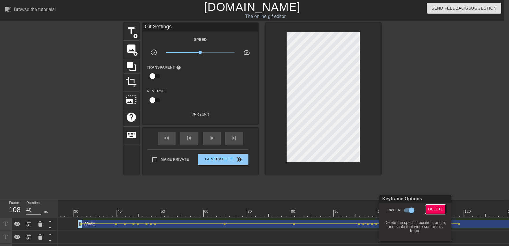
click at [430, 209] on span "Delete" at bounding box center [435, 209] width 15 height 7
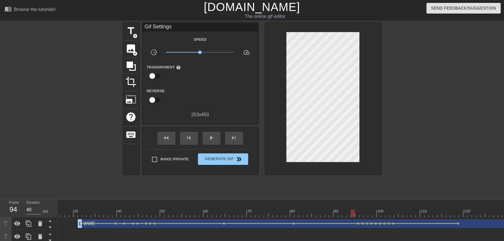
drag, startPoint x: 388, startPoint y: 208, endPoint x: 250, endPoint y: 180, distance: 141.2
click at [204, 139] on div "play_arrow" at bounding box center [212, 138] width 18 height 13
drag, startPoint x: 424, startPoint y: 212, endPoint x: 459, endPoint y: 216, distance: 34.9
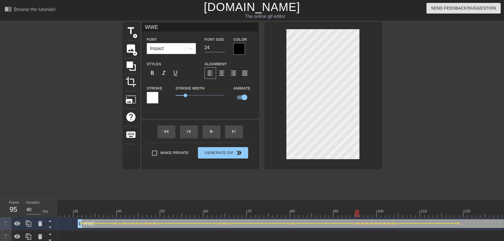
drag, startPoint x: 373, startPoint y: 218, endPoint x: 270, endPoint y: 192, distance: 106.1
click at [326, 222] on div "10 20 30 40 50 60 70 80 90 100 110 120 130 140 150 160" at bounding box center [281, 241] width 447 height 82
click at [209, 132] on div "fast_rewind skip_previous play_arrow skip_next" at bounding box center [200, 132] width 94 height 22
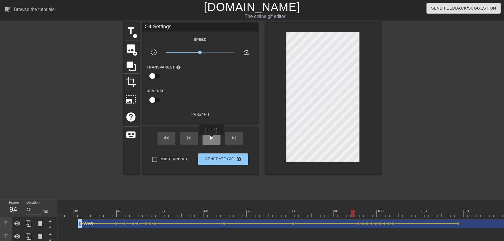
click at [211, 139] on span "play_arrow" at bounding box center [211, 137] width 7 height 7
drag, startPoint x: 381, startPoint y: 215, endPoint x: 393, endPoint y: 219, distance: 12.1
click at [393, 219] on div "10 20 30 40 50 60 70 80 90 100 110 120 130 140 150 160" at bounding box center [281, 241] width 447 height 82
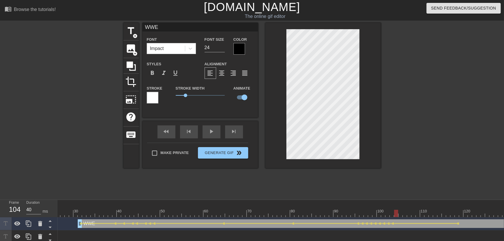
drag, startPoint x: 316, startPoint y: 212, endPoint x: 280, endPoint y: 200, distance: 38.1
click at [216, 134] on div "play_arrow" at bounding box center [212, 132] width 18 height 13
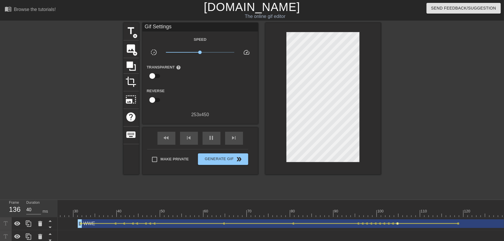
click at [398, 224] on span "lens" at bounding box center [398, 223] width 3 height 3
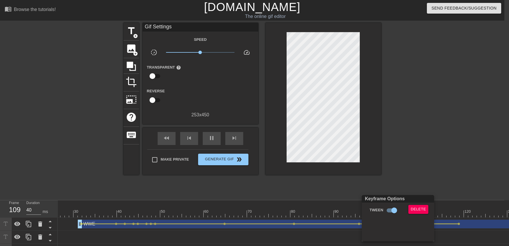
click at [415, 215] on div "Delete" at bounding box center [419, 211] width 31 height 13
click at [414, 212] on span "Delete" at bounding box center [418, 209] width 15 height 7
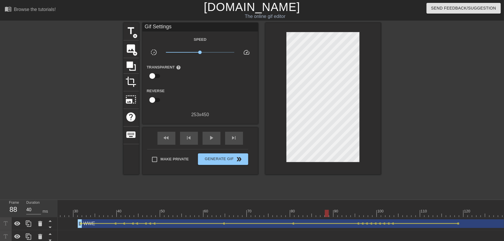
drag, startPoint x: 340, startPoint y: 215, endPoint x: 308, endPoint y: 207, distance: 33.1
click at [213, 140] on span "play_arrow" at bounding box center [211, 137] width 7 height 7
drag, startPoint x: 385, startPoint y: 214, endPoint x: 401, endPoint y: 218, distance: 15.8
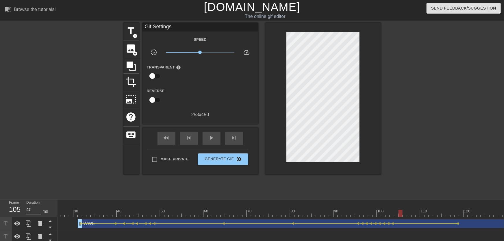
click at [402, 218] on div "10 20 30 40 50 60 70 80 90 100 110 120 130 140 150 160" at bounding box center [281, 241] width 447 height 82
click at [394, 223] on span "lens" at bounding box center [393, 223] width 3 height 3
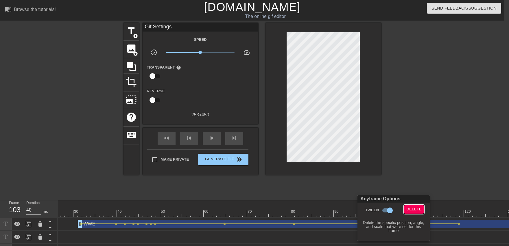
click at [412, 209] on span "Delete" at bounding box center [413, 209] width 15 height 7
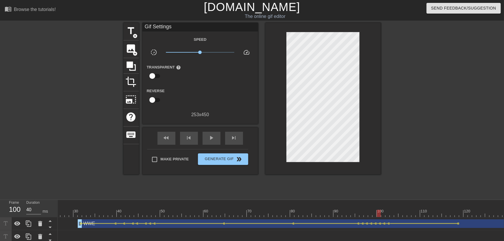
drag, startPoint x: 381, startPoint y: 208, endPoint x: 346, endPoint y: 212, distance: 35.3
click at [212, 142] on div "play_arrow" at bounding box center [212, 138] width 18 height 13
drag, startPoint x: 391, startPoint y: 210, endPoint x: 429, endPoint y: 211, distance: 38.5
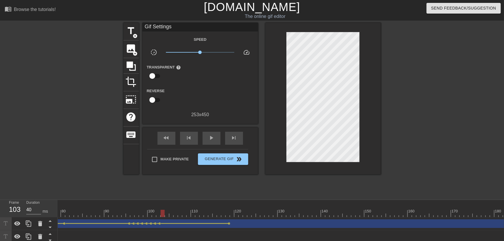
scroll to position [0, 413]
drag, startPoint x: 158, startPoint y: 213, endPoint x: 321, endPoint y: 213, distance: 163.4
click at [318, 215] on div at bounding box center [296, 213] width 1302 height 7
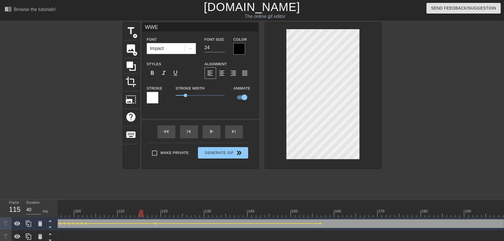
drag, startPoint x: 141, startPoint y: 214, endPoint x: 134, endPoint y: 209, distance: 7.9
click at [132, 213] on div at bounding box center [296, 213] width 1302 height 7
click at [210, 139] on div "fast_rewind skip_previous play_arrow skip_next" at bounding box center [200, 132] width 94 height 22
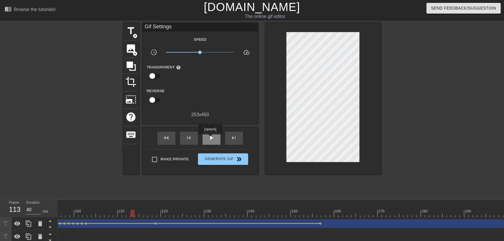
click at [210, 139] on span "play_arrow" at bounding box center [211, 137] width 7 height 7
click at [210, 139] on span "pause" at bounding box center [211, 137] width 7 height 7
drag, startPoint x: 165, startPoint y: 207, endPoint x: 318, endPoint y: 212, distance: 152.5
click at [318, 212] on div "10 20 30 40 50 60 70 80 90 100 110 120 130 140 150 160" at bounding box center [296, 208] width 1302 height 17
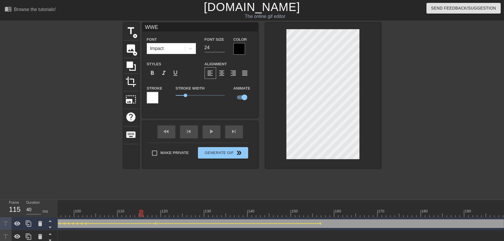
drag, startPoint x: 158, startPoint y: 214, endPoint x: 135, endPoint y: 214, distance: 23.1
click at [135, 214] on div at bounding box center [296, 213] width 1302 height 7
click at [211, 139] on div "fast_rewind skip_previous play_arrow skip_next" at bounding box center [200, 132] width 94 height 22
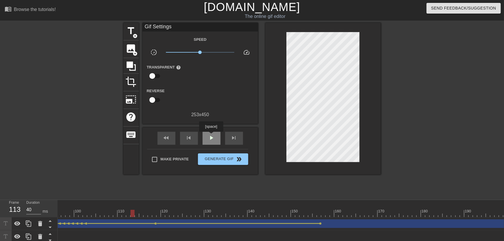
click at [211, 135] on span "play_arrow" at bounding box center [211, 137] width 7 height 7
click at [211, 136] on span "pause" at bounding box center [211, 137] width 7 height 7
drag, startPoint x: 149, startPoint y: 215, endPoint x: 312, endPoint y: 217, distance: 163.1
click at [312, 218] on div "10 20 30 40 50 60 70 80 90 100 110 120 130 140 150 160" at bounding box center [281, 241] width 447 height 82
drag, startPoint x: 312, startPoint y: 217, endPoint x: 326, endPoint y: 217, distance: 13.6
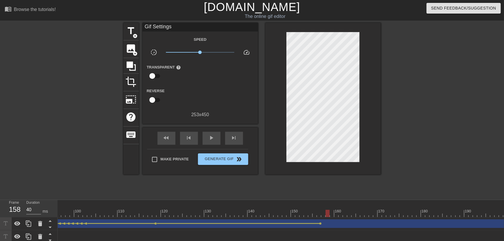
click at [326, 217] on div at bounding box center [296, 213] width 1302 height 7
drag, startPoint x: 270, startPoint y: 210, endPoint x: 279, endPoint y: 209, distance: 9.9
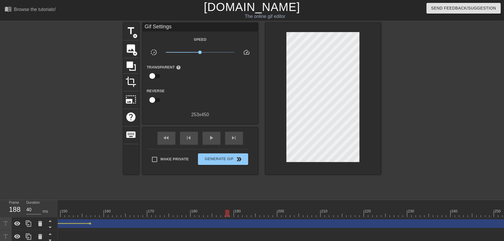
drag, startPoint x: 87, startPoint y: 212, endPoint x: 227, endPoint y: 210, distance: 139.4
click at [225, 212] on div at bounding box center [65, 213] width 1302 height 7
drag, startPoint x: 221, startPoint y: 216, endPoint x: 217, endPoint y: 215, distance: 4.2
click at [217, 216] on div at bounding box center [219, 213] width 4 height 7
click
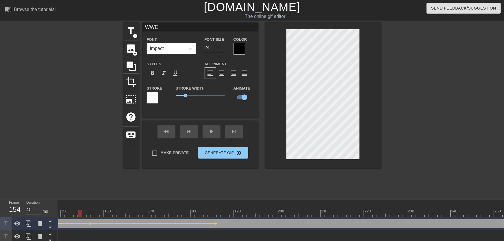
drag, startPoint x: 116, startPoint y: 213, endPoint x: 126, endPoint y: 191, distance: 23.2
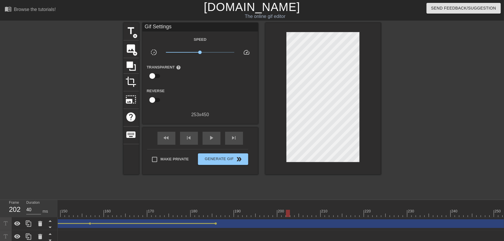
drag, startPoint x: 215, startPoint y: 213, endPoint x: 292, endPoint y: 212, distance: 76.9
drag, startPoint x: 285, startPoint y: 211, endPoint x: 346, endPoint y: 209, distance: 61.1
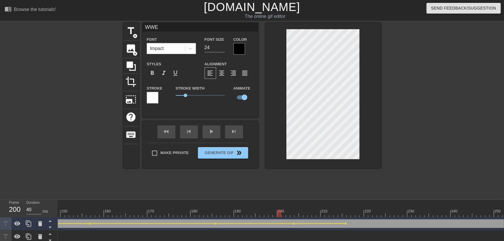
drag, startPoint x: 291, startPoint y: 205, endPoint x: 231, endPoint y: 211, distance: 59.9
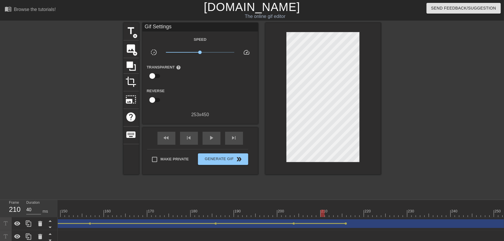
drag, startPoint x: 286, startPoint y: 211, endPoint x: 344, endPoint y: 199, distance: 59.3
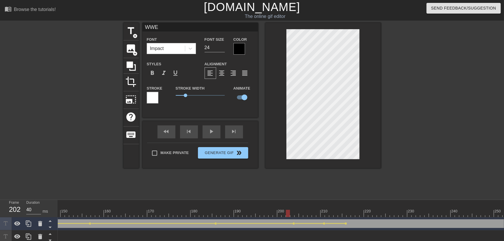
drag, startPoint x: 307, startPoint y: 211, endPoint x: 250, endPoint y: 210, distance: 56.7
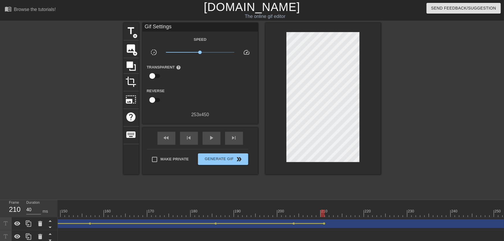
drag, startPoint x: 308, startPoint y: 214, endPoint x: 323, endPoint y: 218, distance: 15.9
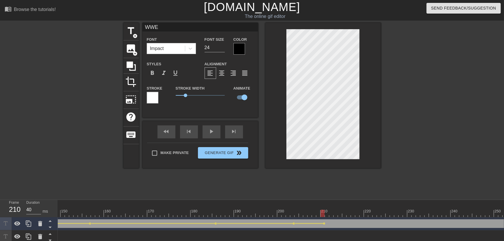
drag, startPoint x: 288, startPoint y: 211, endPoint x: 259, endPoint y: 212, distance: 28.4
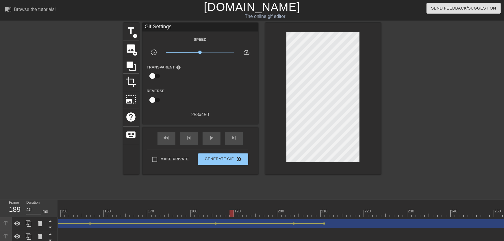
drag, startPoint x: 276, startPoint y: 212, endPoint x: 219, endPoint y: 206, distance: 57.0
drag, startPoint x: 256, startPoint y: 209, endPoint x: 293, endPoint y: 213, distance: 37.6
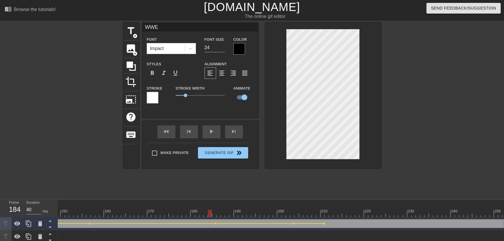
drag, startPoint x: 211, startPoint y: 213, endPoint x: 191, endPoint y: 191, distance: 29.7
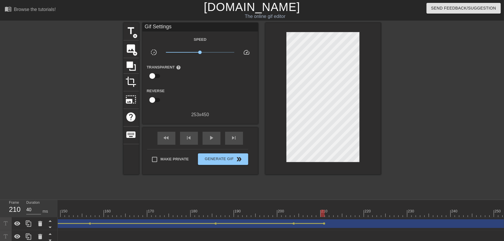
drag, startPoint x: 295, startPoint y: 216, endPoint x: 323, endPoint y: 215, distance: 28.6
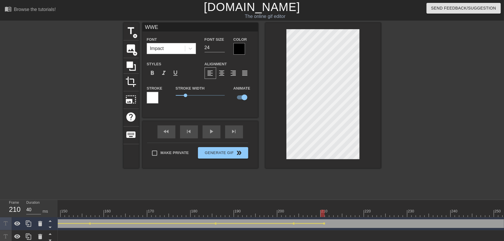
drag, startPoint x: 258, startPoint y: 214, endPoint x: 239, endPoint y: 208, distance: 20.6
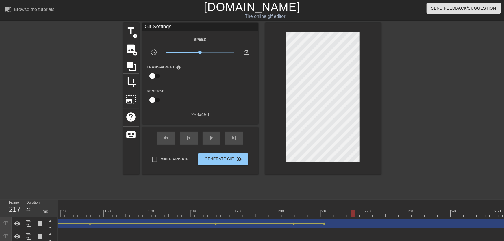
drag, startPoint x: 307, startPoint y: 217, endPoint x: 354, endPoint y: 215, distance: 46.9
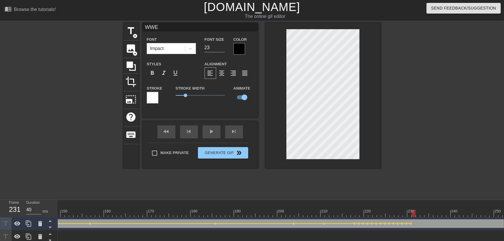
drag, startPoint x: 413, startPoint y: 215, endPoint x: 414, endPoint y: 212, distance: 3.4
drag, startPoint x: 353, startPoint y: 212, endPoint x: 345, endPoint y: 209, distance: 9.2
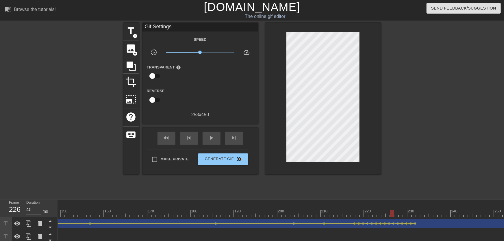
drag, startPoint x: 384, startPoint y: 215, endPoint x: 392, endPoint y: 214, distance: 8.4
drag, startPoint x: 402, startPoint y: 214, endPoint x: 405, endPoint y: 215, distance: 3.0
drag, startPoint x: 394, startPoint y: 209, endPoint x: 273, endPoint y: 185, distance: 123.0
drag, startPoint x: 373, startPoint y: 209, endPoint x: 374, endPoint y: 213, distance: 3.9
drag, startPoint x: 365, startPoint y: 213, endPoint x: 299, endPoint y: 200, distance: 67.8
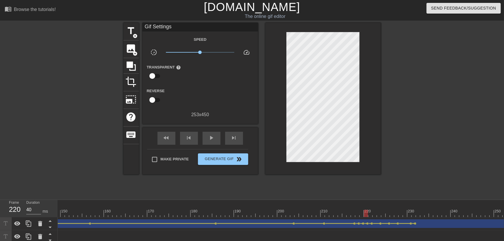
drag, startPoint x: 359, startPoint y: 209, endPoint x: 364, endPoint y: 220, distance: 12.8
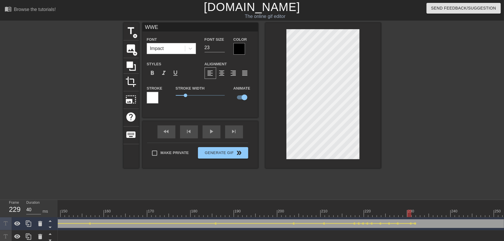
drag, startPoint x: 386, startPoint y: 215, endPoint x: 408, endPoint y: 215, distance: 22.0
drag, startPoint x: 420, startPoint y: 213, endPoint x: 433, endPoint y: 211, distance: 13.5
drag, startPoint x: 433, startPoint y: 215, endPoint x: 444, endPoint y: 212, distance: 11.6
drag, startPoint x: 341, startPoint y: 207, endPoint x: 281, endPoint y: 193, distance: 61.3
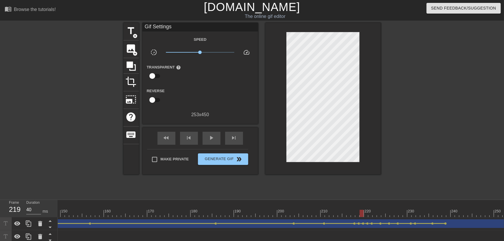
drag, startPoint x: 347, startPoint y: 214, endPoint x: 328, endPoint y: 212, distance: 19.2
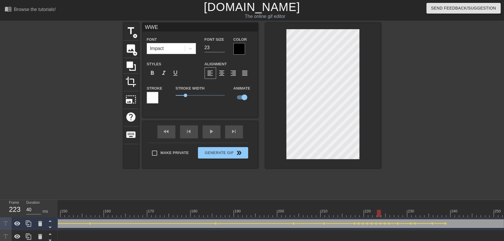
drag, startPoint x: 370, startPoint y: 211, endPoint x: 381, endPoint y: 212, distance: 10.8
drag, startPoint x: 387, startPoint y: 215, endPoint x: 395, endPoint y: 217, distance: 8.9
drag, startPoint x: 400, startPoint y: 213, endPoint x: 443, endPoint y: 218, distance: 42.7
drag, startPoint x: 391, startPoint y: 207, endPoint x: 451, endPoint y: 206, distance: 60.2
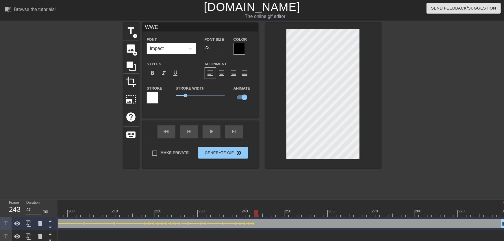
drag, startPoint x: 250, startPoint y: 210, endPoint x: 255, endPoint y: 212, distance: 5.1
drag, startPoint x: 265, startPoint y: 213, endPoint x: 280, endPoint y: 215, distance: 15.1
drag, startPoint x: 281, startPoint y: 212, endPoint x: 286, endPoint y: 217, distance: 7.2
drag, startPoint x: 321, startPoint y: 212, endPoint x: 370, endPoint y: 208, distance: 49.3
drag, startPoint x: 286, startPoint y: 212, endPoint x: 250, endPoint y: 194, distance: 39.6
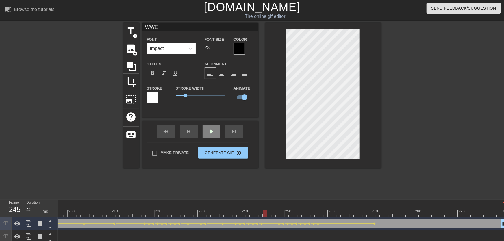
drag, startPoint x: 215, startPoint y: 142, endPoint x: 214, endPoint y: 139, distance: 3.4
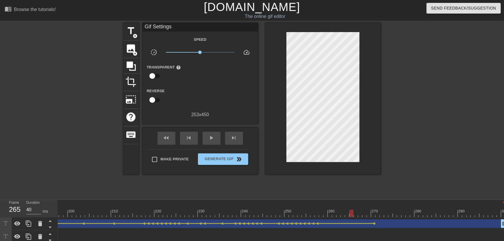
drag, startPoint x: 314, startPoint y: 216, endPoint x: 353, endPoint y: 214, distance: 38.5
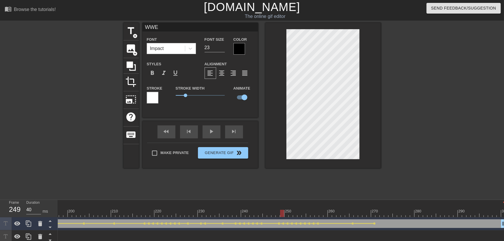
drag, startPoint x: 296, startPoint y: 214, endPoint x: 258, endPoint y: 187, distance: 47.1
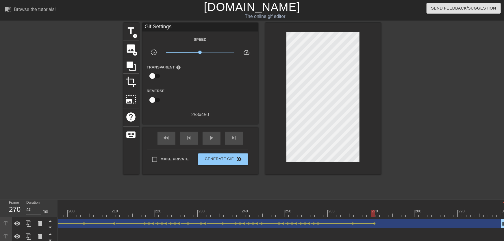
drag, startPoint x: 354, startPoint y: 212, endPoint x: 375, endPoint y: 211, distance: 20.8
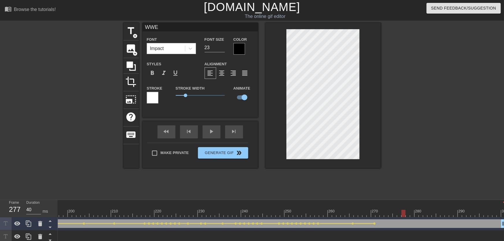
drag, startPoint x: 377, startPoint y: 211, endPoint x: 405, endPoint y: 212, distance: 28.1
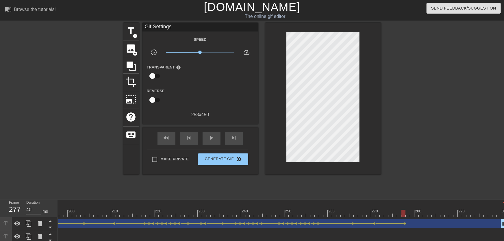
drag, startPoint x: 373, startPoint y: 212, endPoint x: 403, endPoint y: 213, distance: 29.6
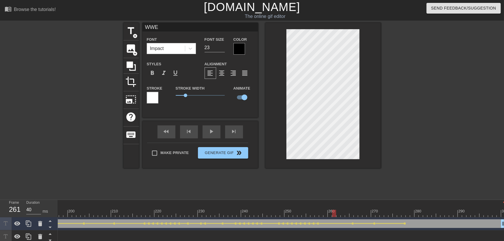
drag, startPoint x: 356, startPoint y: 212, endPoint x: 234, endPoint y: 146, distance: 139.1
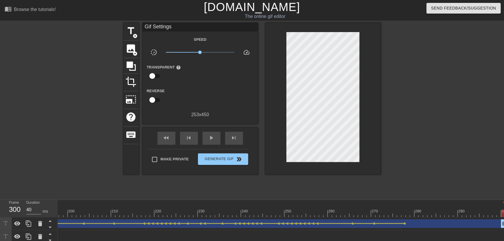
drag, startPoint x: 395, startPoint y: 212, endPoint x: 509, endPoint y: 217, distance: 114.1
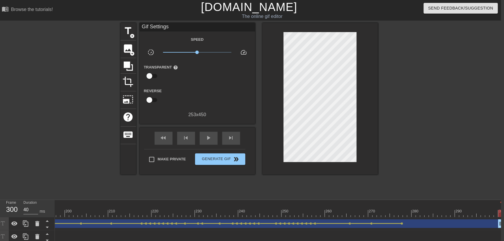
scroll to position [0, 4]
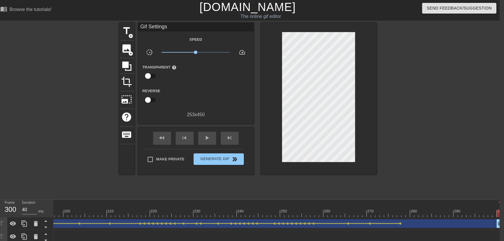
drag, startPoint x: 469, startPoint y: 209, endPoint x: 506, endPoint y: 220, distance: 39.2
drag, startPoint x: 499, startPoint y: 225, endPoint x: 489, endPoint y: 226, distance: 10.4
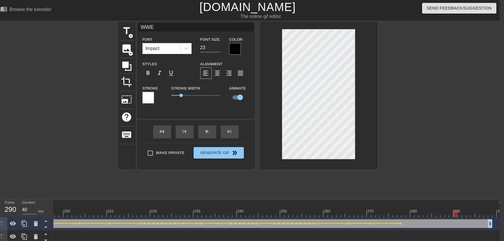
drag, startPoint x: 484, startPoint y: 213, endPoint x: 454, endPoint y: 212, distance: 30.7
drag, startPoint x: 368, startPoint y: 211, endPoint x: 342, endPoint y: 196, distance: 30.4
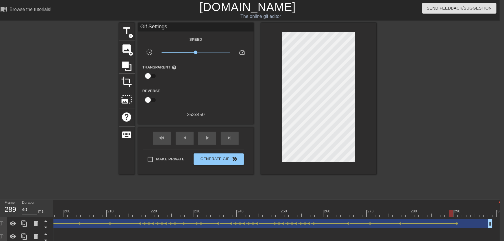
drag, startPoint x: 441, startPoint y: 206, endPoint x: 453, endPoint y: 210, distance: 12.4
drag, startPoint x: 453, startPoint y: 210, endPoint x: 489, endPoint y: 213, distance: 36.9
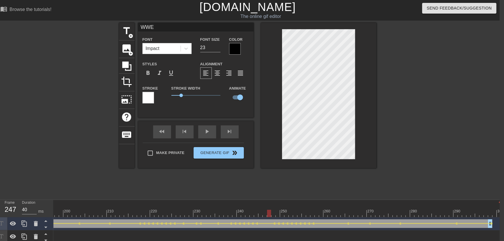
drag, startPoint x: 303, startPoint y: 207, endPoint x: 194, endPoint y: 193, distance: 109.3
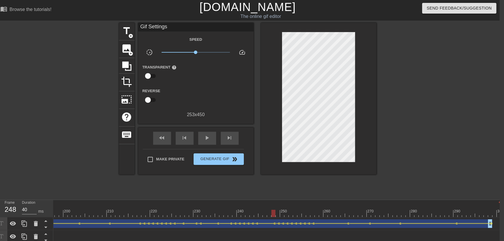
drag, startPoint x: 256, startPoint y: 211, endPoint x: 221, endPoint y: 209, distance: 34.5
drag, startPoint x: 272, startPoint y: 214, endPoint x: 291, endPoint y: 221, distance: 20.2
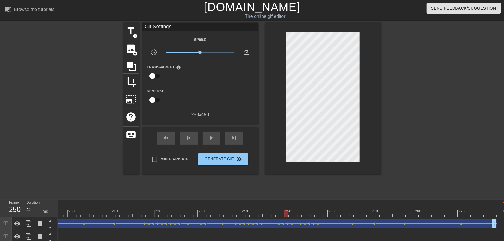
drag, startPoint x: 290, startPoint y: 211, endPoint x: 285, endPoint y: 212, distance: 4.8
drag, startPoint x: 281, startPoint y: 213, endPoint x: 290, endPoint y: 215, distance: 9.5
drag, startPoint x: 277, startPoint y: 214, endPoint x: 240, endPoint y: 213, distance: 37.3
drag, startPoint x: 281, startPoint y: 211, endPoint x: 313, endPoint y: 215, distance: 31.5
drag, startPoint x: 314, startPoint y: 215, endPoint x: 317, endPoint y: 216, distance: 3.4
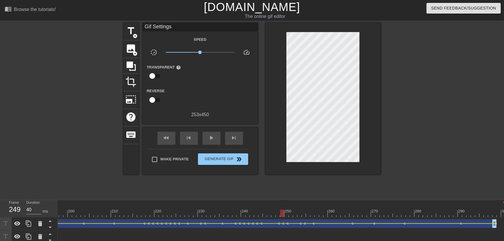
drag, startPoint x: 309, startPoint y: 209, endPoint x: 241, endPoint y: 204, distance: 68.1
drag, startPoint x: 286, startPoint y: 211, endPoint x: 352, endPoint y: 218, distance: 66.0
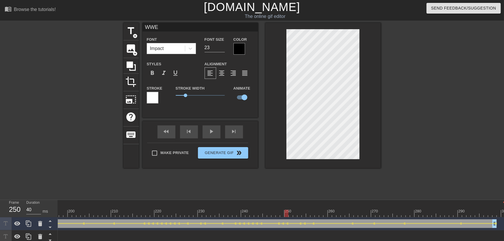
drag, startPoint x: 287, startPoint y: 211, endPoint x: 259, endPoint y: 174, distance: 45.8
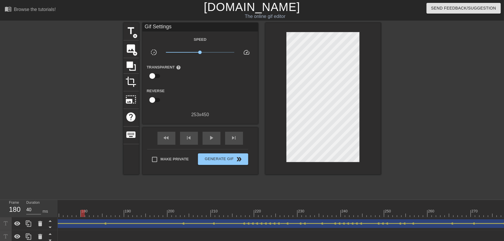
drag, startPoint x: 116, startPoint y: 208, endPoint x: 81, endPoint y: 210, distance: 35.0
drag, startPoint x: 141, startPoint y: 209, endPoint x: 127, endPoint y: 211, distance: 14.3
drag, startPoint x: 95, startPoint y: 211, endPoint x: 102, endPoint y: 211, distance: 6.7
drag, startPoint x: 75, startPoint y: 209, endPoint x: 54, endPoint y: 213, distance: 21.7
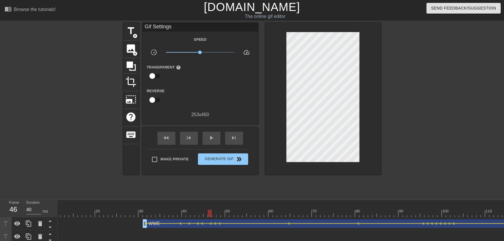
scroll to position [0, 0]
drag, startPoint x: 116, startPoint y: 209, endPoint x: 226, endPoint y: 214, distance: 110.0
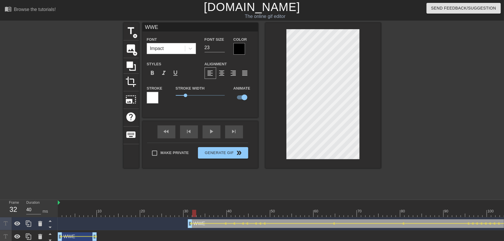
drag, startPoint x: 196, startPoint y: 209, endPoint x: 196, endPoint y: 168, distance: 41.4
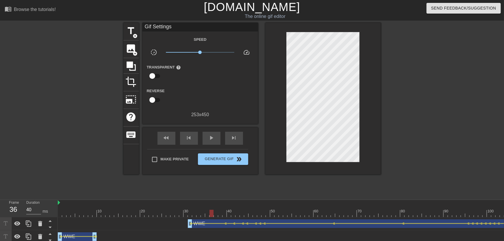
drag, startPoint x: 192, startPoint y: 213, endPoint x: 222, endPoint y: 220, distance: 30.5
drag, startPoint x: 218, startPoint y: 205, endPoint x: 191, endPoint y: 192, distance: 29.9
drag, startPoint x: 192, startPoint y: 213, endPoint x: 212, endPoint y: 211, distance: 20.3
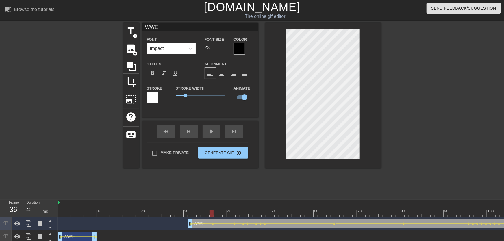
drag, startPoint x: 188, startPoint y: 210, endPoint x: 155, endPoint y: 209, distance: 33.0
drag, startPoint x: 224, startPoint y: 215, endPoint x: 158, endPoint y: 216, distance: 66.5
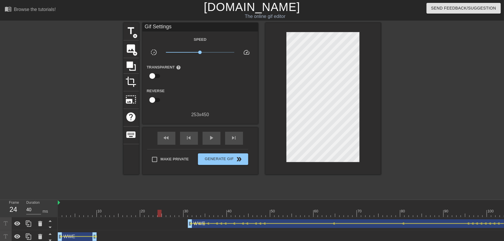
drag, startPoint x: 160, startPoint y: 219, endPoint x: 180, endPoint y: 185, distance: 39.5
drag, startPoint x: 196, startPoint y: 212, endPoint x: 199, endPoint y: 218, distance: 7.0
drag, startPoint x: 196, startPoint y: 206, endPoint x: 140, endPoint y: 206, distance: 56.1
drag, startPoint x: 193, startPoint y: 210, endPoint x: 202, endPoint y: 214, distance: 9.5
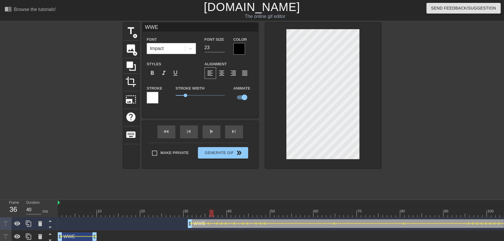
drag, startPoint x: 212, startPoint y: 213, endPoint x: 215, endPoint y: 213, distance: 3.0
drag, startPoint x: 184, startPoint y: 213, endPoint x: 204, endPoint y: 153, distance: 62.9
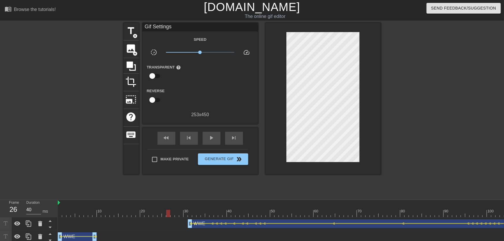
drag, startPoint x: 205, startPoint y: 208, endPoint x: 169, endPoint y: 209, distance: 36.2
drag, startPoint x: 196, startPoint y: 203, endPoint x: 194, endPoint y: 209, distance: 6.1
drag, startPoint x: 194, startPoint y: 209, endPoint x: 196, endPoint y: 219, distance: 9.8
drag, startPoint x: 184, startPoint y: 212, endPoint x: 174, endPoint y: 213, distance: 9.3
drag, startPoint x: 203, startPoint y: 215, endPoint x: 215, endPoint y: 219, distance: 12.8
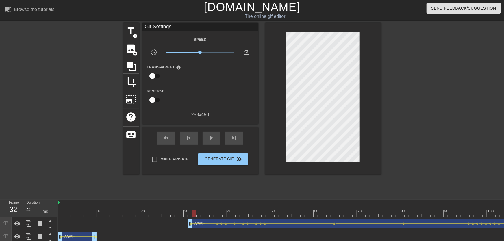
drag, startPoint x: 207, startPoint y: 215, endPoint x: 172, endPoint y: 202, distance: 36.9
drag, startPoint x: 237, startPoint y: 211, endPoint x: 241, endPoint y: 211, distance: 4.1
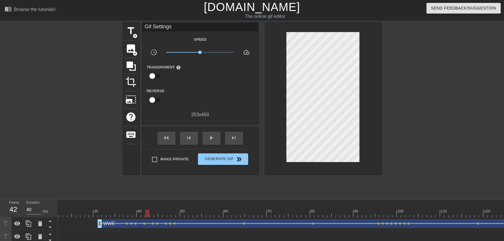
scroll to position [0, 232]
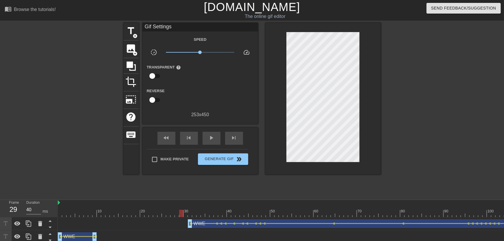
drag, startPoint x: 191, startPoint y: 225, endPoint x: 183, endPoint y: 225, distance: 9.0
drag, startPoint x: 189, startPoint y: 226, endPoint x: 174, endPoint y: 227, distance: 15.1
drag, startPoint x: 180, startPoint y: 215, endPoint x: 196, endPoint y: 160, distance: 57.8
drag, startPoint x: 180, startPoint y: 215, endPoint x: 182, endPoint y: 220, distance: 6.0
drag, startPoint x: 182, startPoint y: 212, endPoint x: 185, endPoint y: 214, distance: 3.9
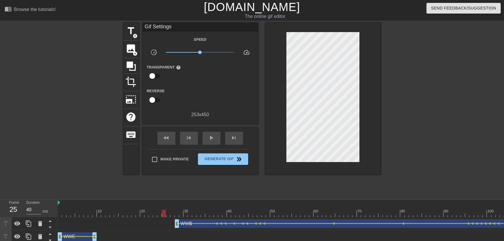
drag, startPoint x: 173, startPoint y: 215, endPoint x: 159, endPoint y: 215, distance: 14.5
drag, startPoint x: 183, startPoint y: 212, endPoint x: 158, endPoint y: 211, distance: 24.9
drag, startPoint x: 183, startPoint y: 204, endPoint x: 158, endPoint y: 202, distance: 24.9
drag, startPoint x: 178, startPoint y: 213, endPoint x: 218, endPoint y: 215, distance: 39.4
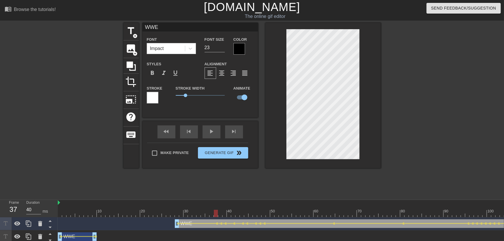
drag, startPoint x: 174, startPoint y: 215, endPoint x: 149, endPoint y: 215, distance: 24.9
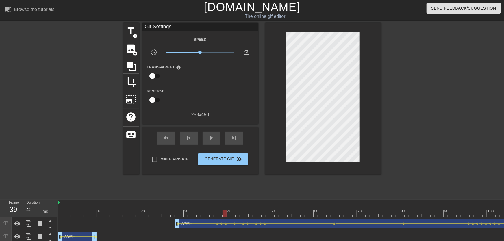
drag, startPoint x: 203, startPoint y: 212, endPoint x: 223, endPoint y: 219, distance: 21.3
drag, startPoint x: 211, startPoint y: 209, endPoint x: 138, endPoint y: 207, distance: 73.2
drag, startPoint x: 166, startPoint y: 215, endPoint x: 184, endPoint y: 181, distance: 38.6
drag, startPoint x: 159, startPoint y: 211, endPoint x: 143, endPoint y: 211, distance: 15.6
drag, startPoint x: 154, startPoint y: 215, endPoint x: 135, endPoint y: 215, distance: 18.5
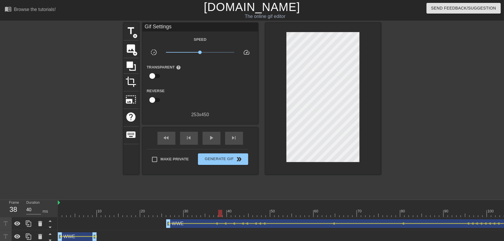
drag, startPoint x: 157, startPoint y: 218, endPoint x: 218, endPoint y: 219, distance: 61.3
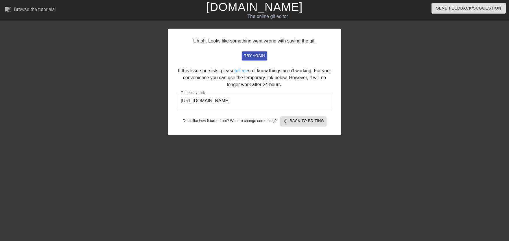
click at [249, 101] on input "[URL][DOMAIN_NAME]" at bounding box center [255, 101] width 156 height 16
click at [249, 100] on input "[URL][DOMAIN_NAME]" at bounding box center [255, 101] width 156 height 16
click at [248, 100] on input "[URL][DOMAIN_NAME]" at bounding box center [255, 101] width 156 height 16
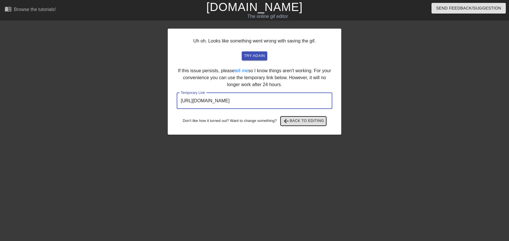
click at [294, 121] on span "arrow_back Back to Editing" at bounding box center [303, 121] width 41 height 7
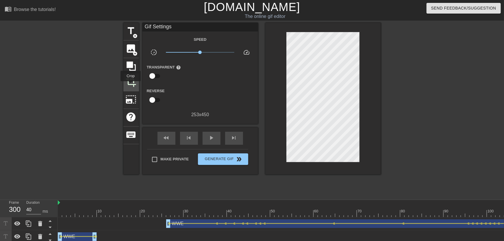
click at [131, 85] on span "crop" at bounding box center [131, 81] width 11 height 11
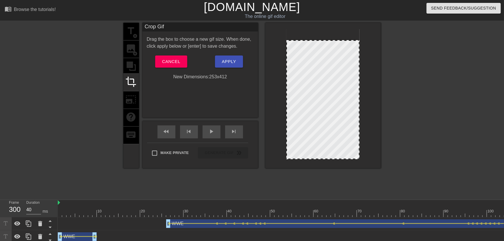
drag, startPoint x: 316, startPoint y: 30, endPoint x: 240, endPoint y: 110, distance: 110.1
click at [317, 40] on div at bounding box center [323, 40] width 72 height 3
drag, startPoint x: 82, startPoint y: 210, endPoint x: 67, endPoint y: 210, distance: 15.1
drag, startPoint x: 73, startPoint y: 208, endPoint x: 100, endPoint y: 193, distance: 30.8
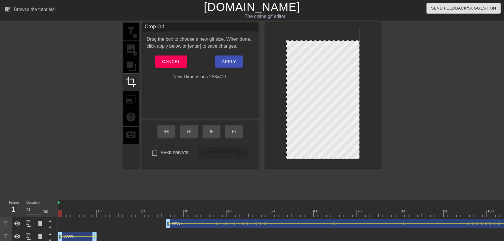
click at [51, 212] on div "Frame 1 Duration 40 ms 10 20 30 40 50 60 70 80 90 100 110 120 130 140 150" at bounding box center [252, 241] width 504 height 82
click at [207, 132] on div "play_arrow" at bounding box center [212, 132] width 18 height 13
drag, startPoint x: 326, startPoint y: 41, endPoint x: 327, endPoint y: 46, distance: 5.6
click at [327, 46] on div at bounding box center [323, 46] width 72 height 3
drag, startPoint x: 287, startPoint y: 97, endPoint x: 283, endPoint y: 99, distance: 3.9
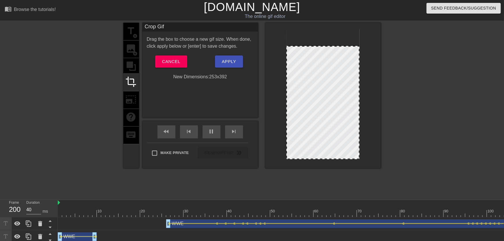
click at [283, 99] on div at bounding box center [324, 95] width 116 height 145
click at [329, 48] on div at bounding box center [323, 48] width 72 height 3
drag, startPoint x: 145, startPoint y: 211, endPoint x: 156, endPoint y: 150, distance: 62.4
click at [57, 215] on div "Frame 1 Duration 40 ms 10 20 30 40 50 60 70 80 90 100 110 120 130 140 150" at bounding box center [252, 241] width 504 height 82
click at [214, 130] on span "play_arrow" at bounding box center [211, 131] width 7 height 7
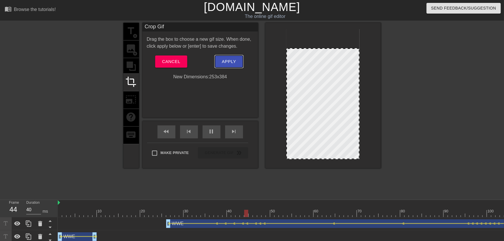
click at [224, 64] on span "Apply" at bounding box center [229, 62] width 14 height 8
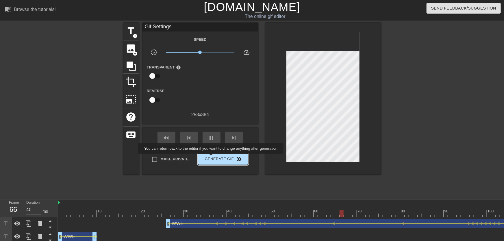
click at [212, 158] on span "Generate Gif double_arrow" at bounding box center [222, 159] width 45 height 7
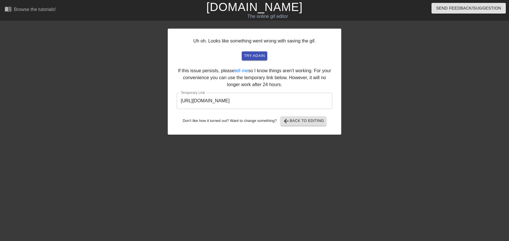
click at [250, 101] on input "[URL][DOMAIN_NAME]" at bounding box center [255, 101] width 156 height 16
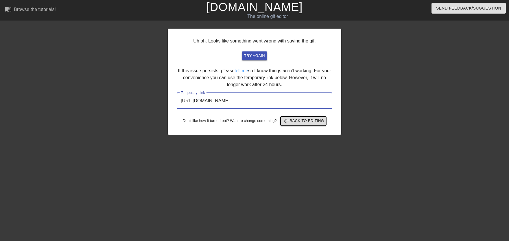
click at [312, 124] on span "arrow_back Back to Editing" at bounding box center [303, 121] width 41 height 7
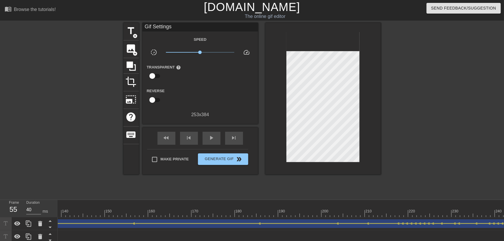
scroll to position [0, 854]
drag, startPoint x: 480, startPoint y: 207, endPoint x: 504, endPoint y: 211, distance: 23.5
drag, startPoint x: 496, startPoint y: 226, endPoint x: 509, endPoint y: 227, distance: 13.0
click at [504, 227] on html "menu_book Browse the tutorials! [DOMAIN_NAME] The online gif editor Send Feedba…" at bounding box center [252, 141] width 504 height 283
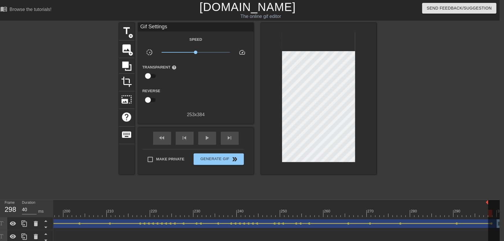
drag, startPoint x: 500, startPoint y: 202, endPoint x: 488, endPoint y: 202, distance: 12.2
drag, startPoint x: 478, startPoint y: 210, endPoint x: 487, endPoint y: 211, distance: 9.7
click at [341, 209] on div at bounding box center [343, 209] width 4 height 7
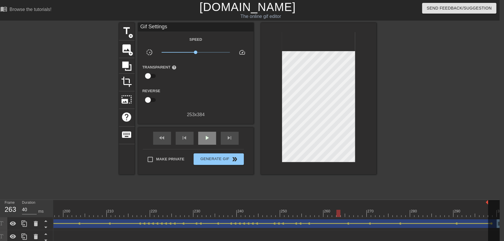
click at [214, 141] on div "play_arrow" at bounding box center [207, 138] width 18 height 13
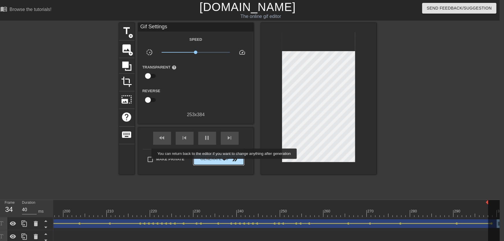
click at [223, 159] on span "Generate Gif double_arrow" at bounding box center [218, 159] width 45 height 7
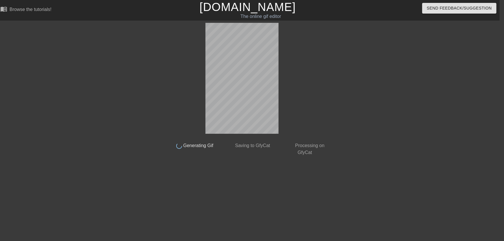
scroll to position [0, 4]
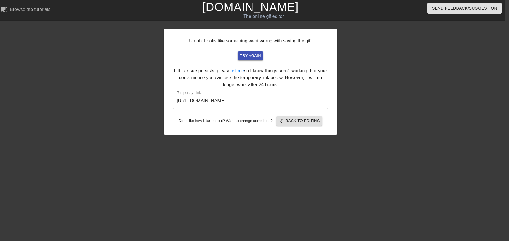
click at [228, 103] on input "[URL][DOMAIN_NAME]" at bounding box center [251, 101] width 156 height 16
click at [283, 121] on span "arrow_back" at bounding box center [282, 121] width 7 height 7
